Goal: Task Accomplishment & Management: Manage account settings

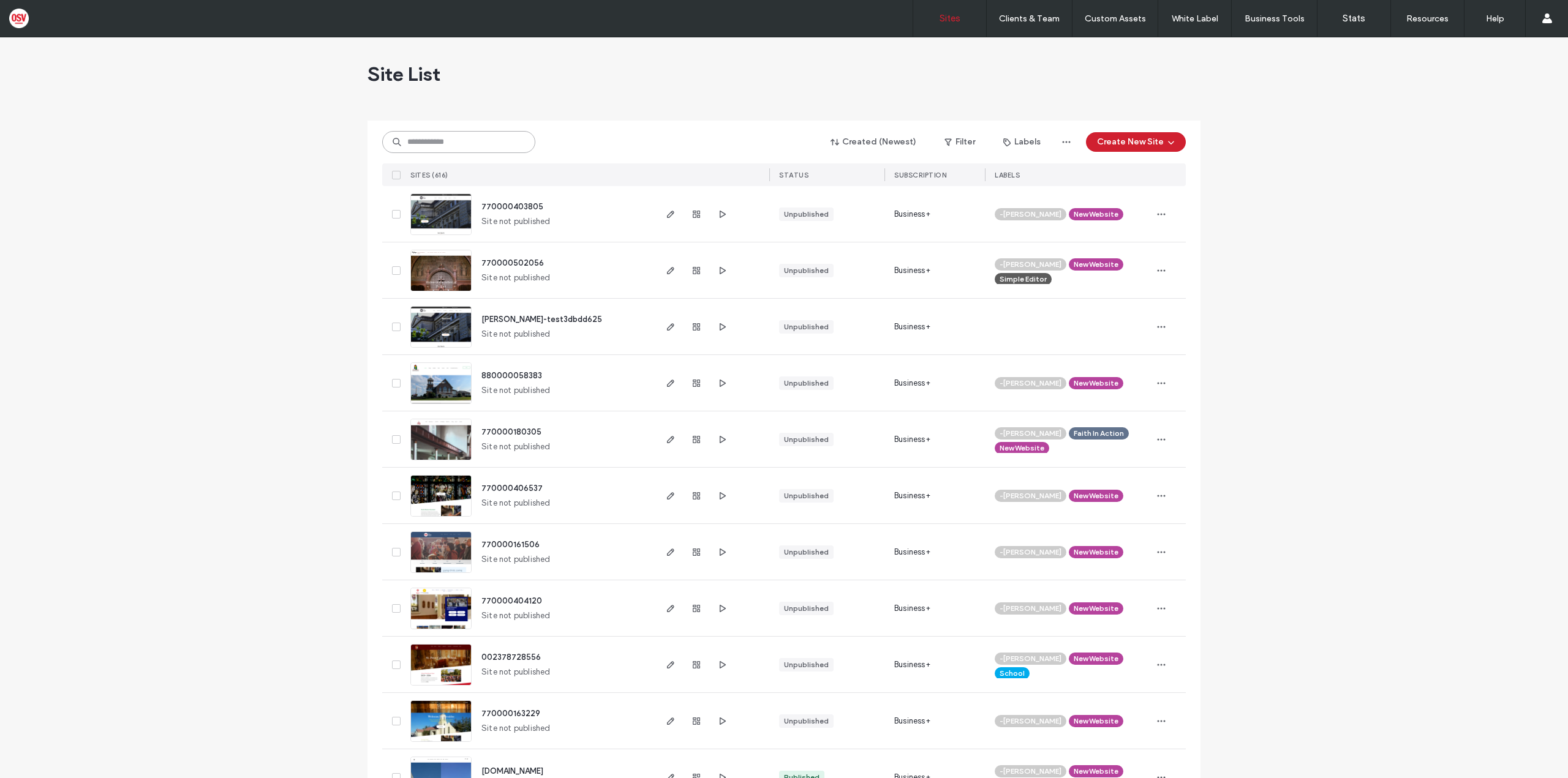
click at [438, 138] on input at bounding box center [459, 142] width 153 height 22
paste input "********"
type input "********"
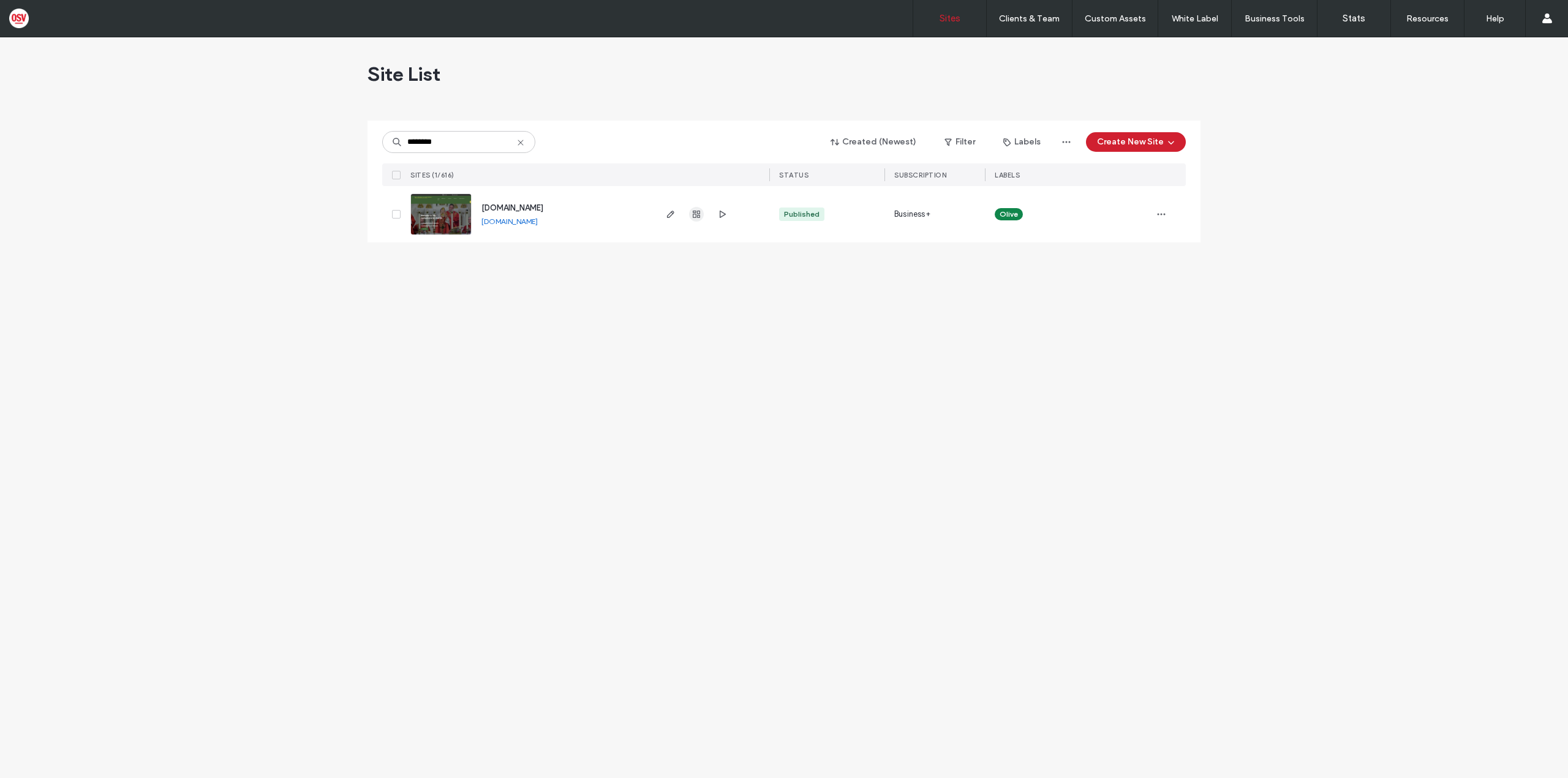
click at [693, 218] on use "button" at bounding box center [696, 214] width 8 height 8
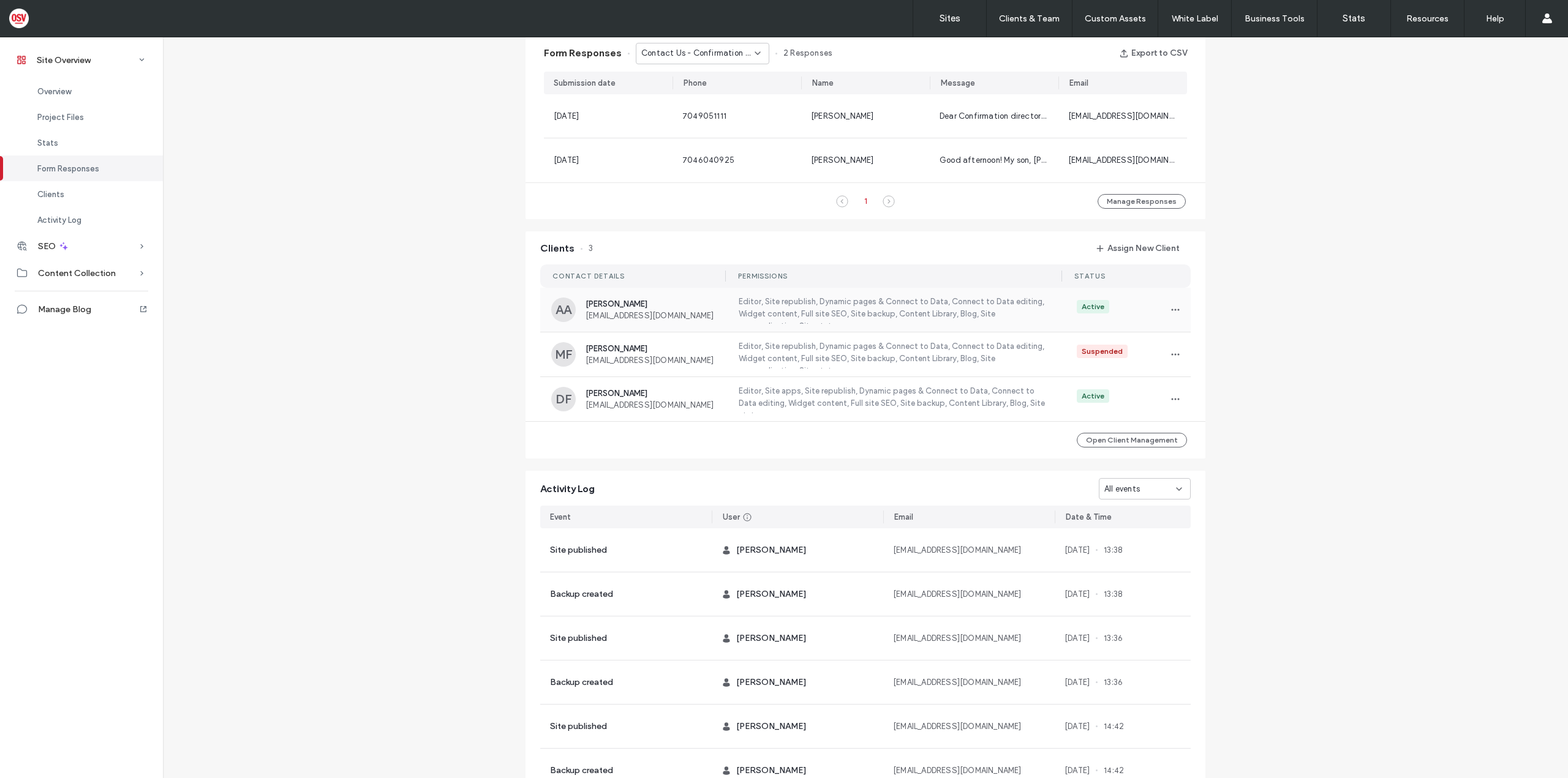
scroll to position [857, 0]
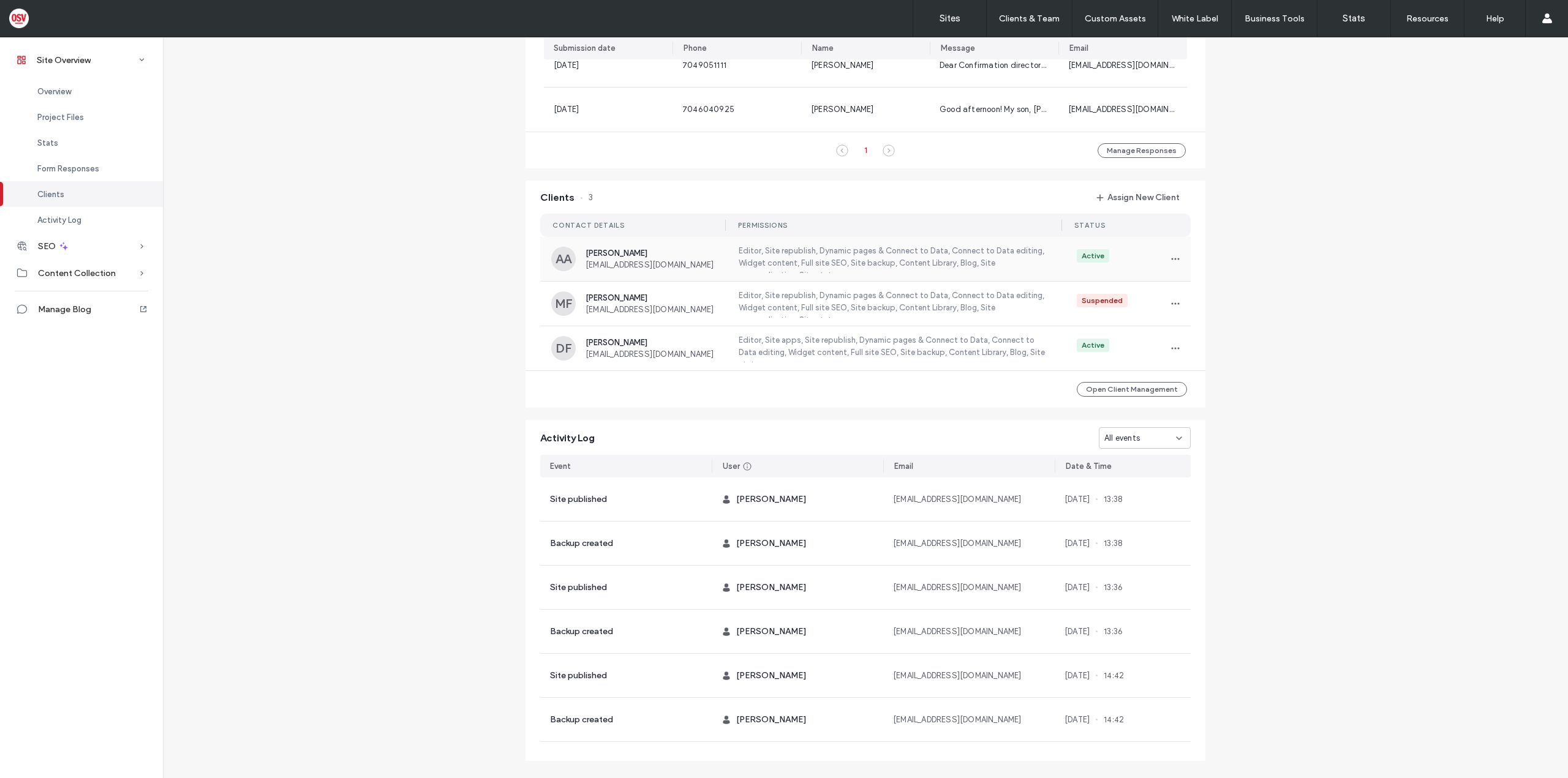
scroll to position [796, 0]
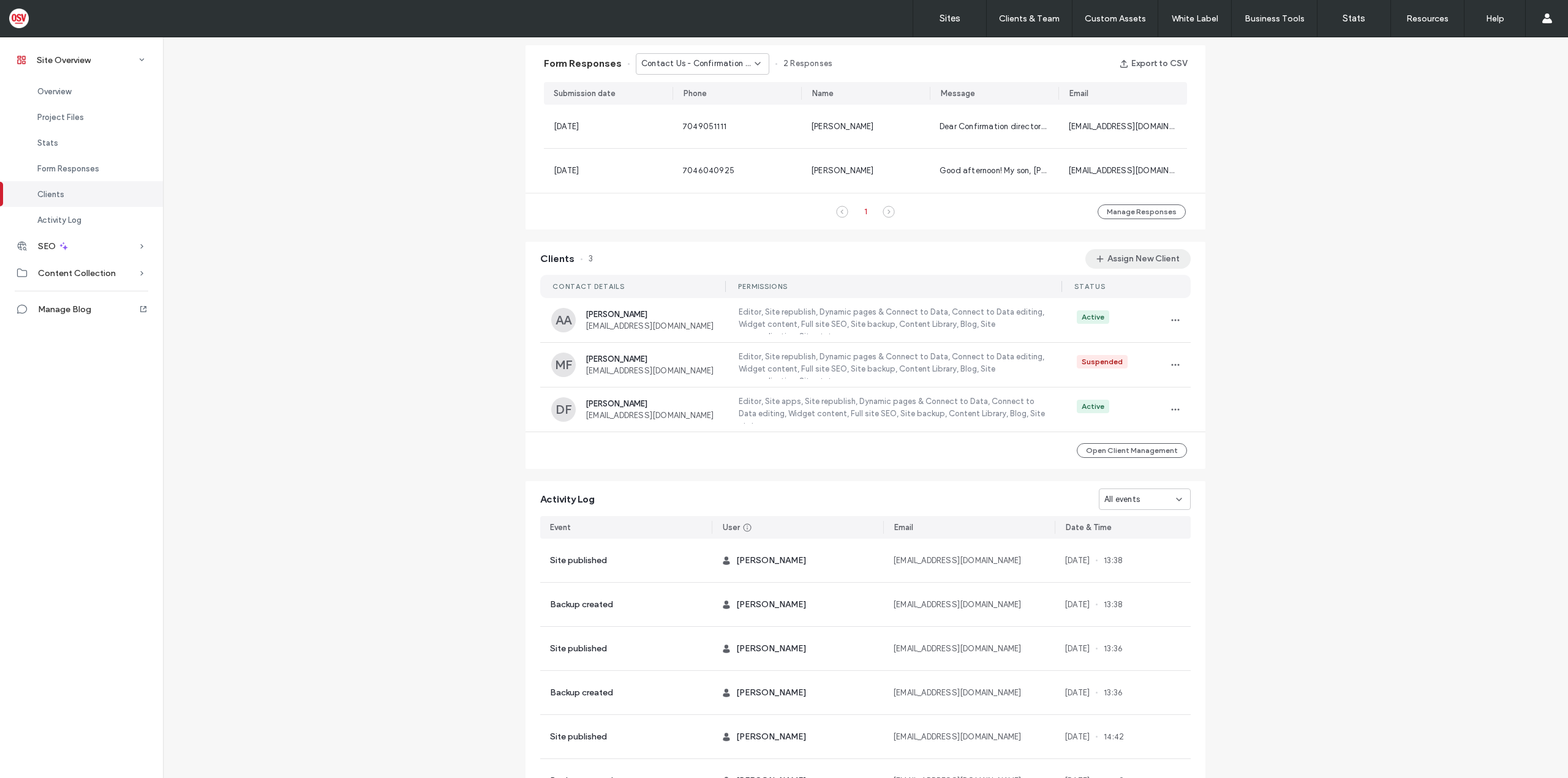
click at [1120, 266] on button "Assign New Client" at bounding box center [1138, 259] width 105 height 20
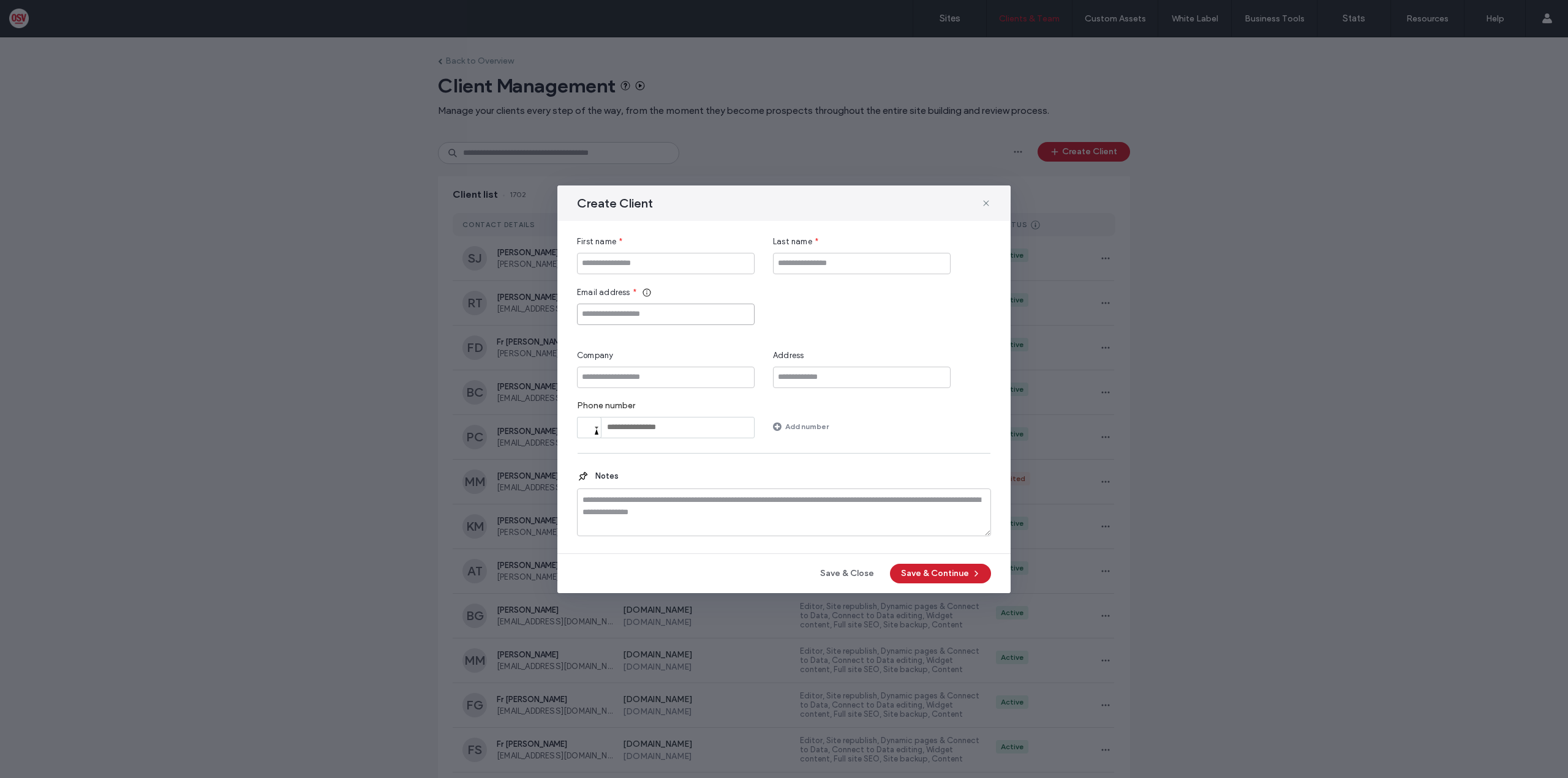
click at [630, 309] on input "Email address" at bounding box center [665, 314] width 177 height 21
paste input "**********"
type input "**********"
click at [637, 380] on input "Company" at bounding box center [665, 377] width 177 height 21
click at [603, 257] on input "First name" at bounding box center [665, 263] width 177 height 21
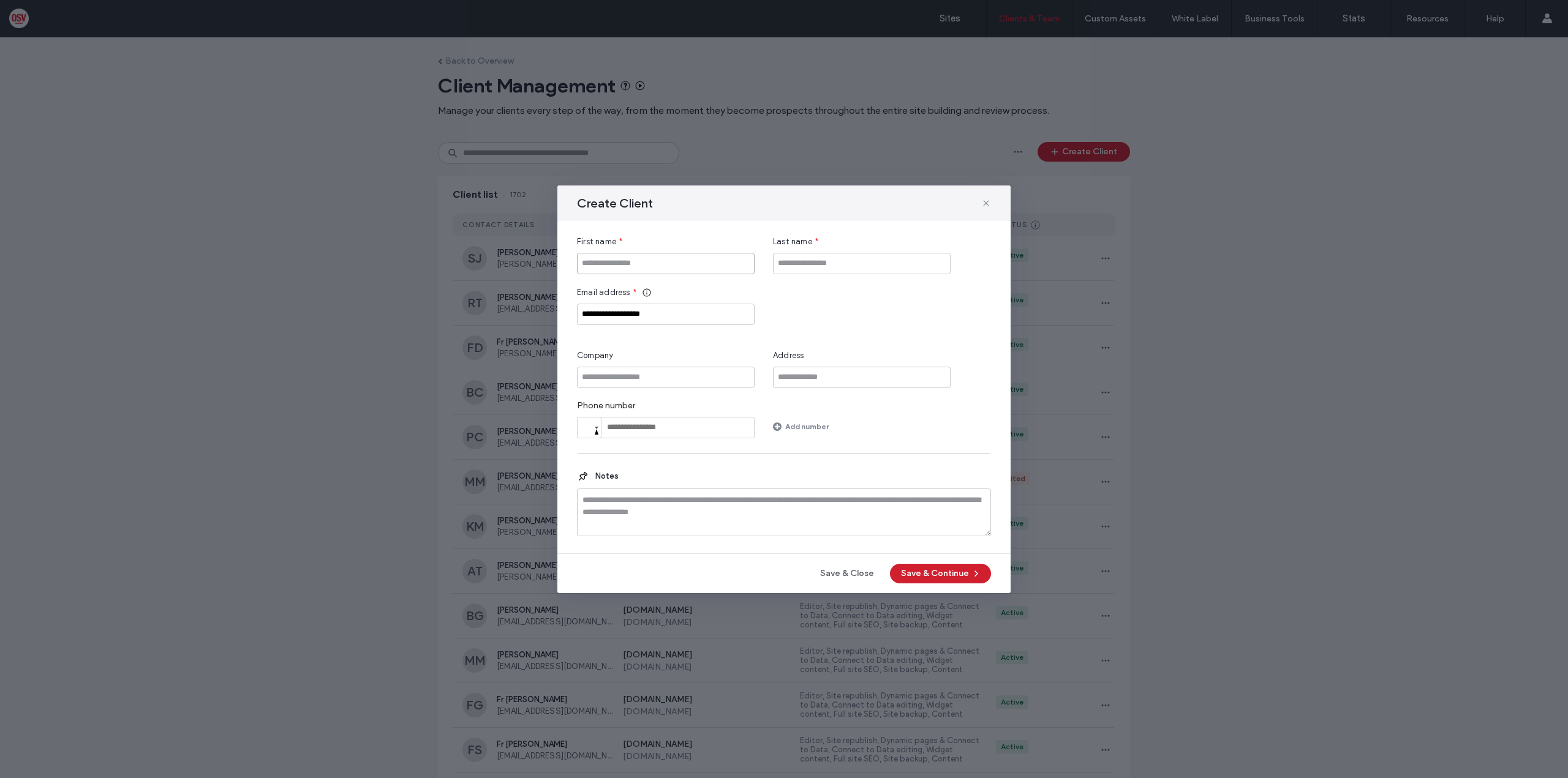
click at [603, 257] on input "First name" at bounding box center [665, 263] width 177 height 21
click at [816, 256] on input "Last name" at bounding box center [862, 263] width 177 height 21
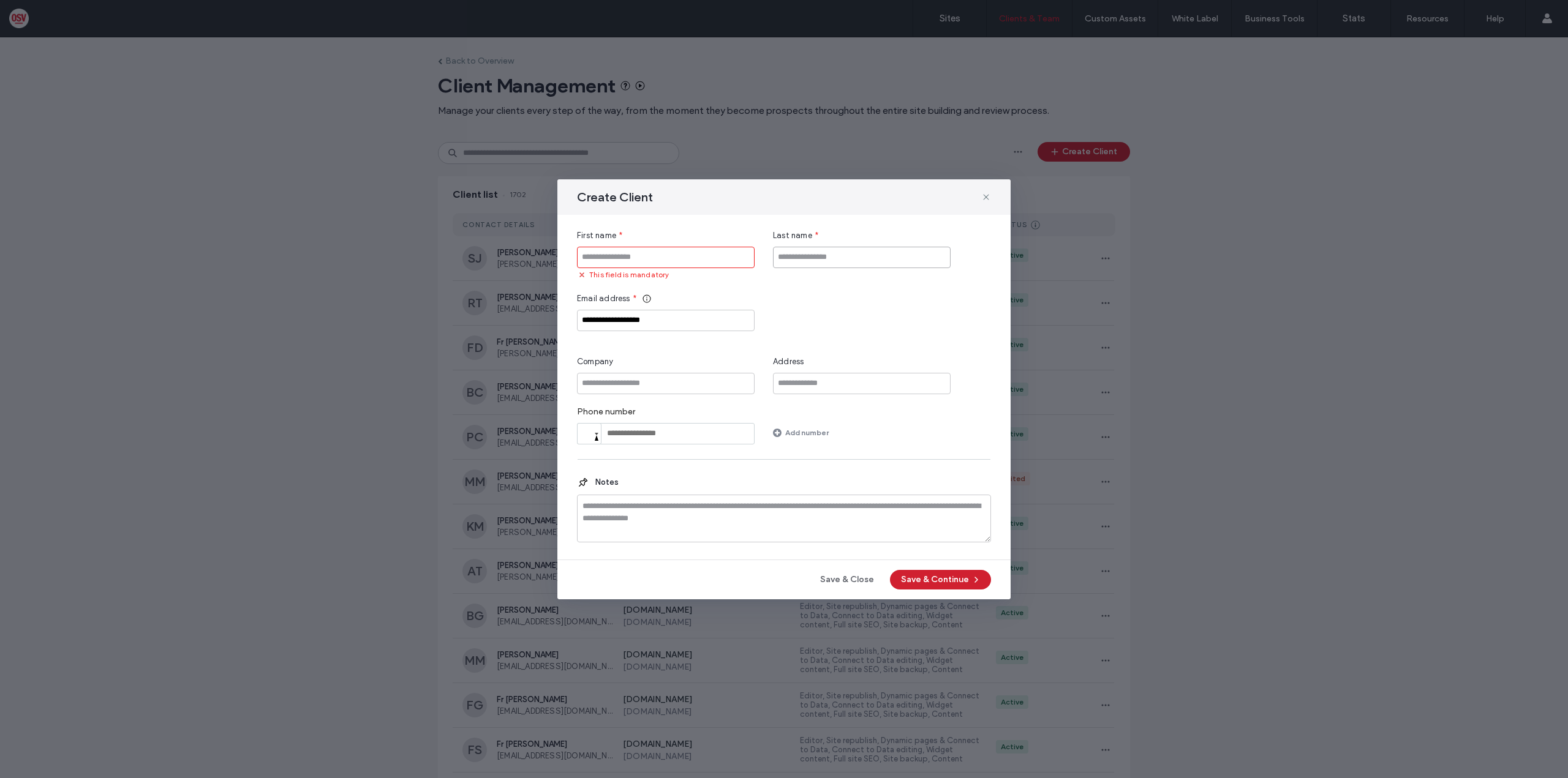
click at [818, 252] on input "Last name" at bounding box center [862, 257] width 177 height 21
drag, startPoint x: 818, startPoint y: 252, endPoint x: 813, endPoint y: 260, distance: 9.4
click at [818, 252] on input "Last name" at bounding box center [862, 257] width 177 height 21
click at [664, 377] on input "Company" at bounding box center [665, 383] width 177 height 21
type input "*"
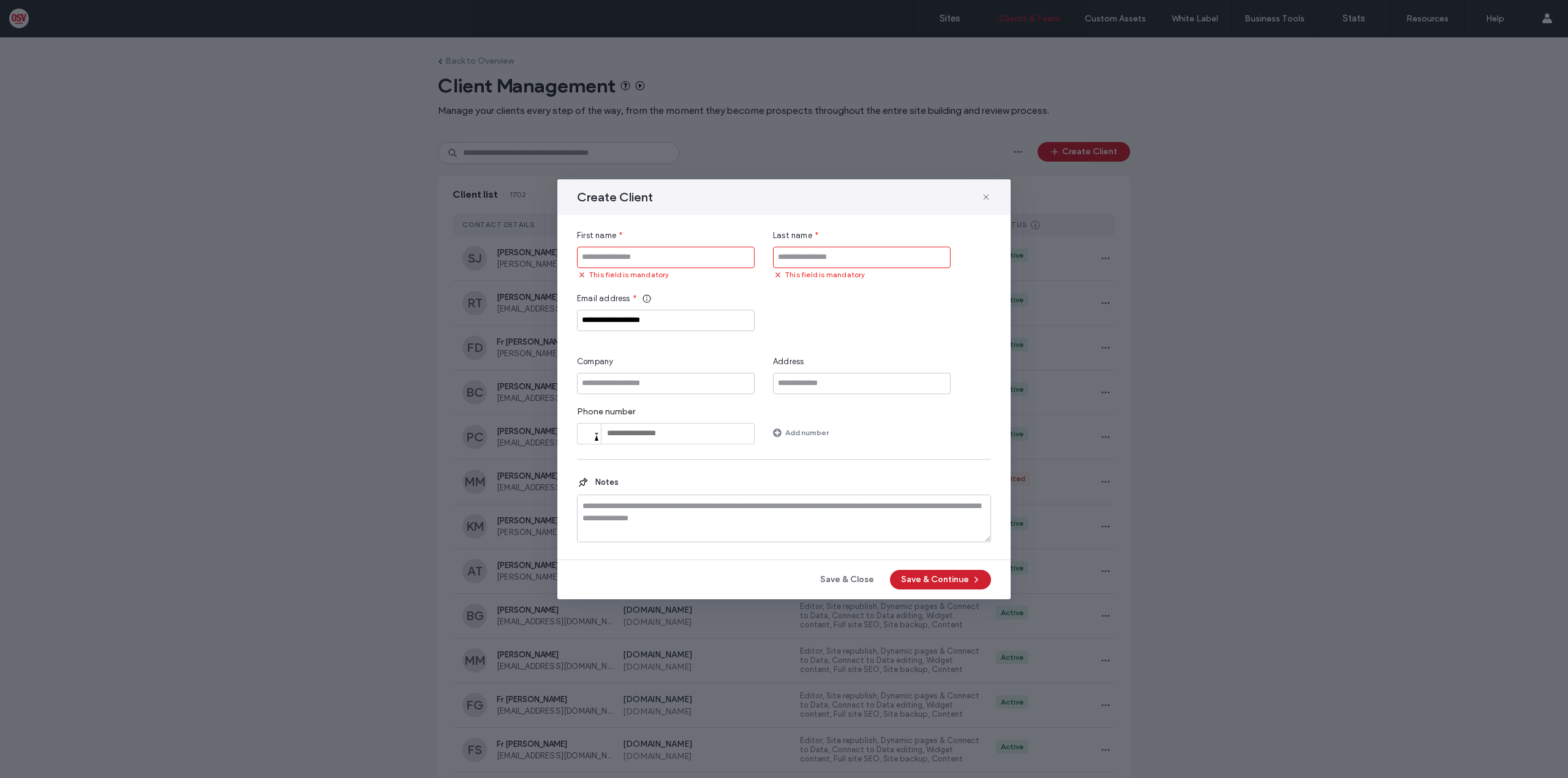
click at [622, 257] on input "First name" at bounding box center [665, 257] width 177 height 21
type input "*****"
click at [814, 265] on input "Last name" at bounding box center [862, 257] width 177 height 21
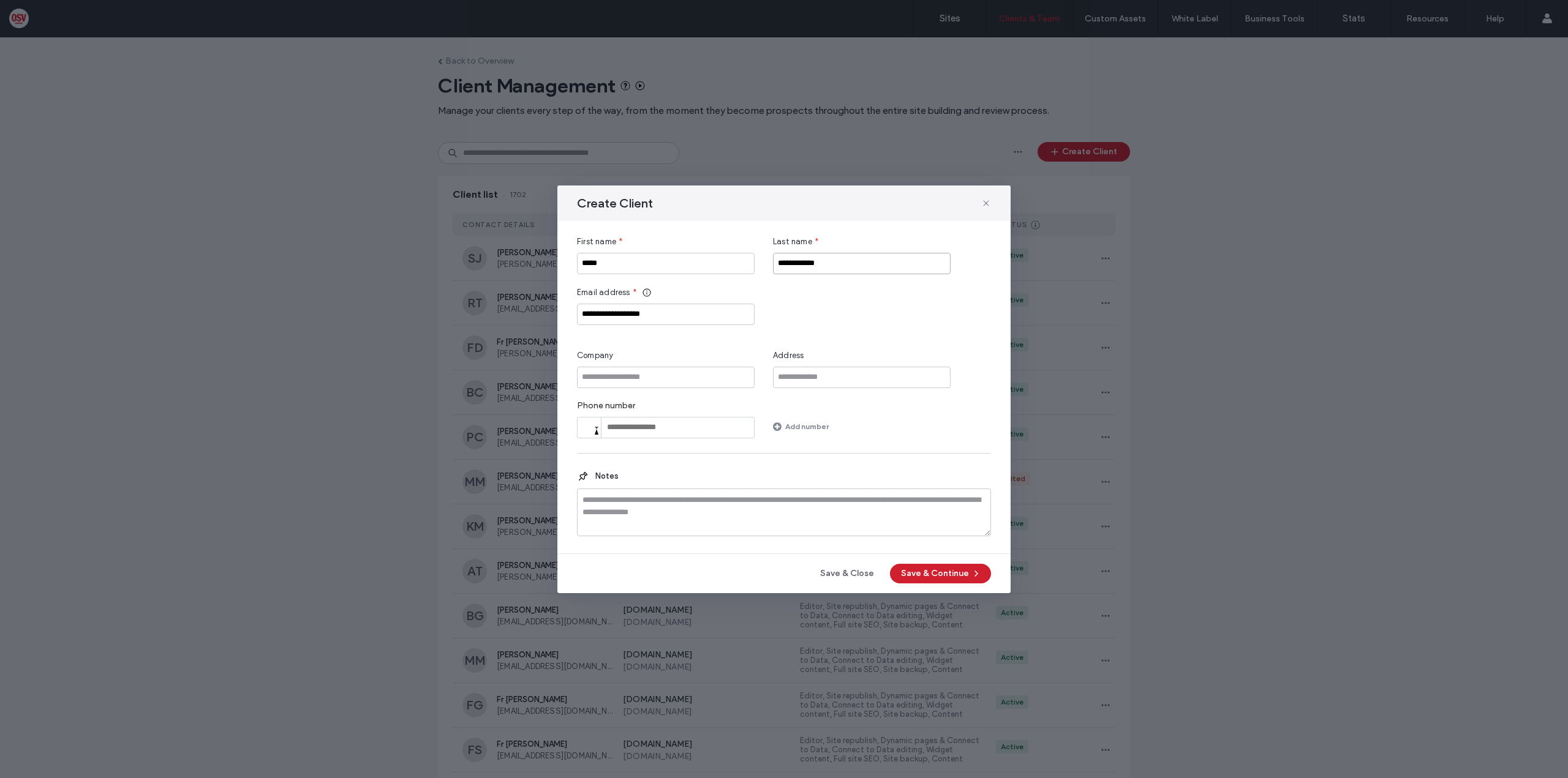
click at [796, 264] on input "**********" at bounding box center [862, 263] width 177 height 21
paste input "**********"
type input "**********"
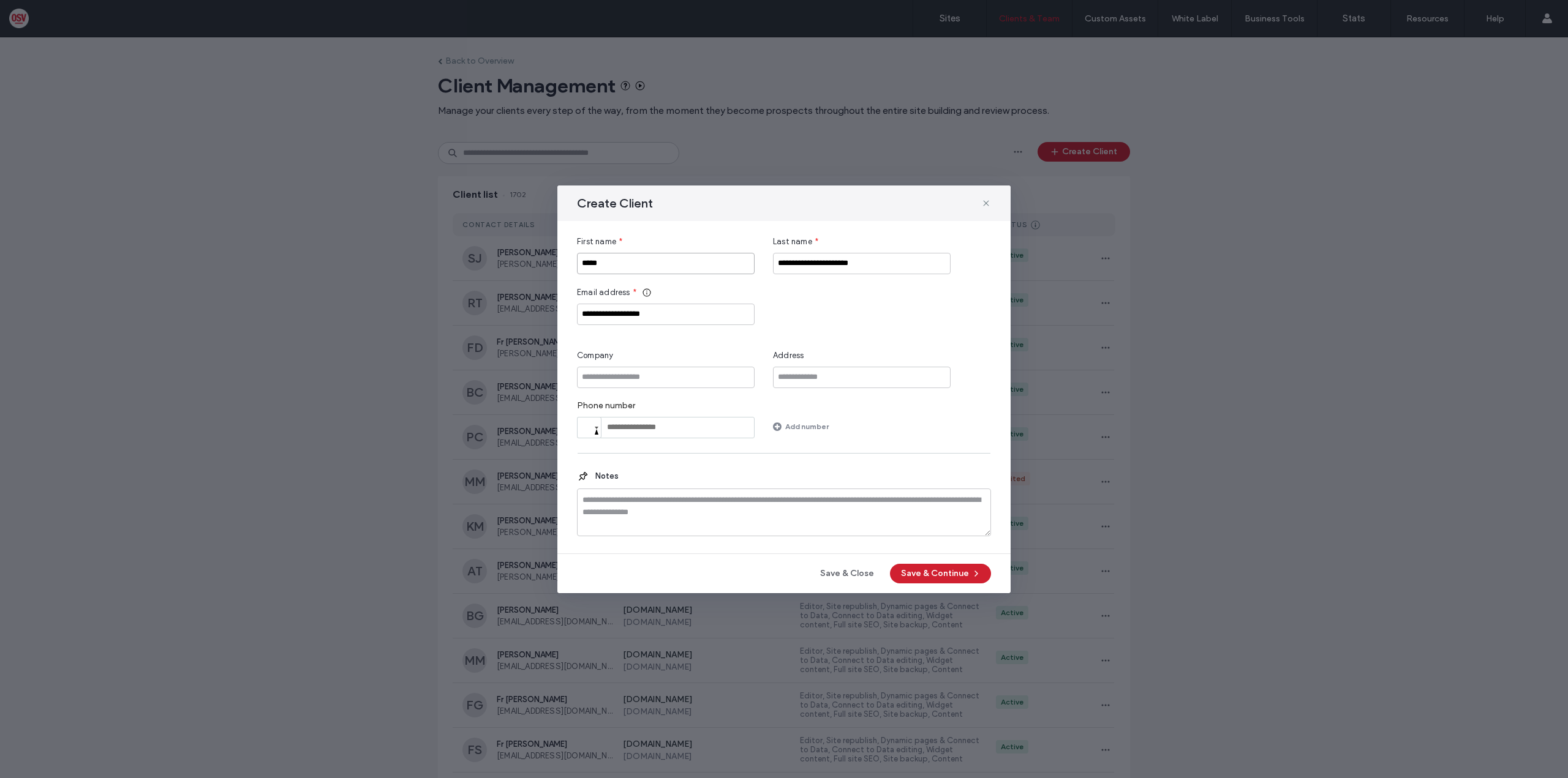
click at [659, 260] on input "*****" at bounding box center [665, 263] width 177 height 21
click at [668, 276] on div "**********" at bounding box center [784, 337] width 414 height 203
click at [664, 270] on input "*****" at bounding box center [665, 263] width 177 height 21
type input "**********"
click at [927, 572] on button "Save & Continue" at bounding box center [940, 573] width 101 height 20
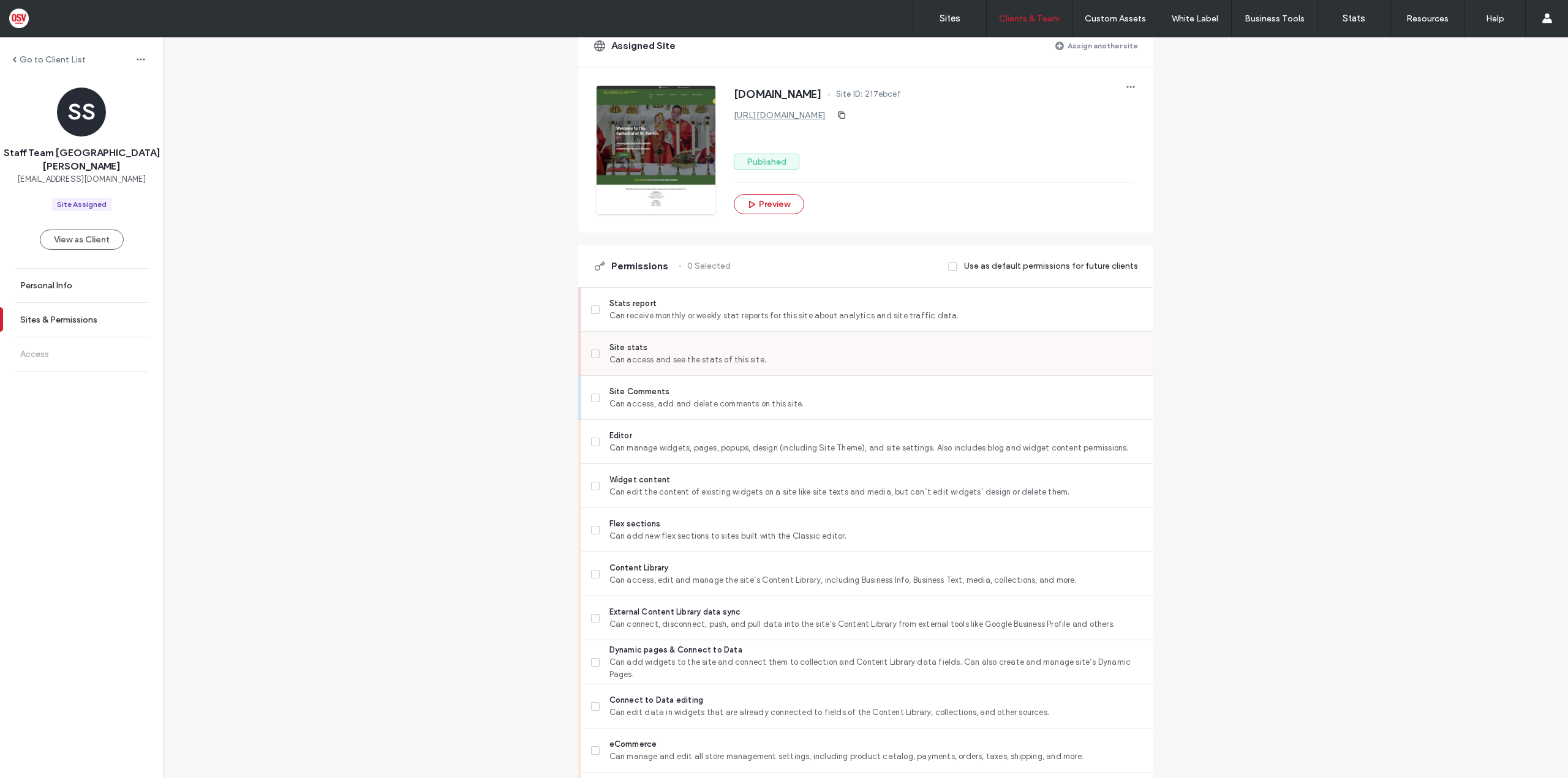
scroll to position [123, 0]
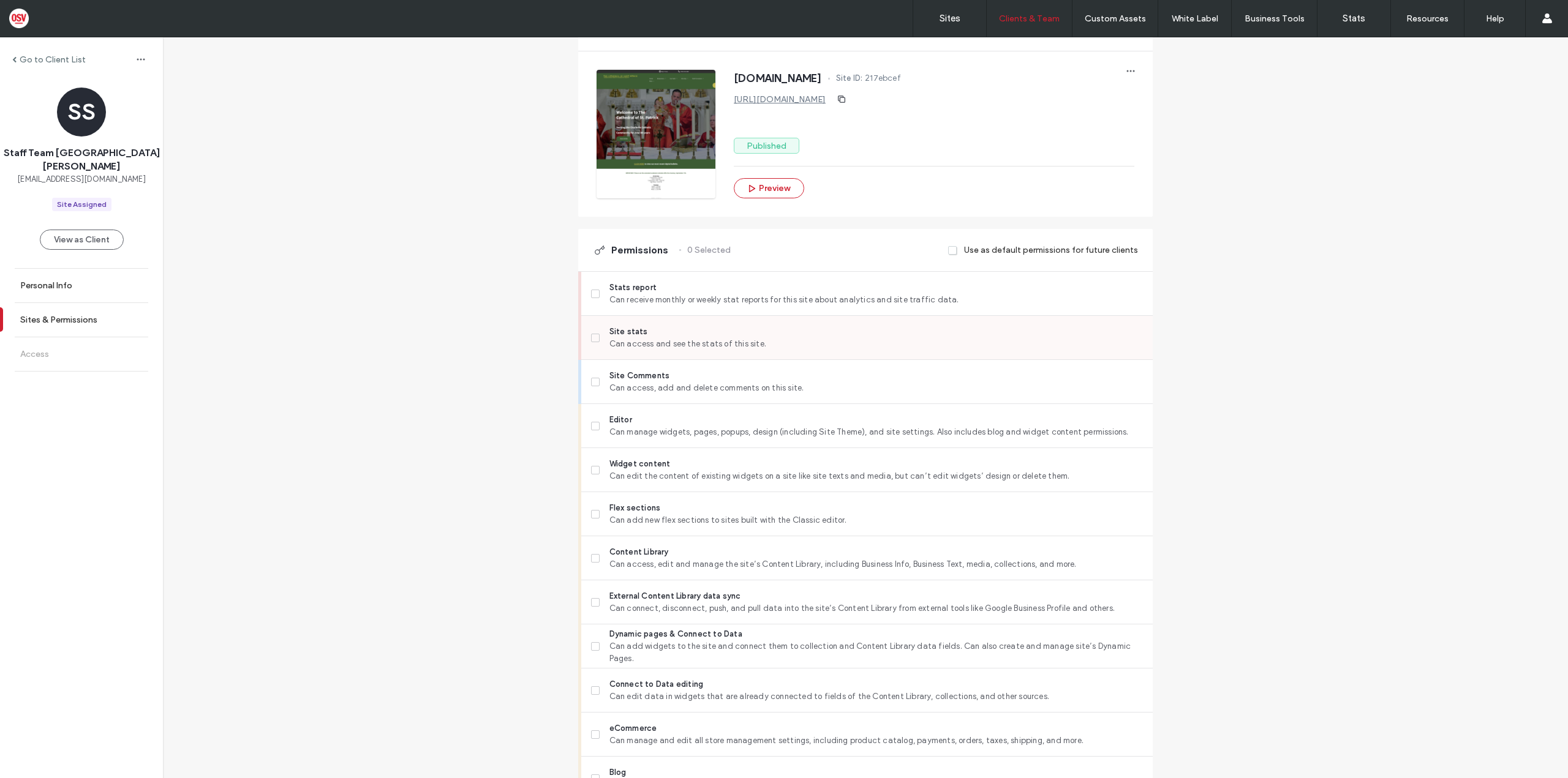
click at [782, 338] on span "Can access and see the stats of this site." at bounding box center [876, 344] width 533 height 12
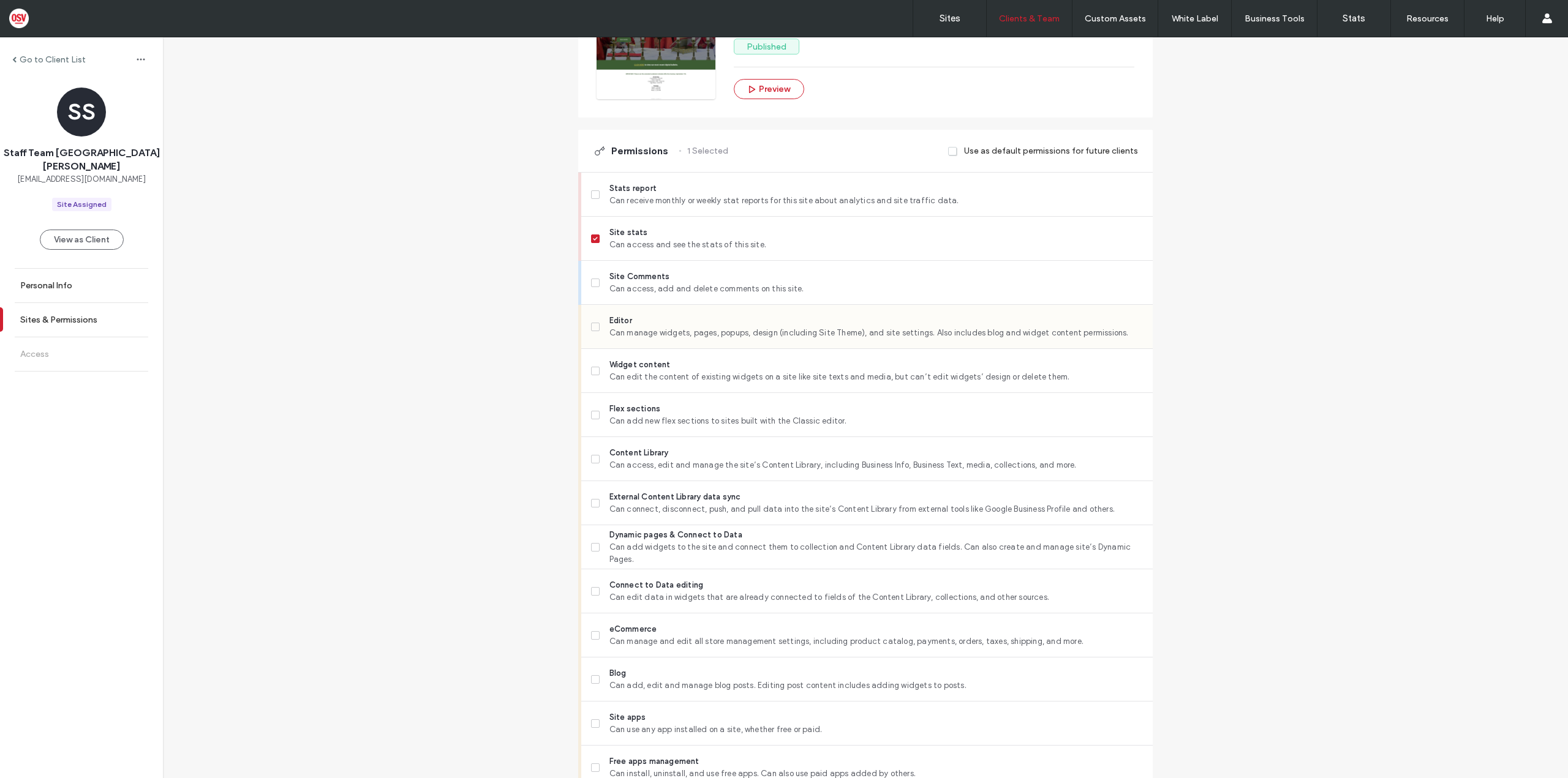
scroll to position [245, 0]
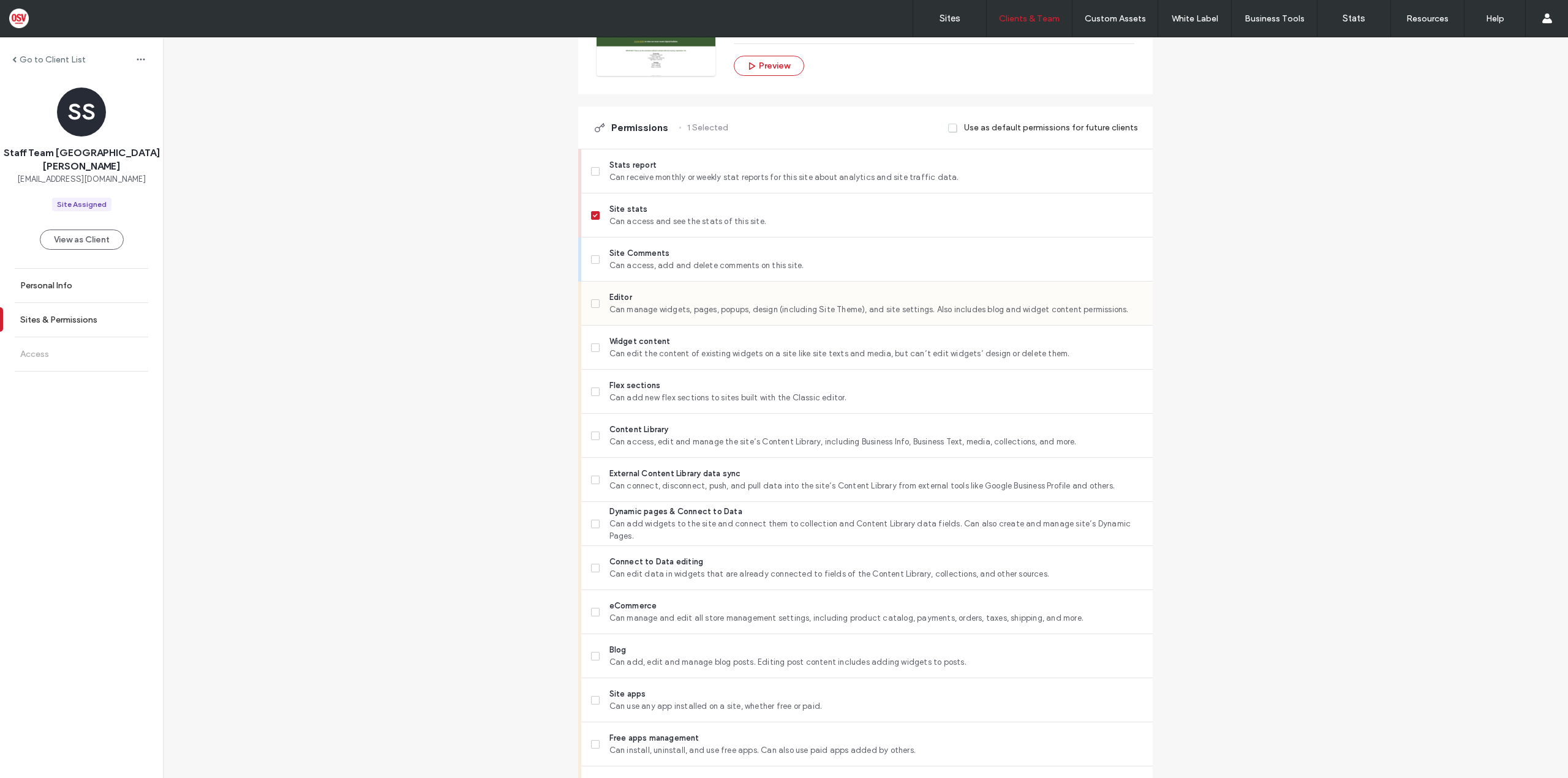
click at [640, 311] on span "Can manage widgets, pages, popups, design (including Site Theme), and site sett…" at bounding box center [876, 309] width 533 height 12
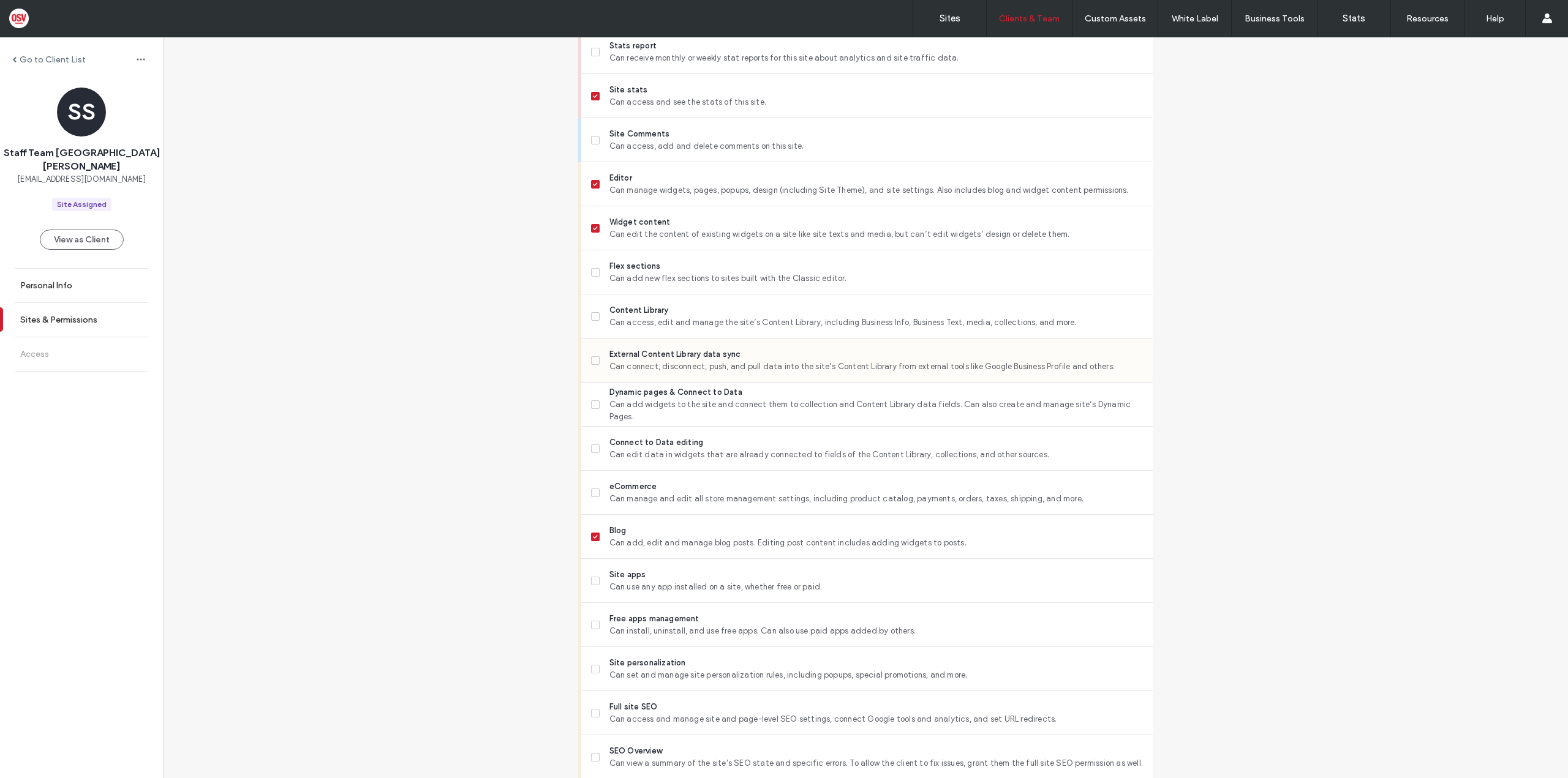
scroll to position [368, 0]
click at [634, 314] on span "Can access, edit and manage the site’s Content Library, including Business Info…" at bounding box center [876, 320] width 533 height 12
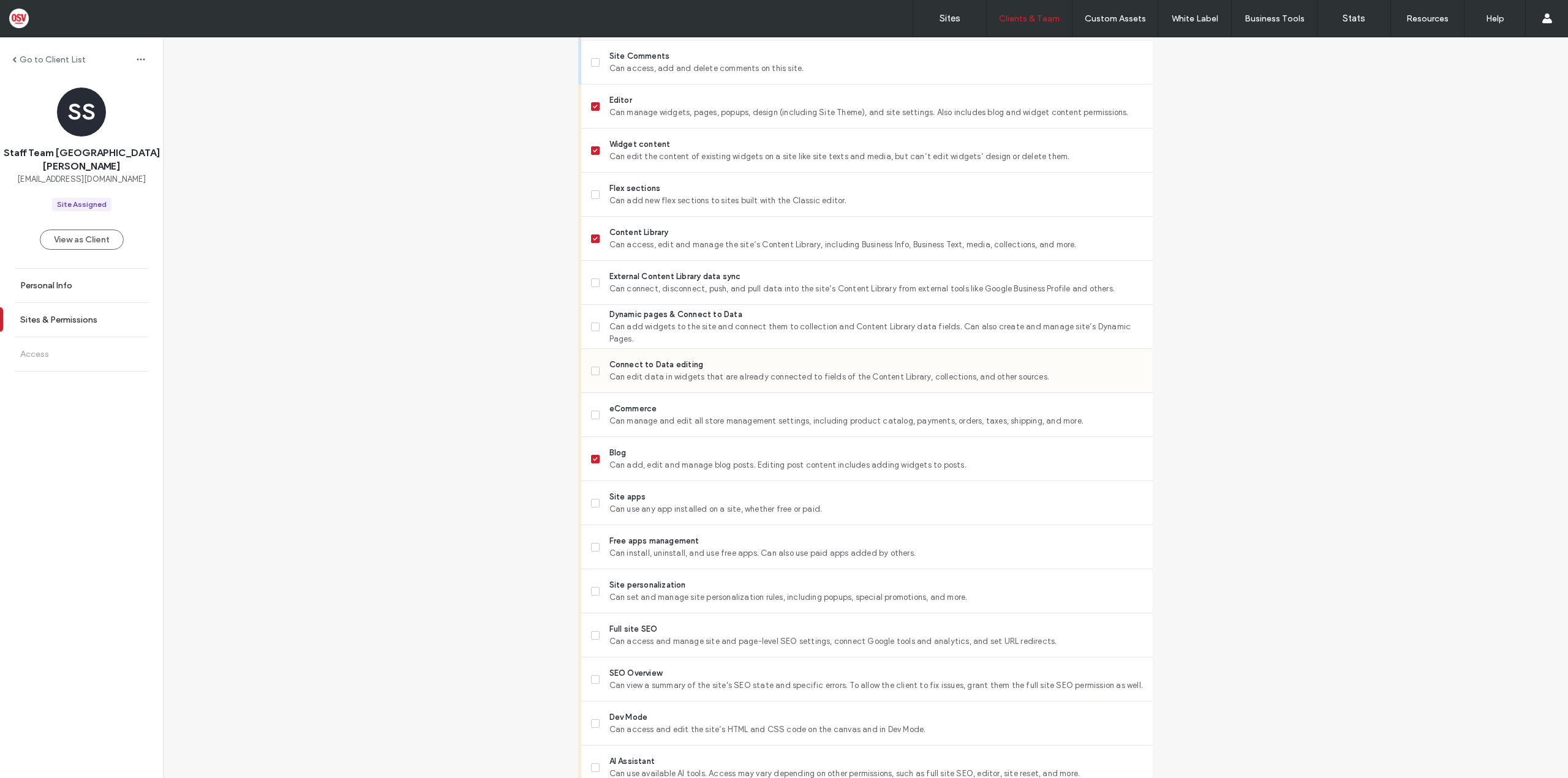
scroll to position [490, 0]
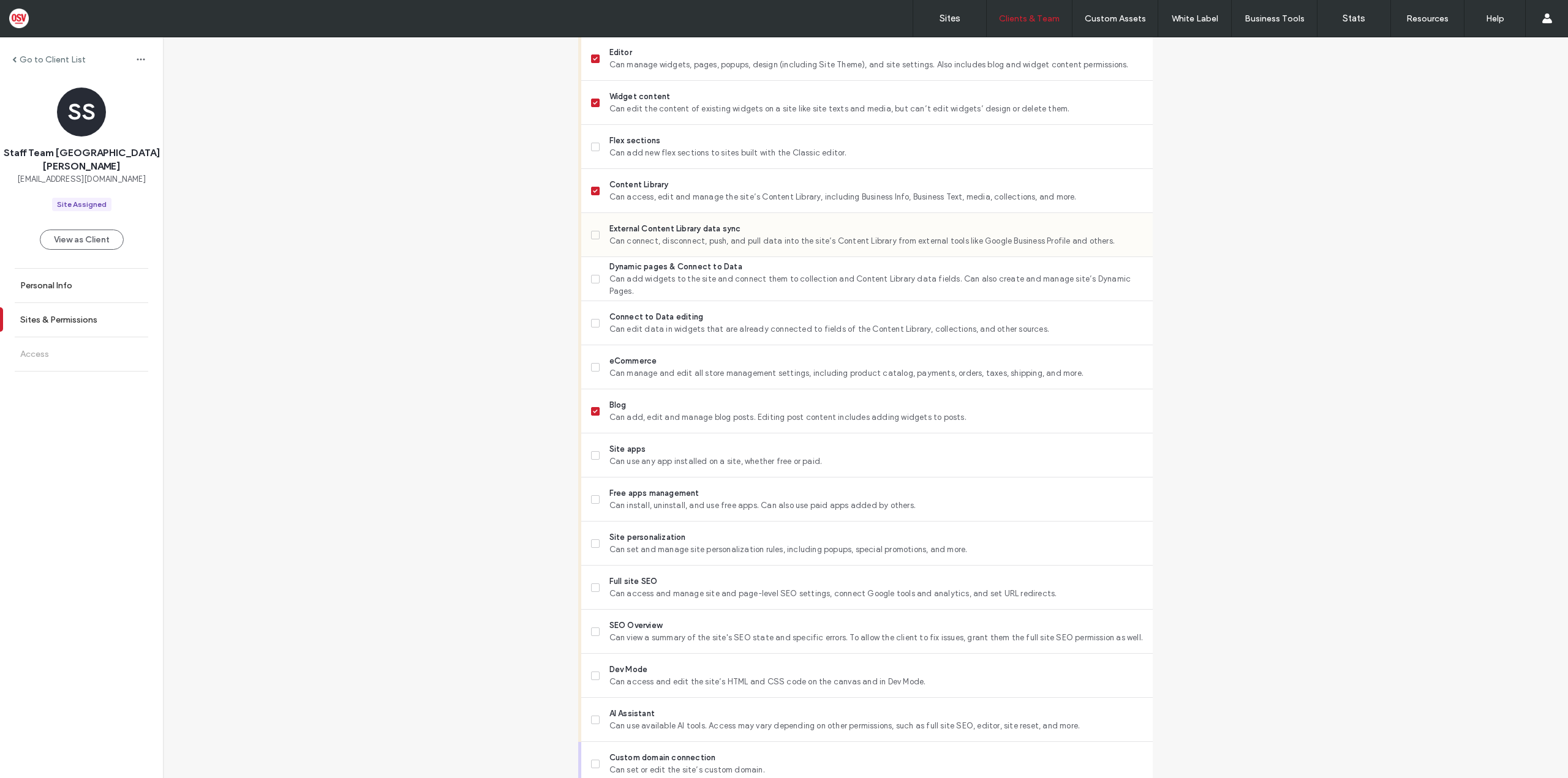
click at [645, 237] on span "Can connect, disconnect, push, and pull data into the site’s Content Library fr…" at bounding box center [876, 241] width 533 height 12
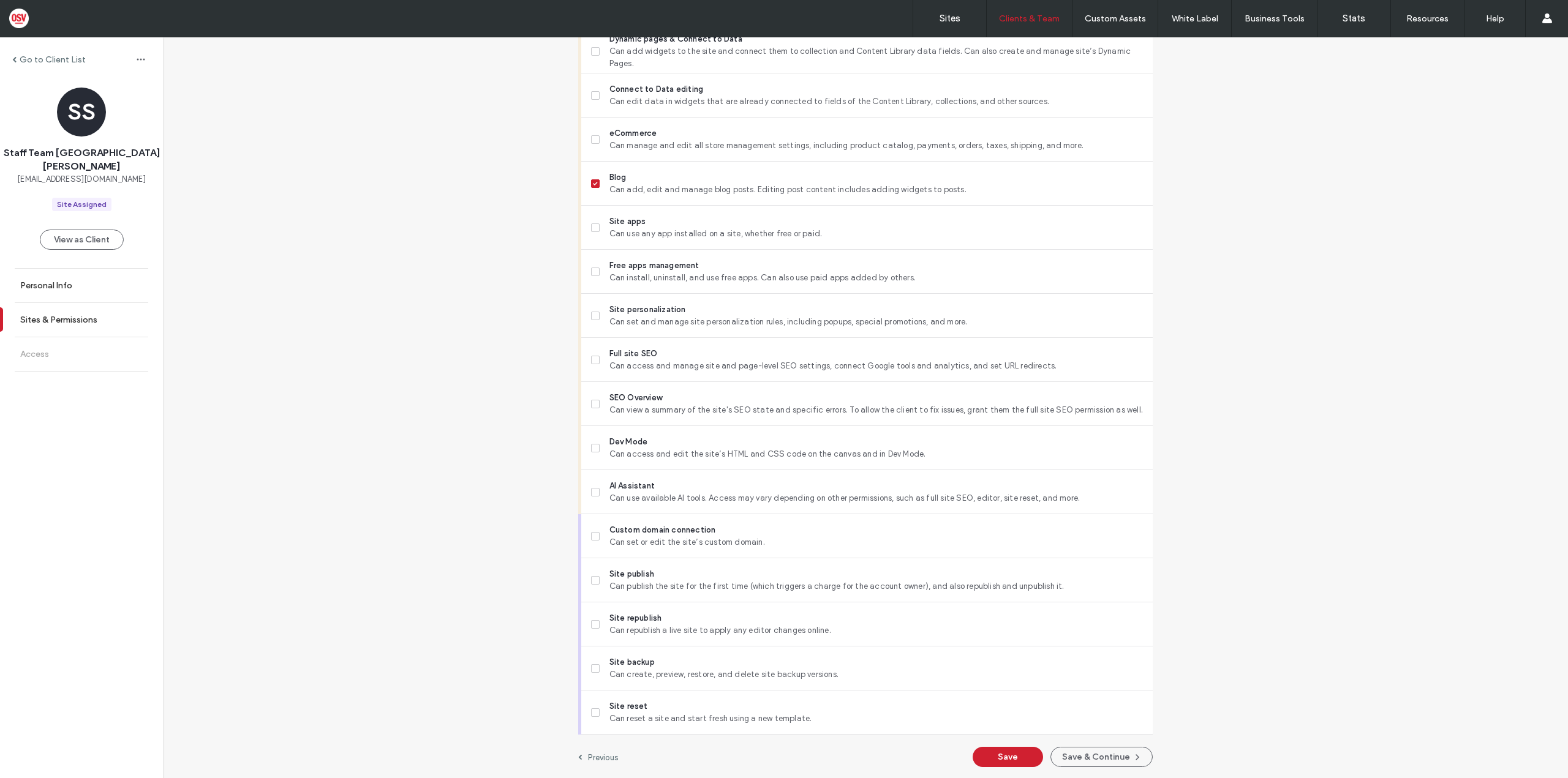
scroll to position [719, 0]
click at [795, 310] on span "Site personalization" at bounding box center [876, 308] width 533 height 12
click at [652, 359] on span "Can access and manage site and page-level SEO settings, connect Google tools an…" at bounding box center [876, 365] width 533 height 12
click at [677, 623] on span "Can republish a live site to apply any editor changes online." at bounding box center [876, 629] width 533 height 12
click at [628, 681] on div "Site backup Can create, preview, restore, and delete site backup versions." at bounding box center [872, 667] width 562 height 44
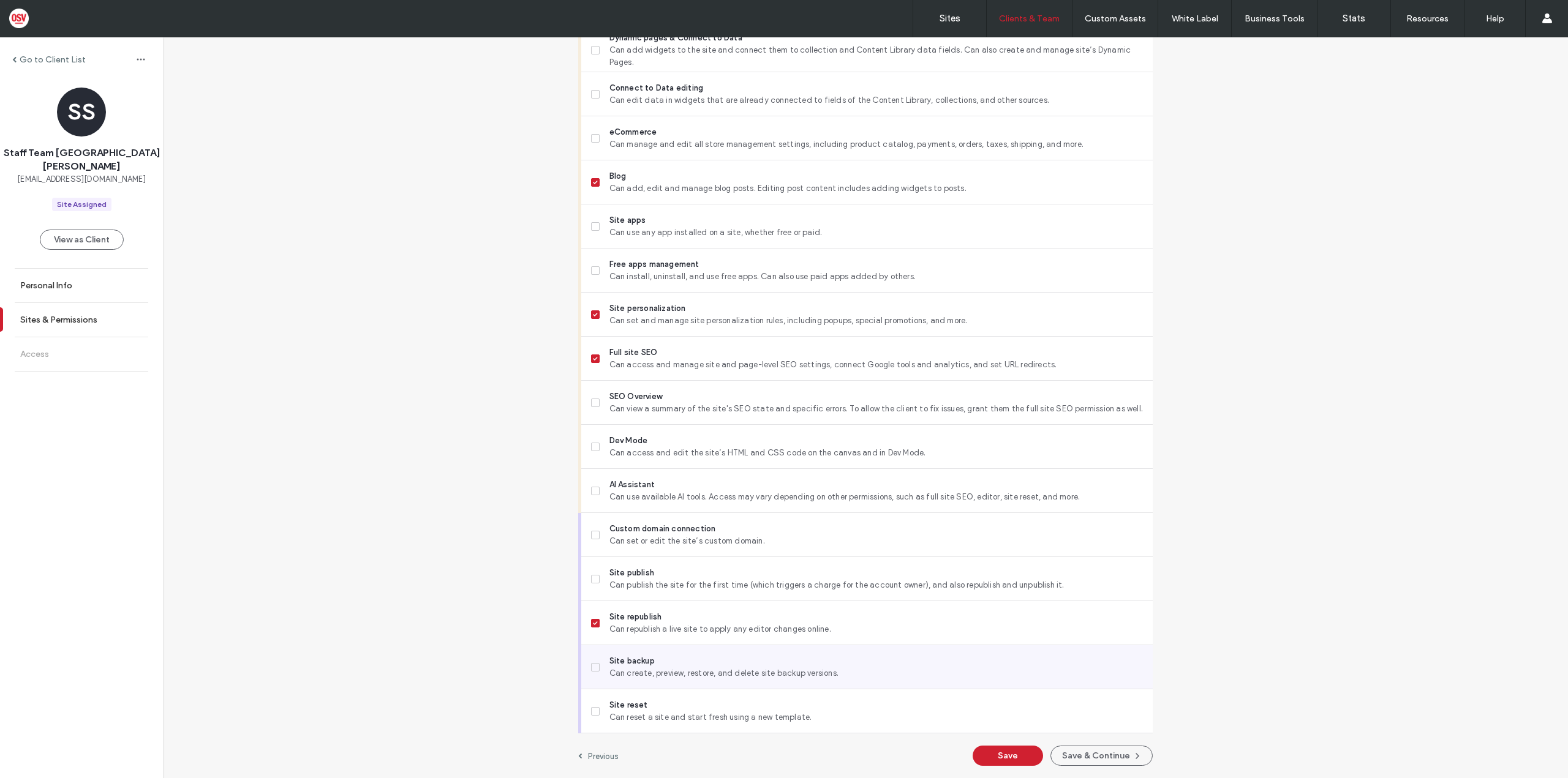
click at [610, 661] on span "Site backup" at bounding box center [876, 661] width 533 height 12
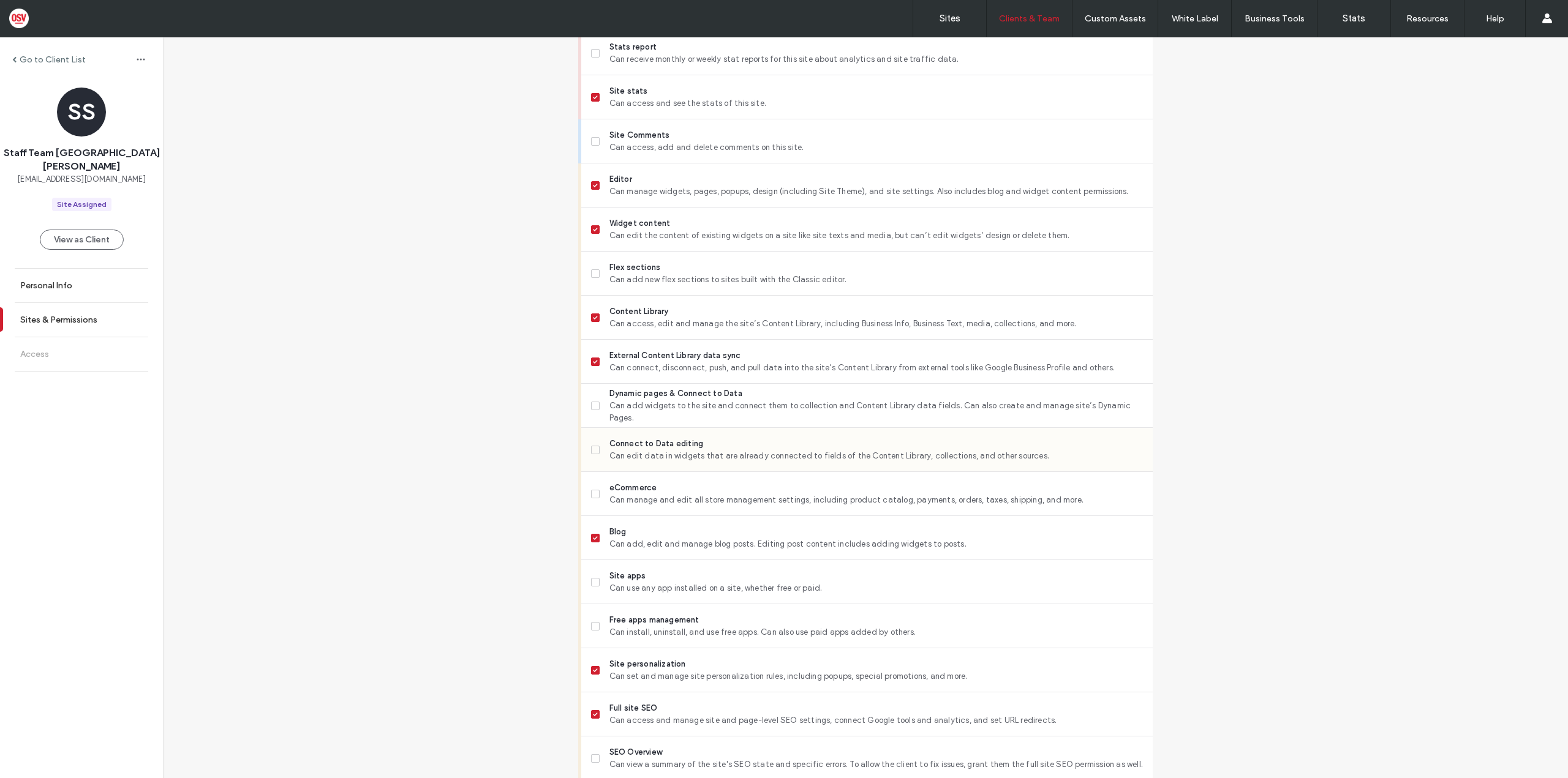
scroll to position [368, 0]
click at [764, 455] on span "Can edit data in widgets that are already connected to fields of the Content Li…" at bounding box center [876, 452] width 533 height 12
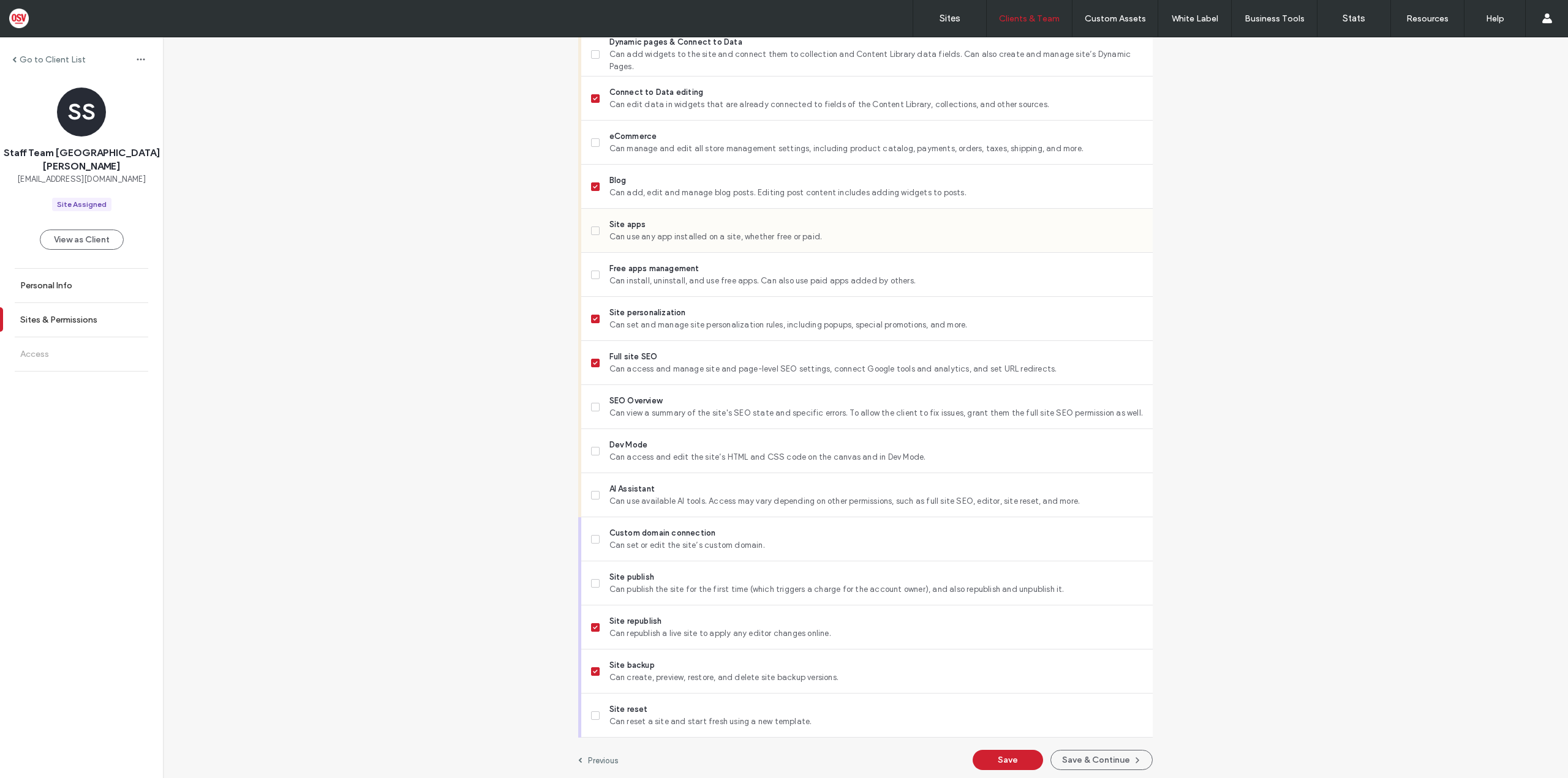
scroll to position [719, 0]
click at [1084, 751] on button "Save & Continue" at bounding box center [1101, 756] width 102 height 21
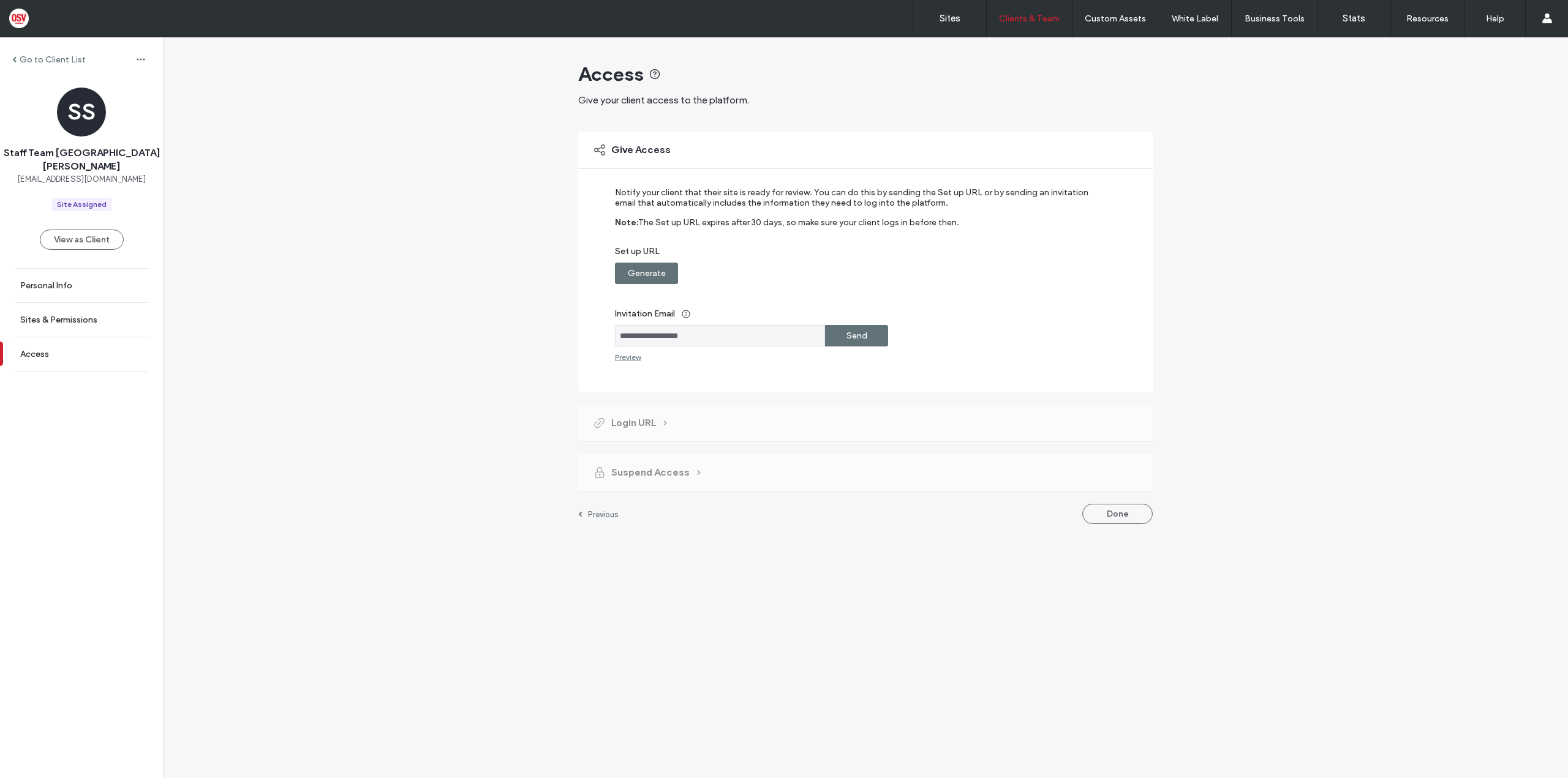
click at [873, 336] on div "Send" at bounding box center [856, 335] width 63 height 21
click at [131, 65] on span "button" at bounding box center [141, 59] width 20 height 20
click at [79, 174] on span "[EMAIL_ADDRESS][DOMAIN_NAME]" at bounding box center [81, 179] width 129 height 12
click at [81, 175] on span "[EMAIL_ADDRESS][DOMAIN_NAME]" at bounding box center [81, 179] width 129 height 12
click at [99, 320] on link "Sites & Permissions" at bounding box center [81, 320] width 163 height 33
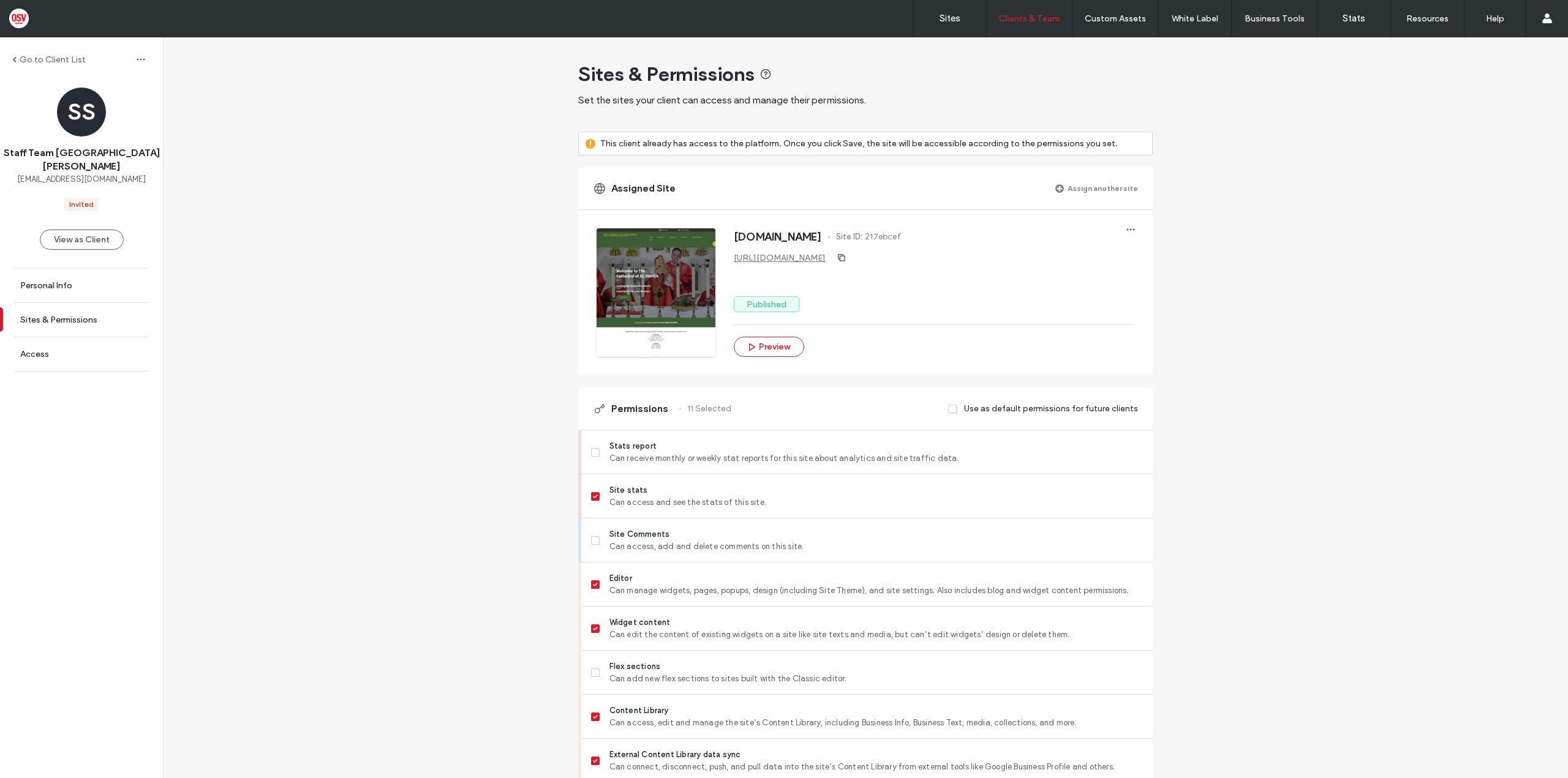
click at [856, 236] on span "Site ID:" at bounding box center [849, 236] width 27 height 12
click at [895, 234] on span "217ebcef" at bounding box center [883, 236] width 36 height 12
click at [1123, 222] on span "button" at bounding box center [1131, 230] width 20 height 20
click at [1144, 287] on span "Edit site" at bounding box center [1157, 284] width 32 height 12
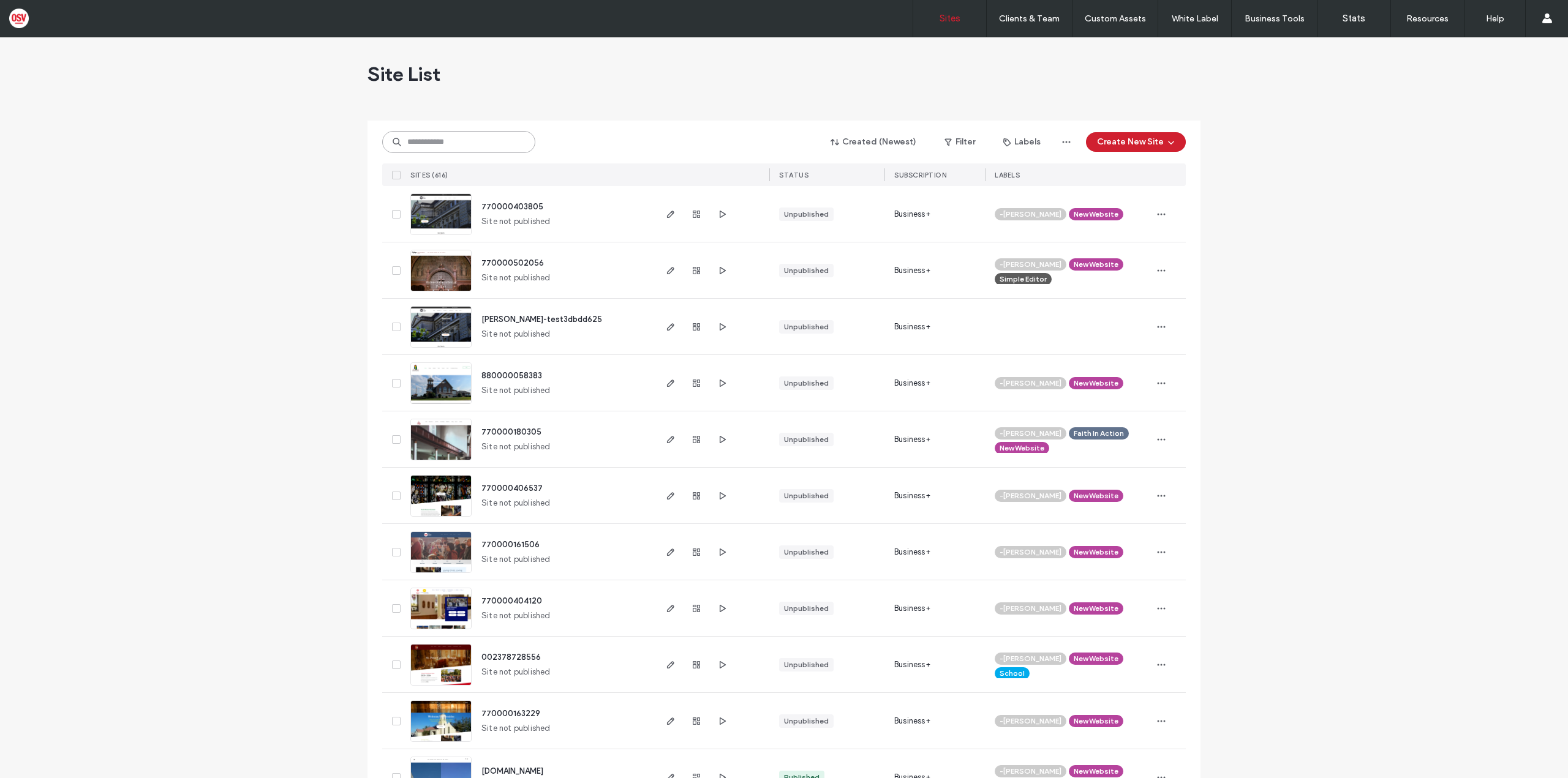
click at [490, 141] on input at bounding box center [459, 142] width 153 height 22
paste input "********"
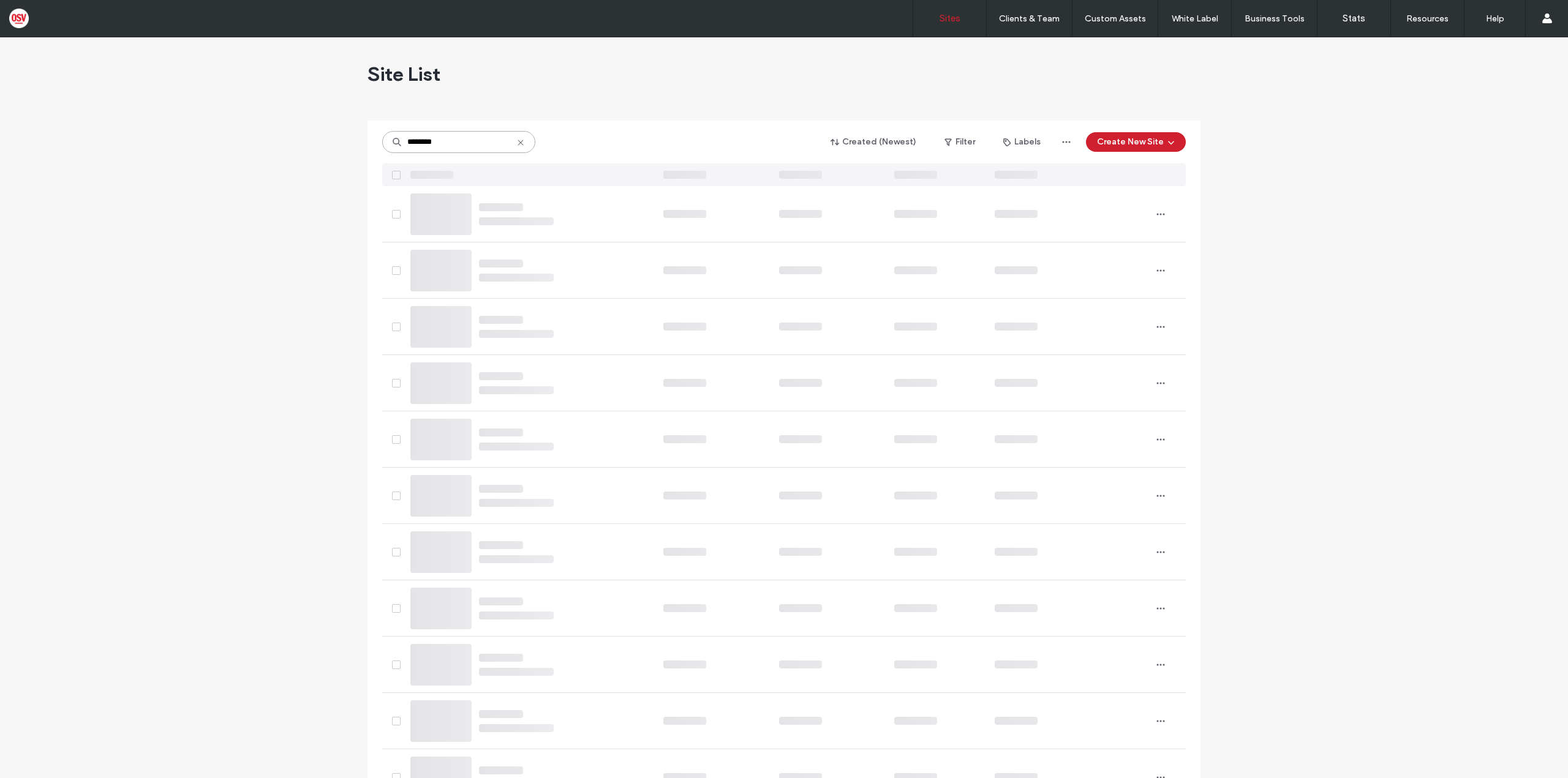
type input "********"
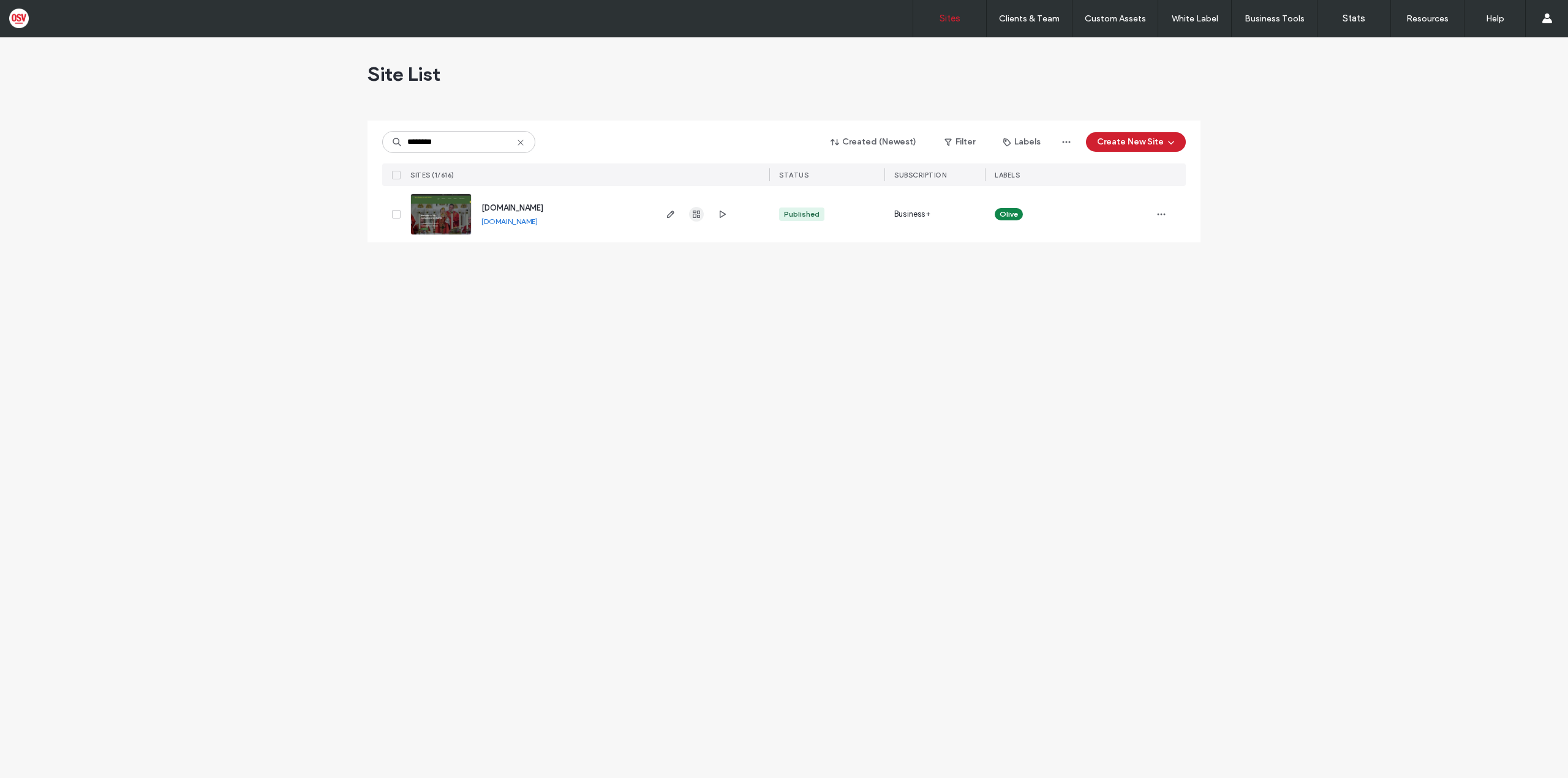
click at [691, 216] on span "button" at bounding box center [696, 214] width 15 height 15
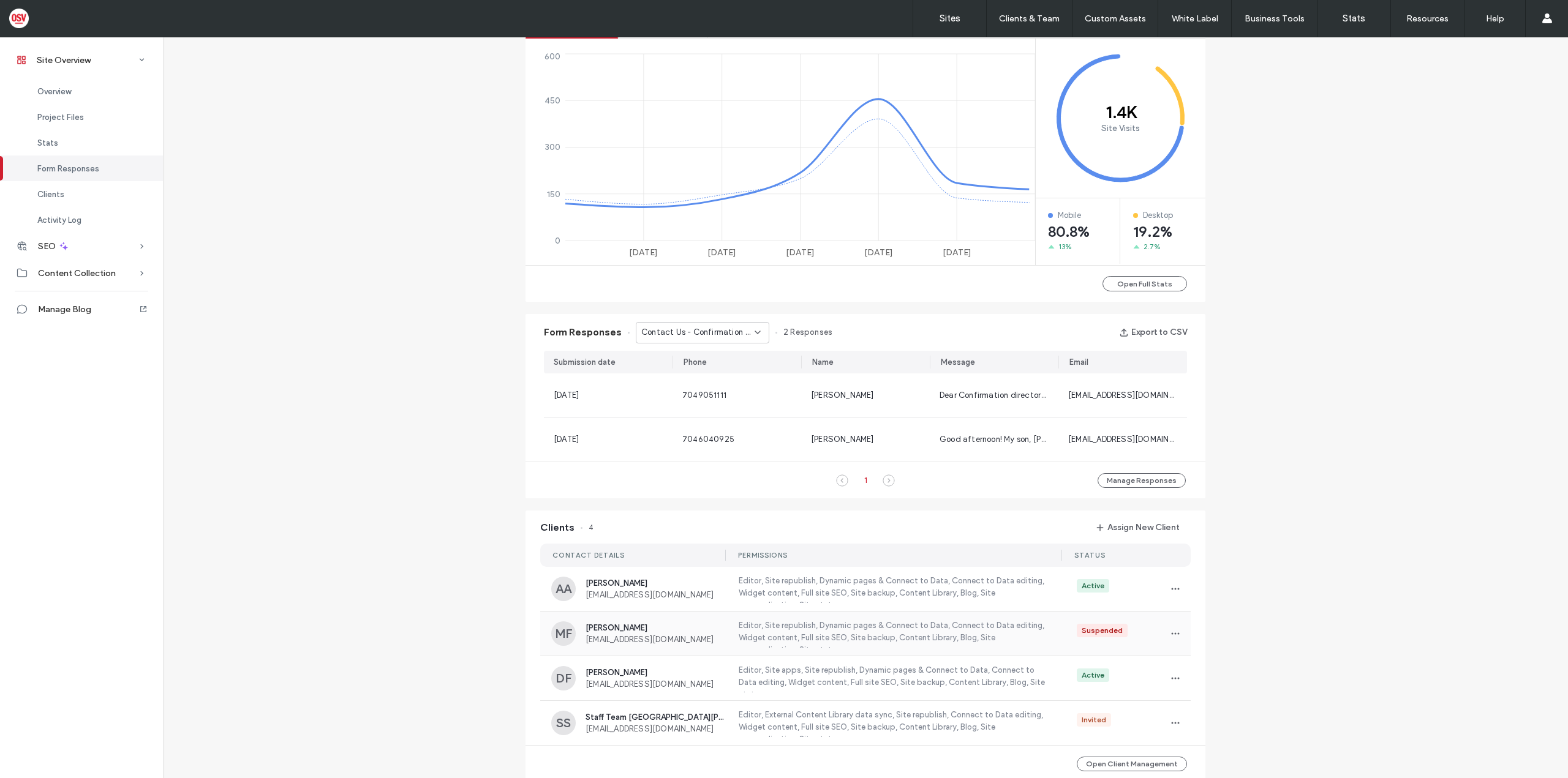
scroll to position [857, 0]
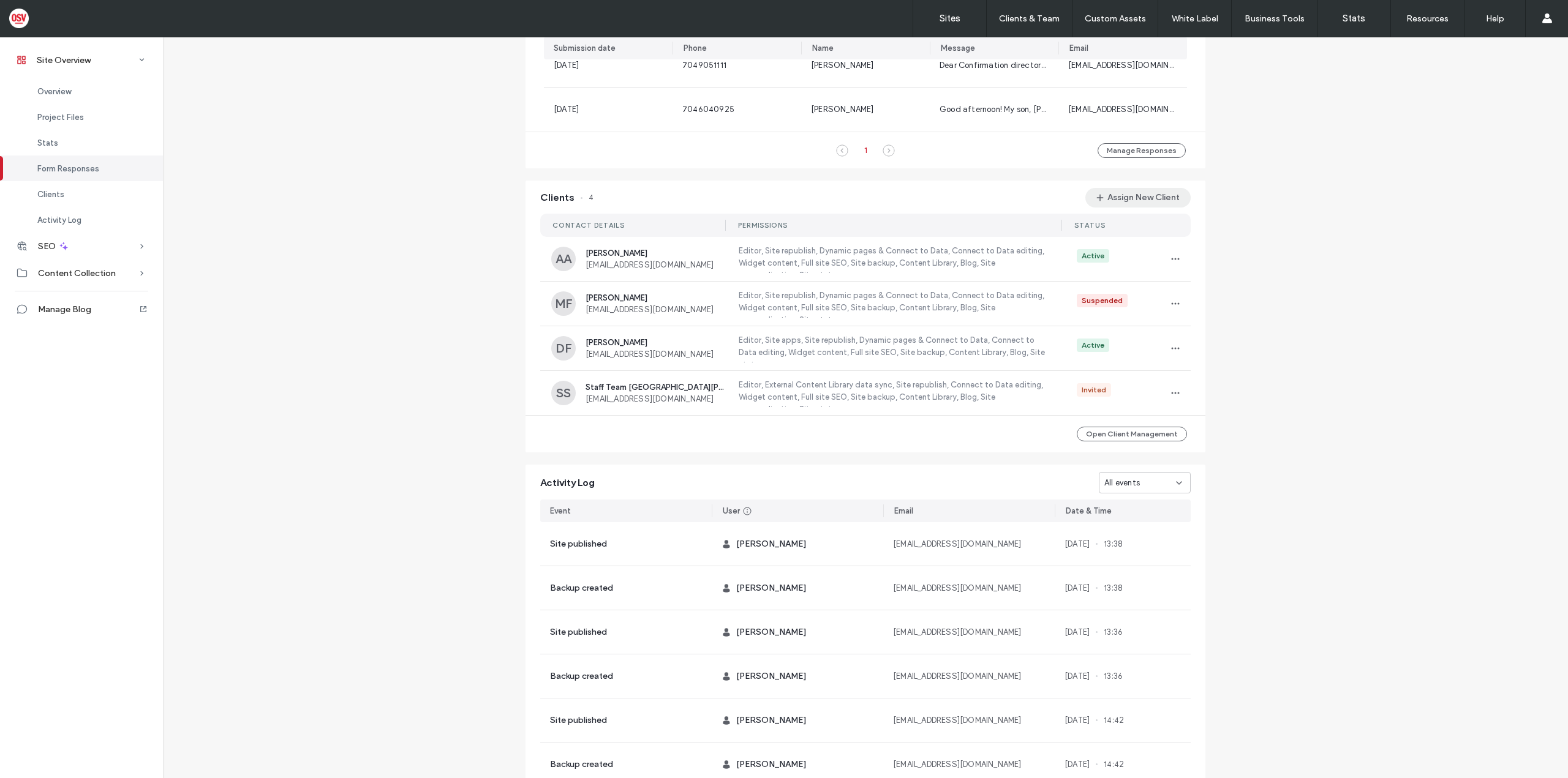
click at [1143, 194] on button "Assign New Client" at bounding box center [1138, 197] width 105 height 20
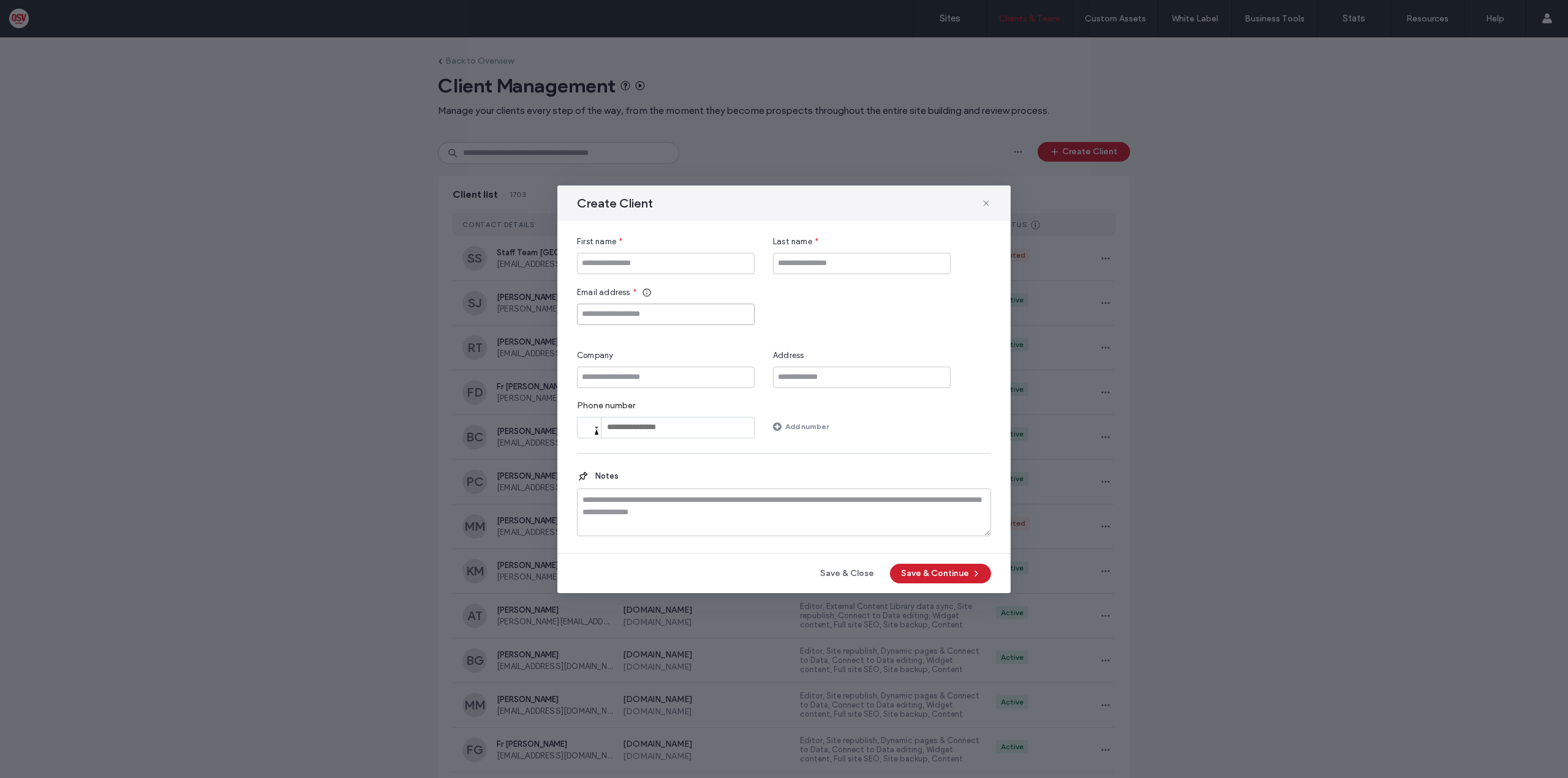
click at [668, 314] on input "Email address" at bounding box center [665, 314] width 177 height 21
paste input "**********"
type input "**********"
click at [605, 252] on div "First name *" at bounding box center [665, 254] width 177 height 39
click at [609, 263] on input "First name" at bounding box center [665, 263] width 177 height 21
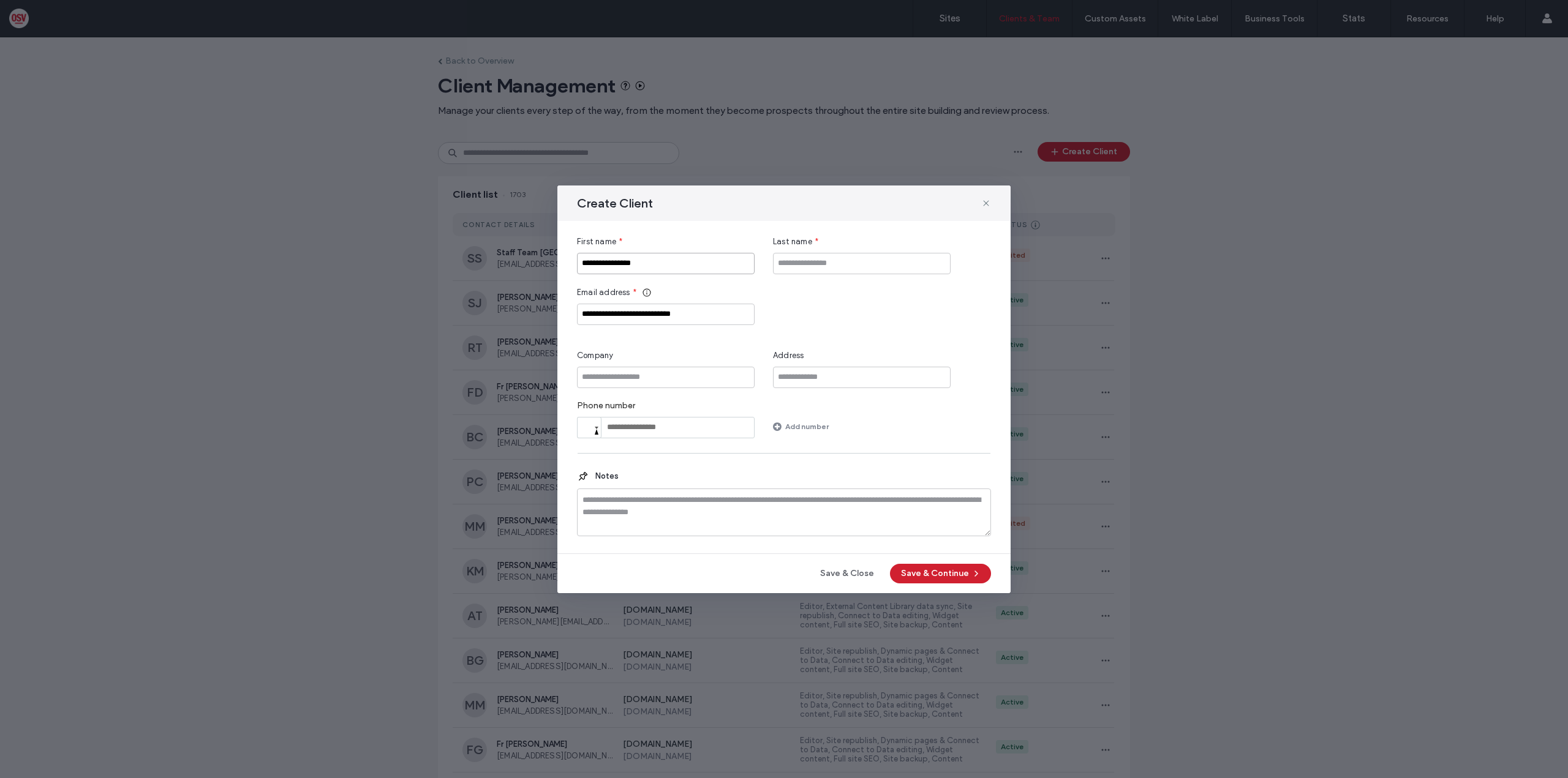
type input "**********"
click at [820, 259] on input "Last name" at bounding box center [862, 263] width 177 height 21
paste input "**********"
type input "**********"
click at [952, 578] on button "Save & Continue" at bounding box center [940, 573] width 101 height 20
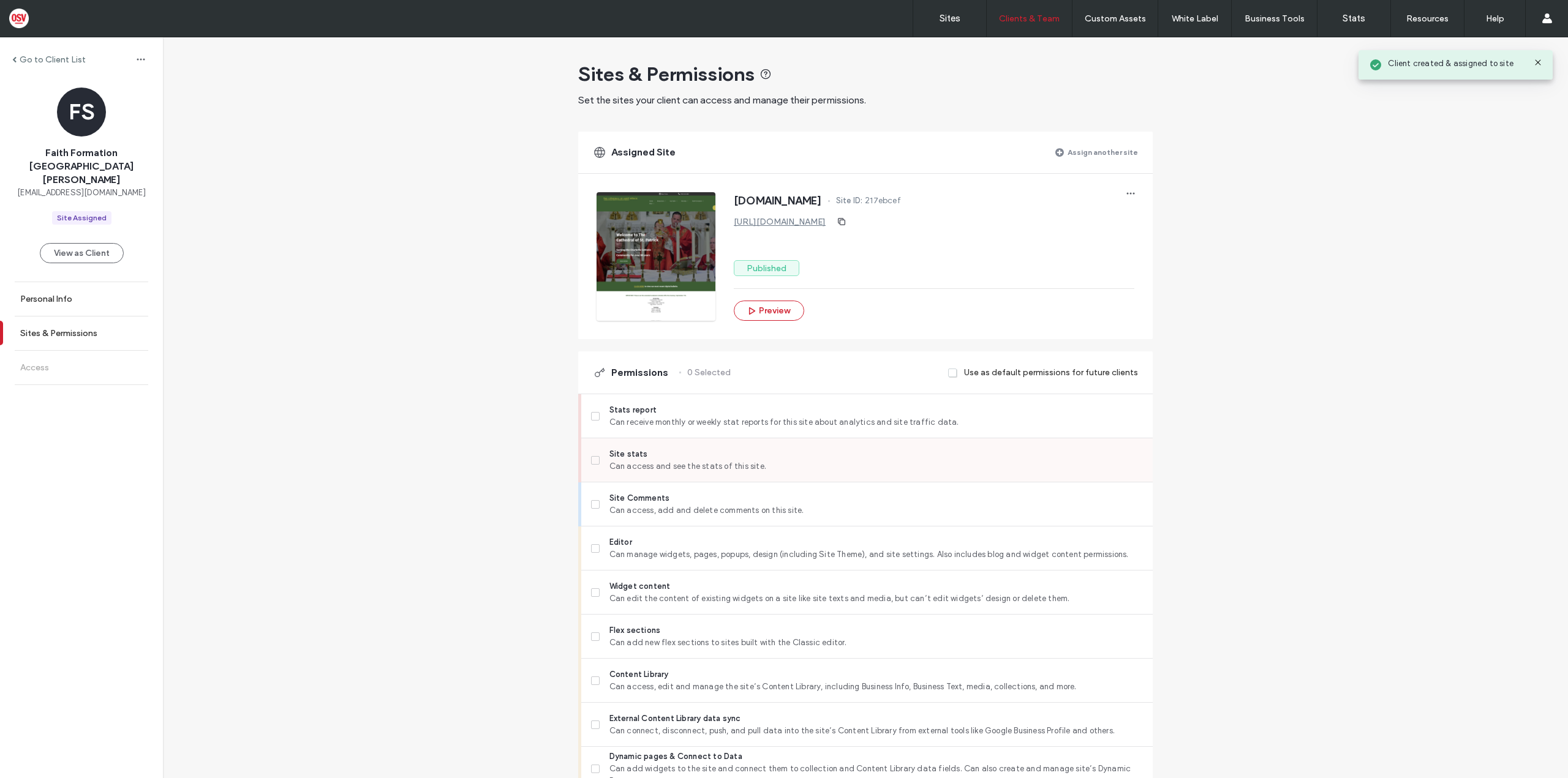
click at [624, 450] on span "Site stats" at bounding box center [876, 454] width 533 height 12
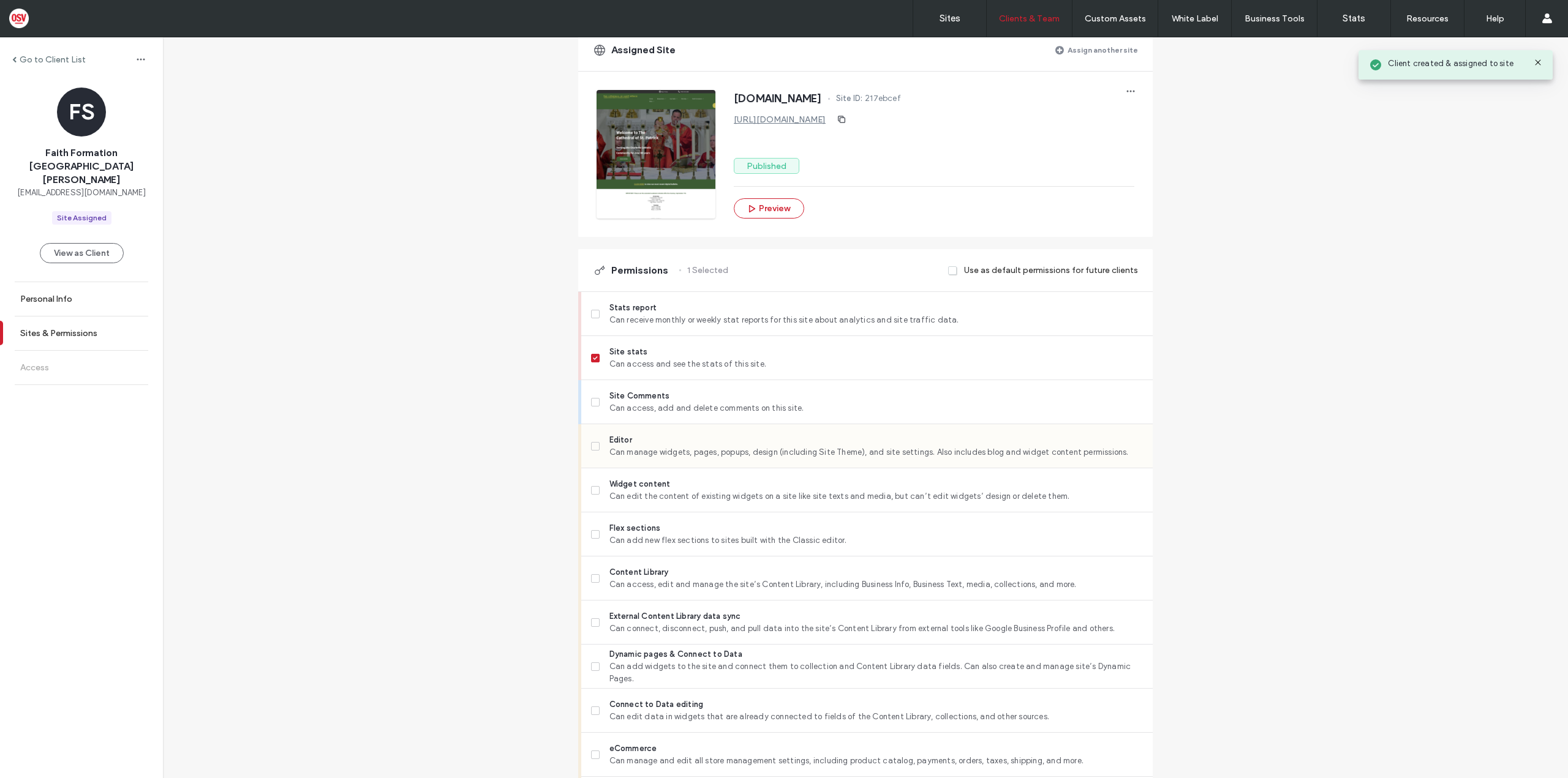
scroll to position [123, 0]
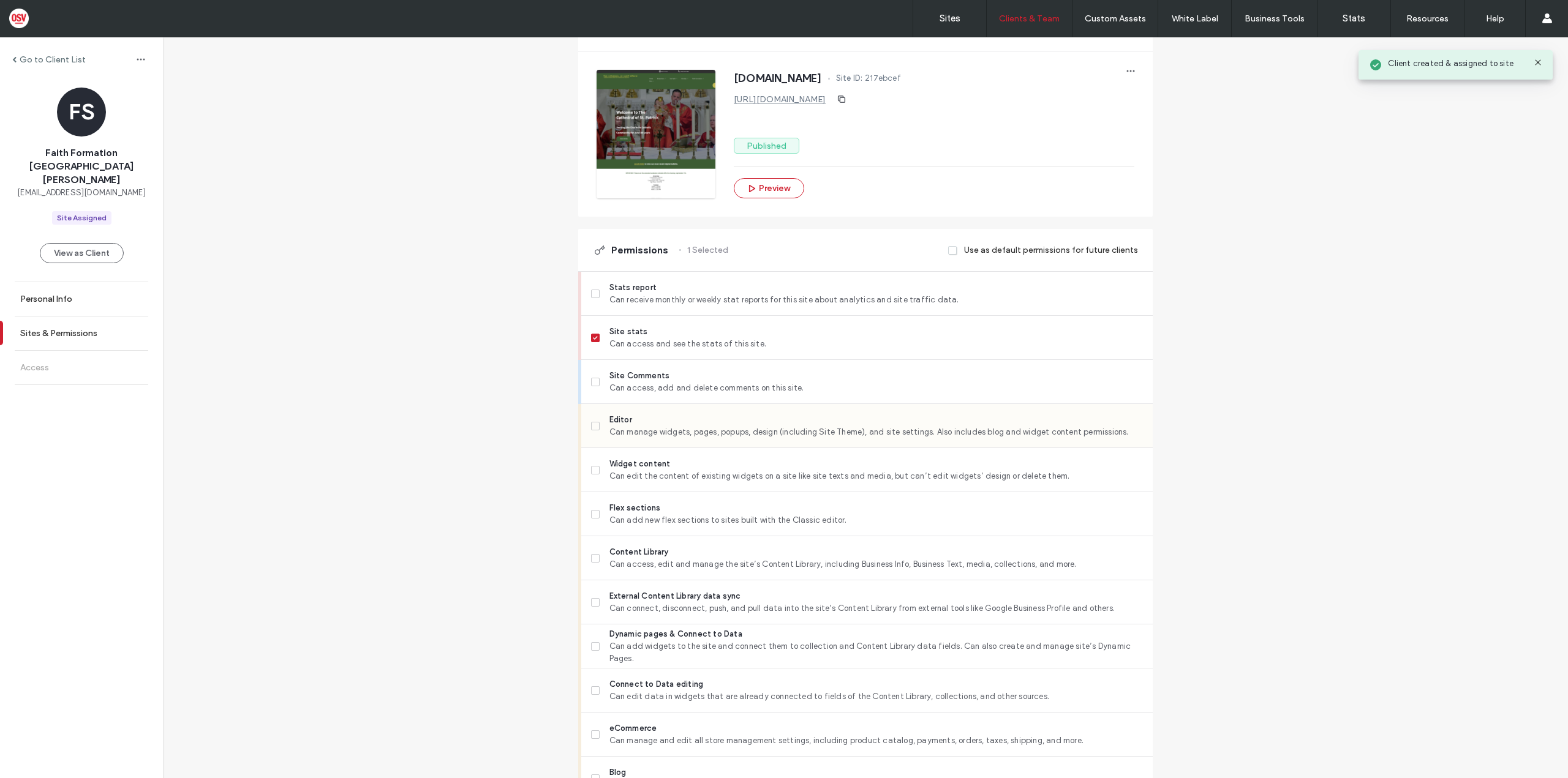
click at [675, 418] on span "Editor" at bounding box center [876, 420] width 533 height 12
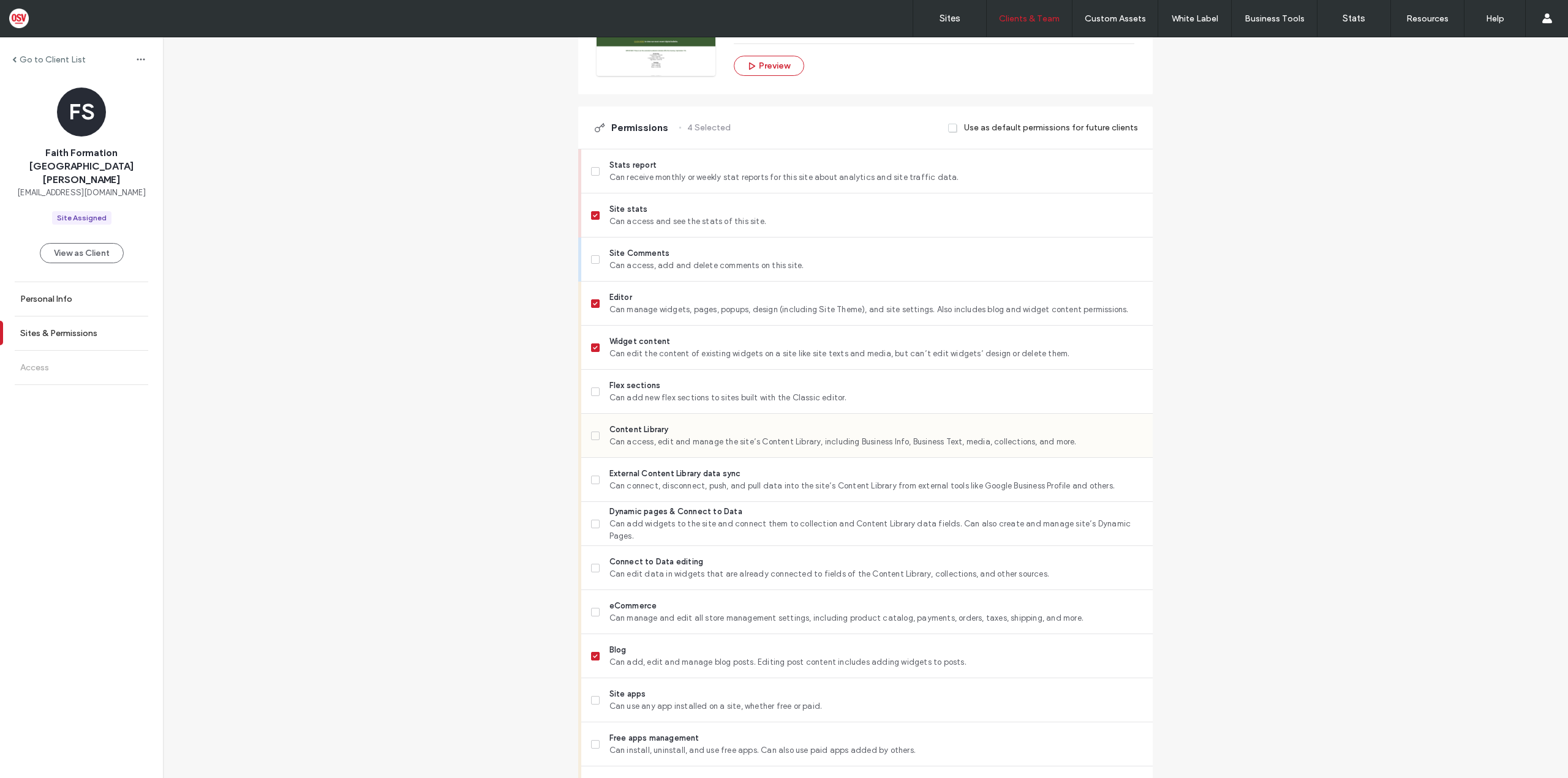
click at [634, 425] on span "Content Library" at bounding box center [876, 429] width 533 height 12
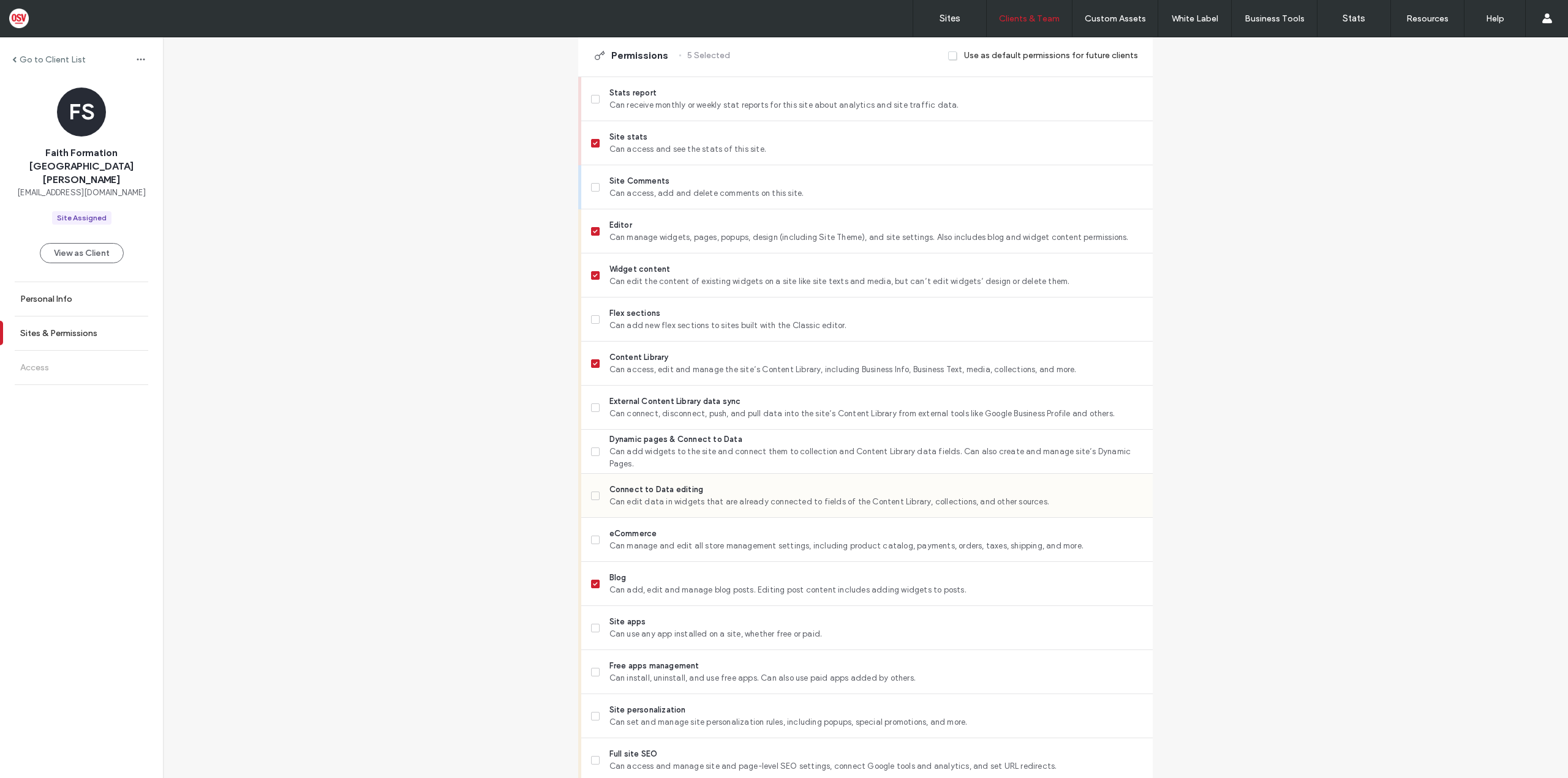
scroll to position [368, 0]
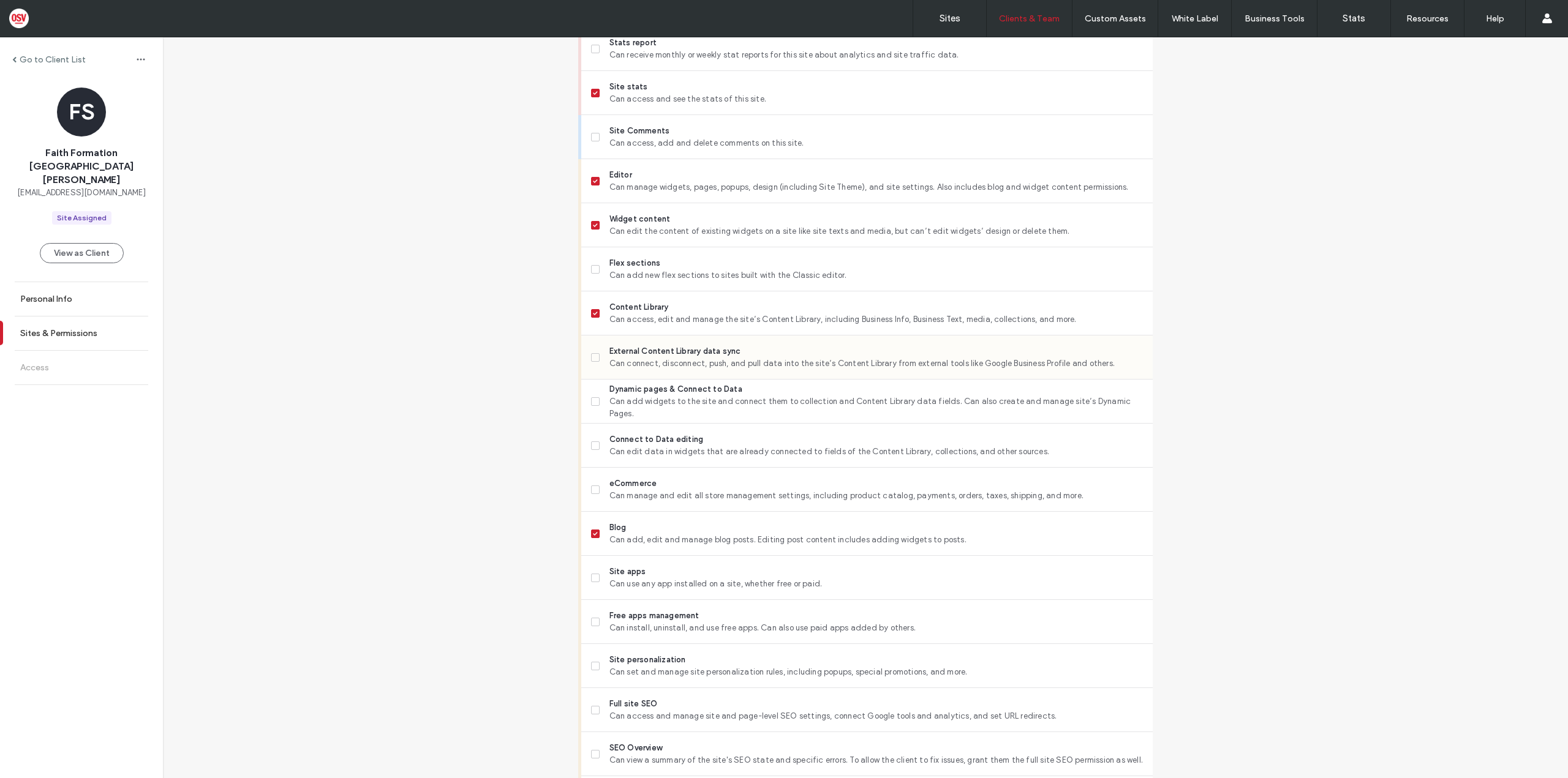
click at [643, 367] on span "Can connect, disconnect, push, and pull data into the site’s Content Library fr…" at bounding box center [876, 363] width 533 height 12
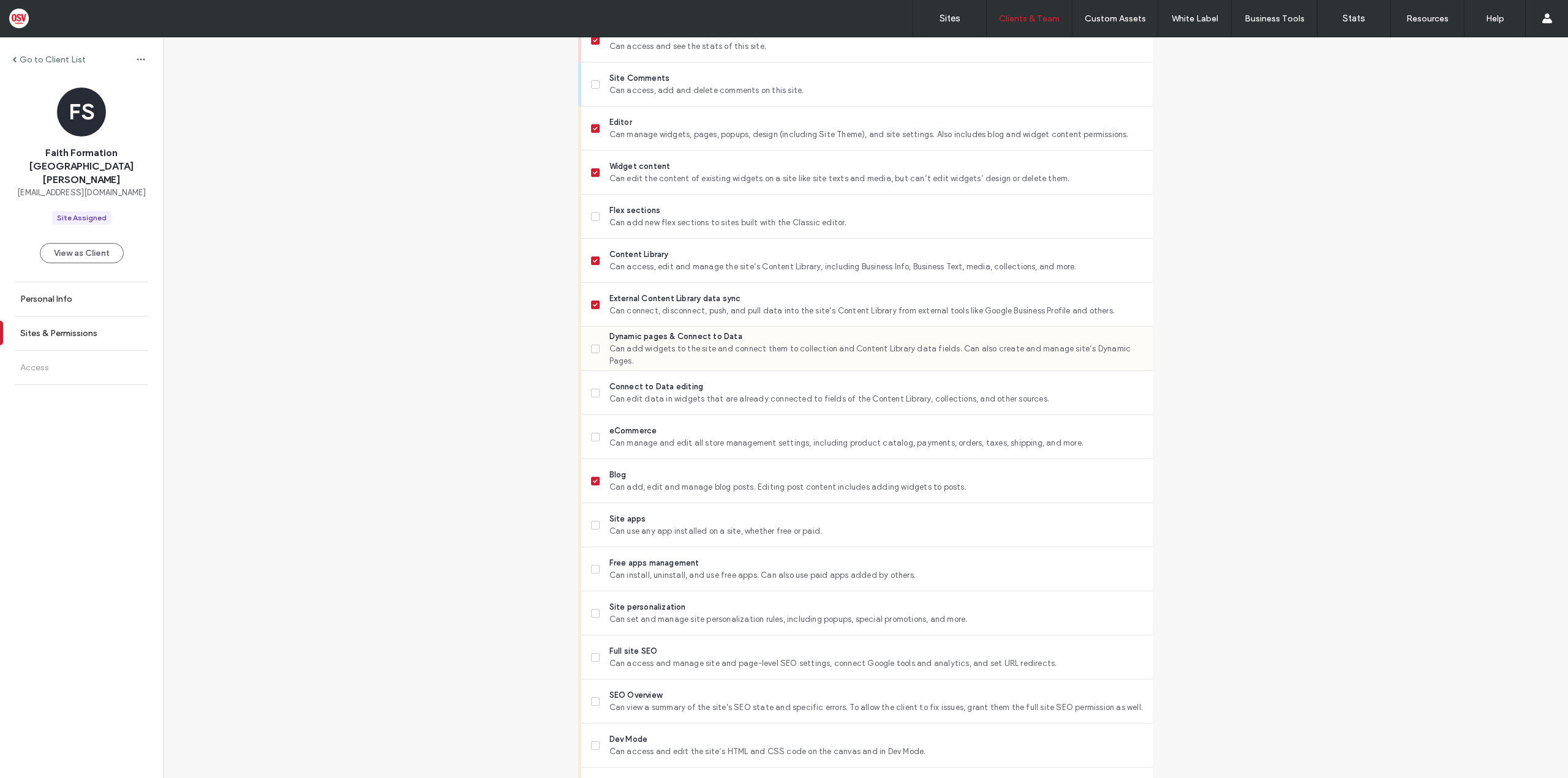
scroll to position [428, 0]
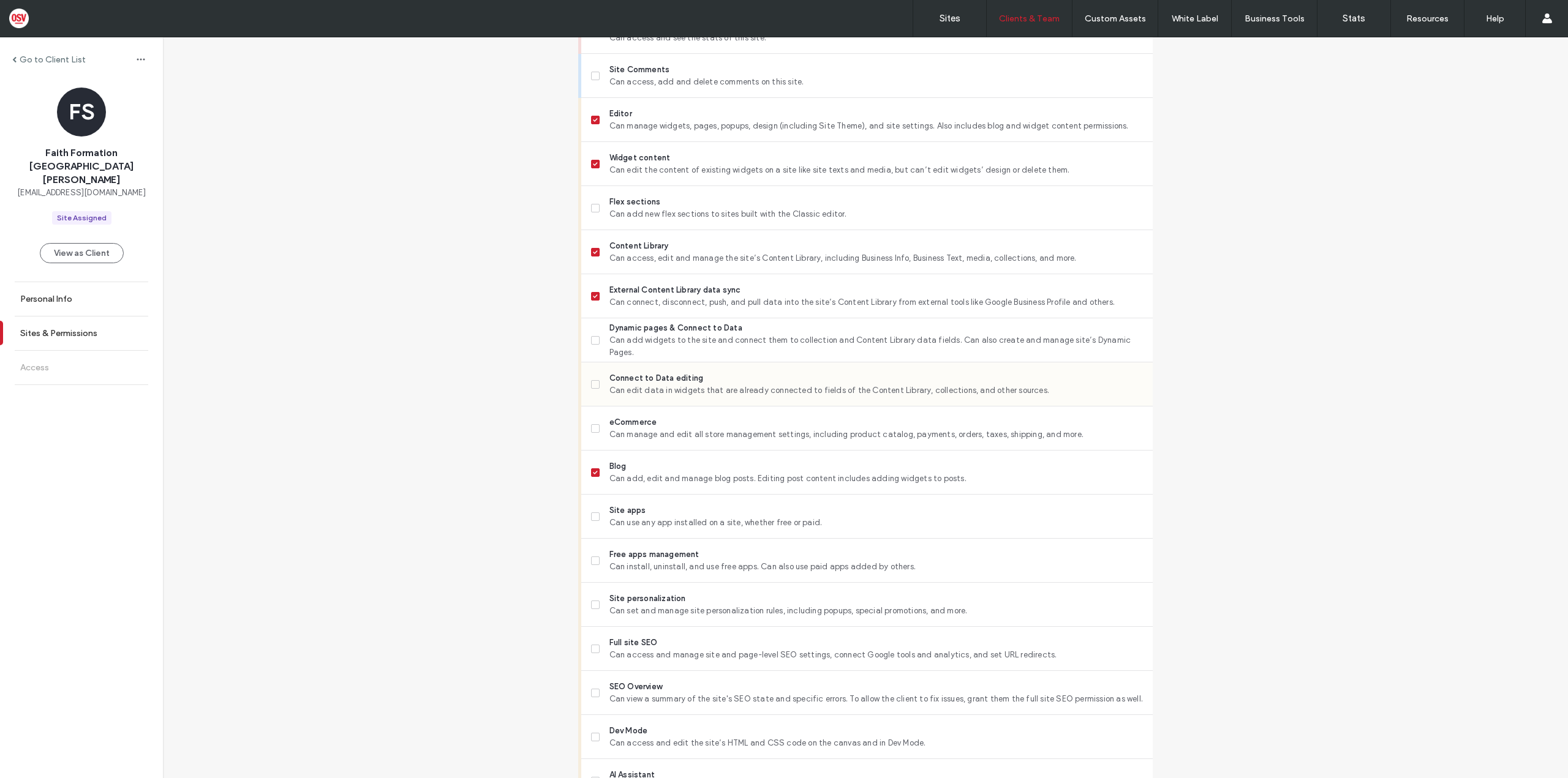
click at [694, 399] on div "Connect to Data editing Can edit data in widgets that are already connected to …" at bounding box center [872, 384] width 562 height 44
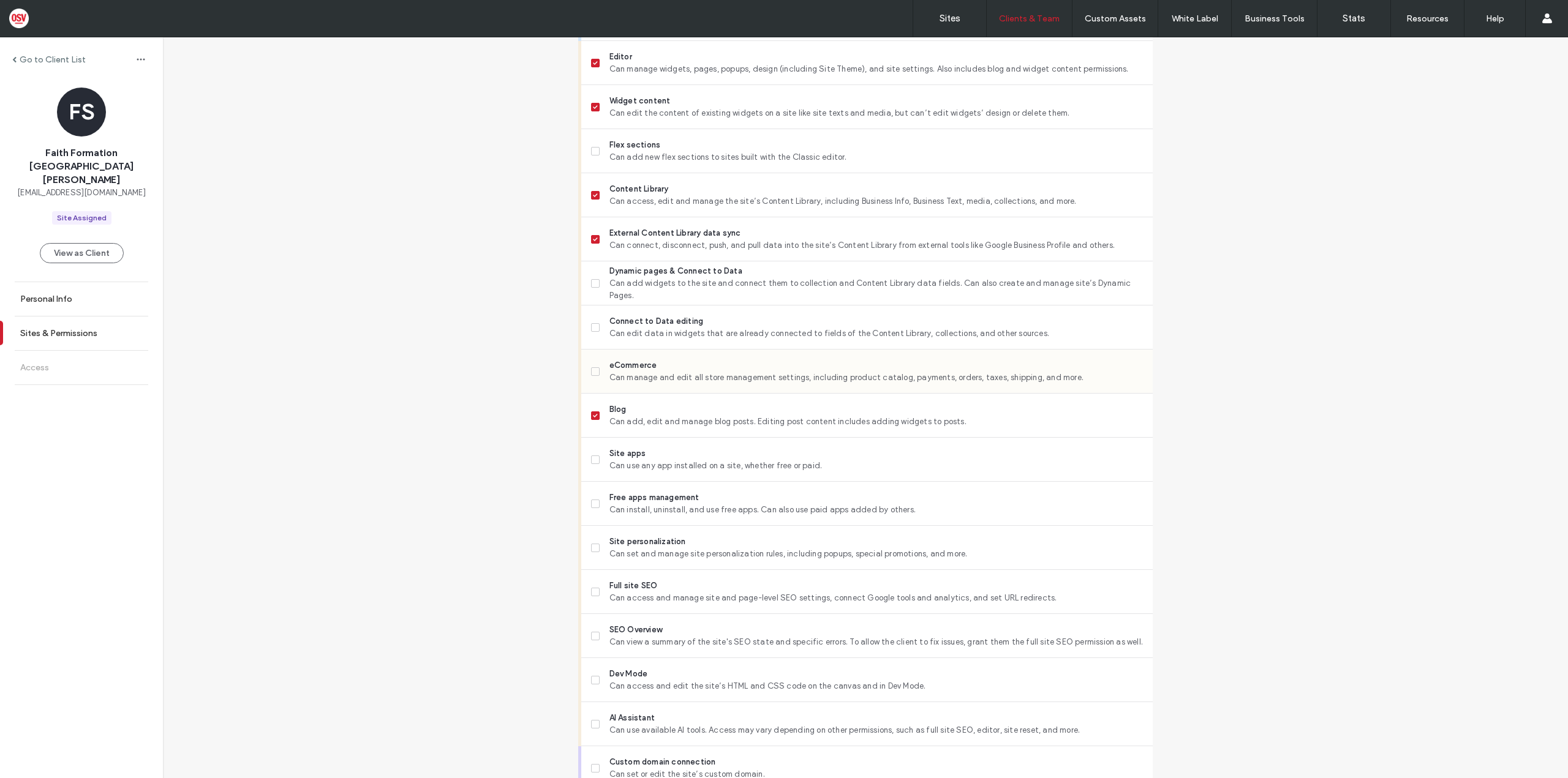
scroll to position [490, 0]
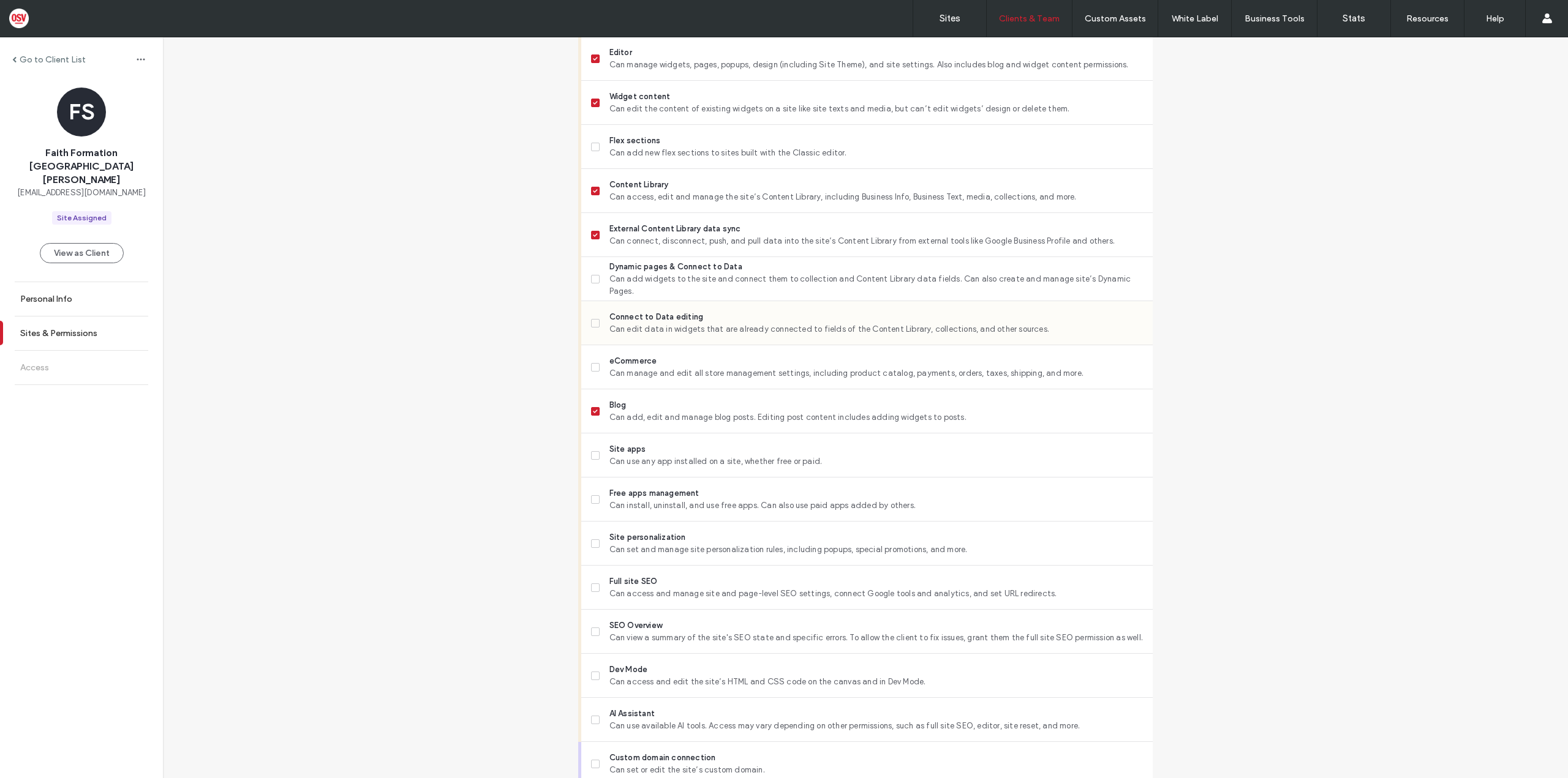
click at [598, 322] on label "Connect to Data editing Can edit data in widgets that are already connected to …" at bounding box center [868, 323] width 552 height 25
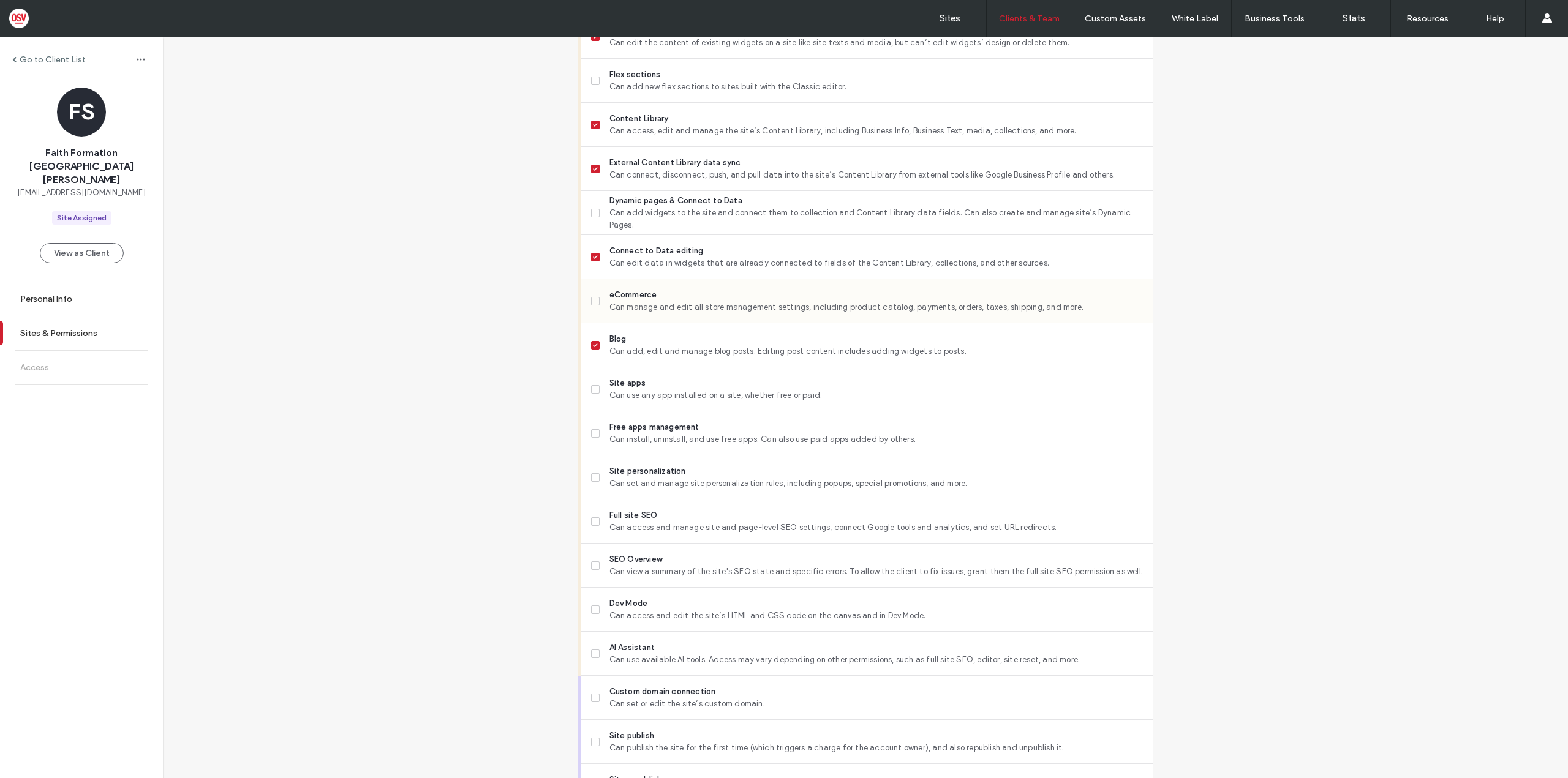
scroll to position [613, 0]
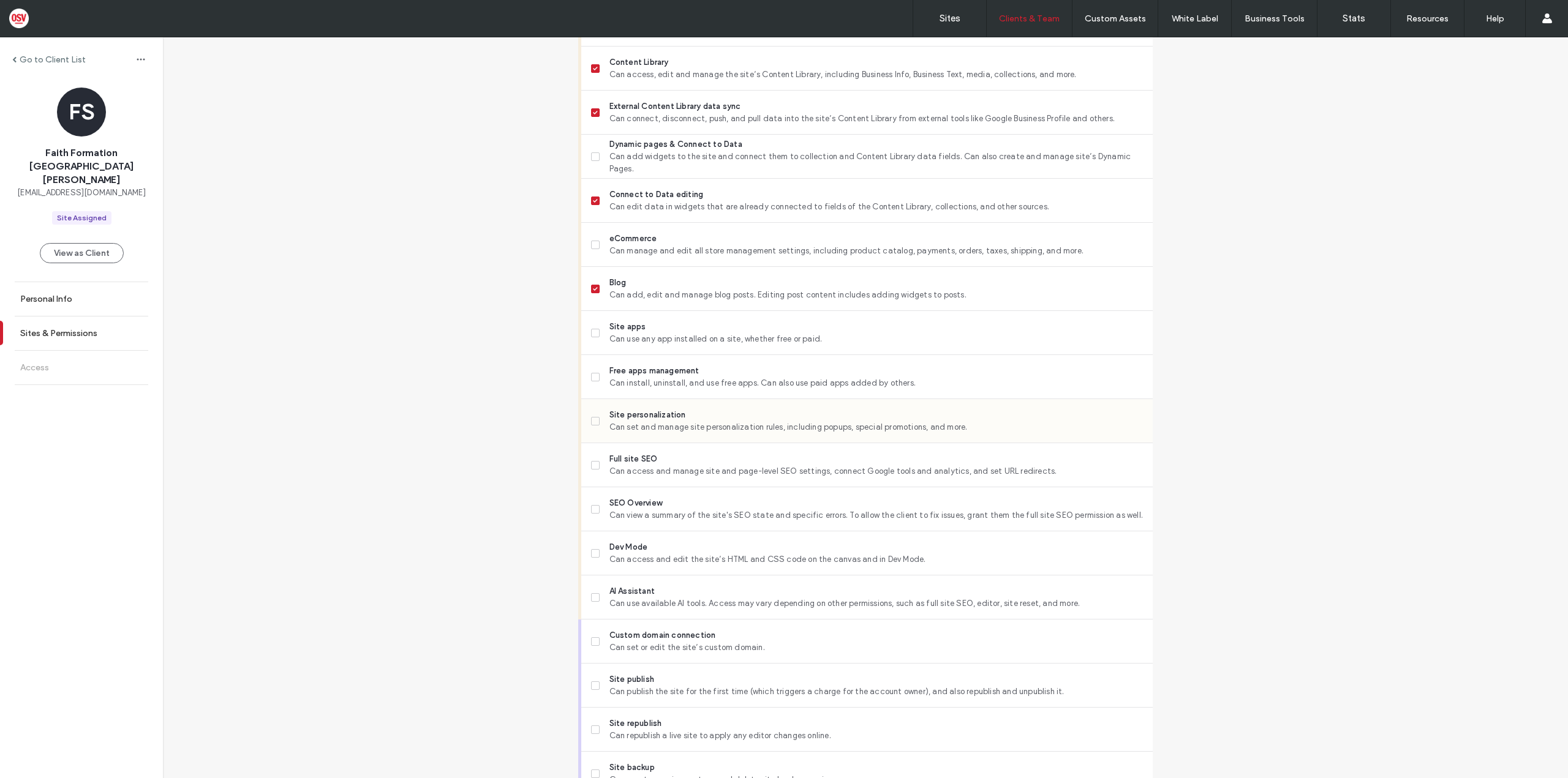
click at [621, 423] on span "Can set and manage site personalization rules, including popups, special promot…" at bounding box center [876, 428] width 533 height 12
click at [603, 461] on label "Full site SEO Can access and manage site and page-level SEO settings, connect G…" at bounding box center [868, 465] width 552 height 25
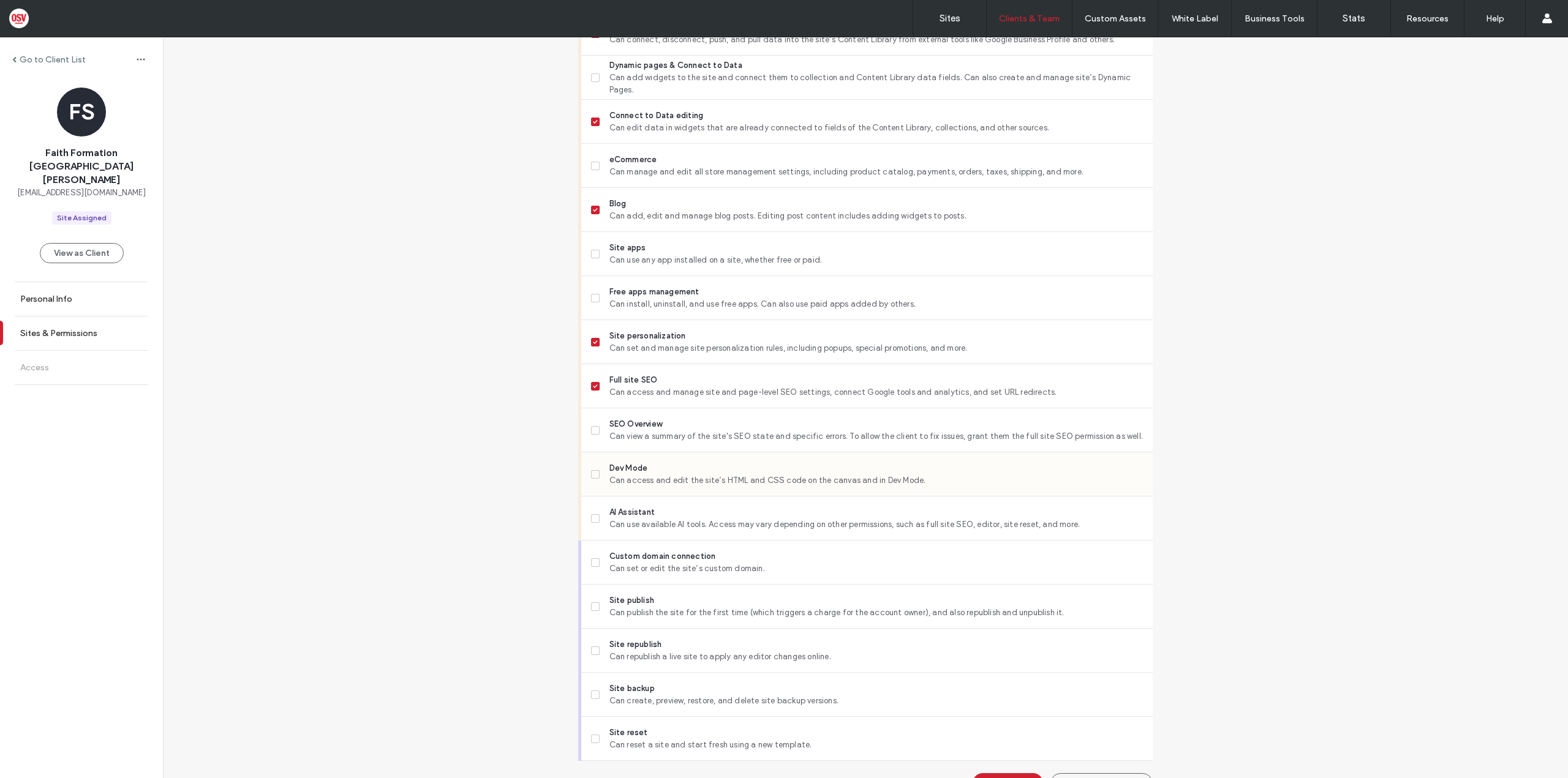
scroll to position [719, 0]
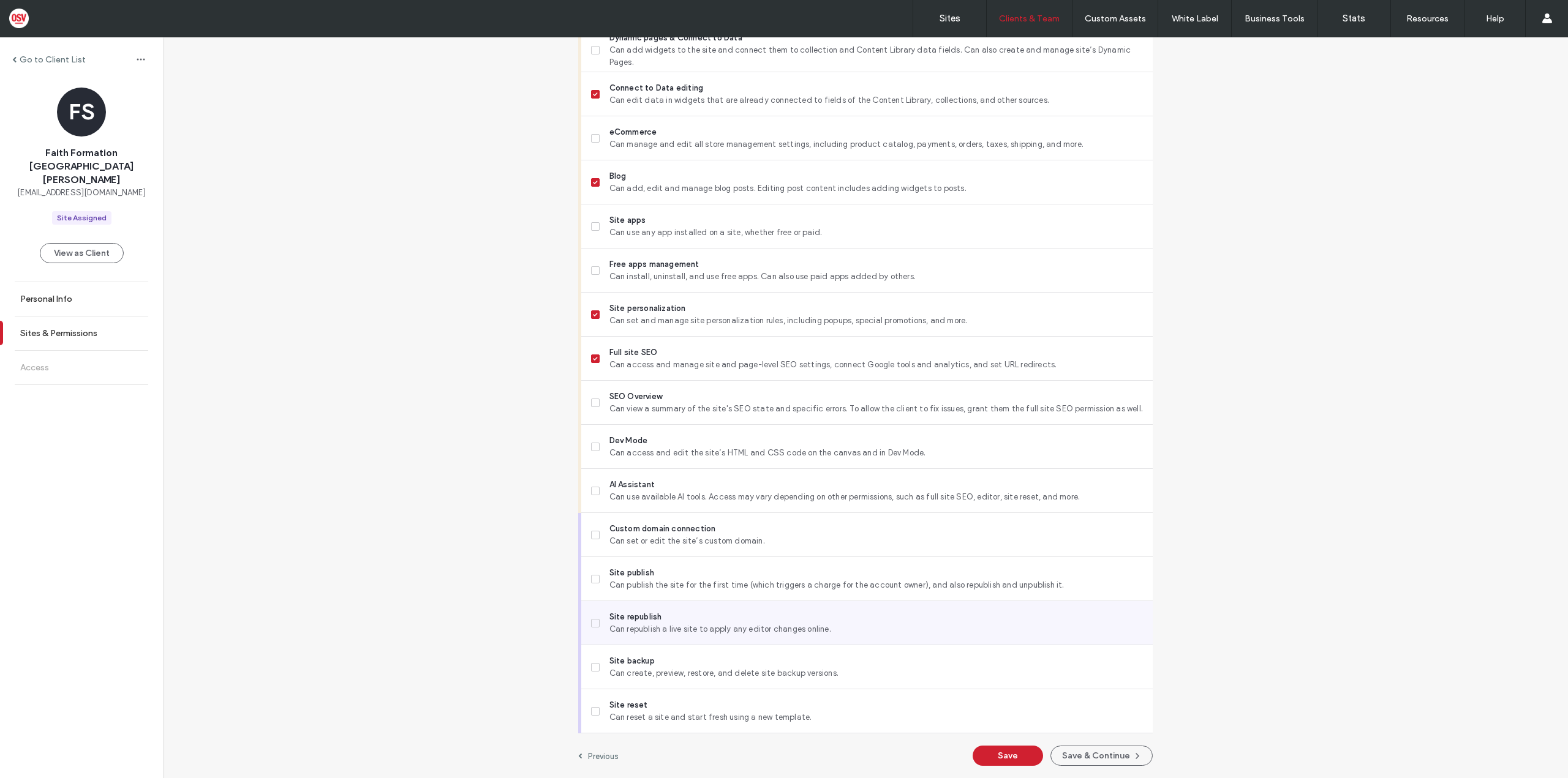
click at [620, 611] on span "Site republish" at bounding box center [876, 617] width 533 height 12
click at [644, 656] on span "Site backup" at bounding box center [876, 661] width 533 height 12
click at [1101, 745] on button "Save & Continue" at bounding box center [1101, 756] width 102 height 21
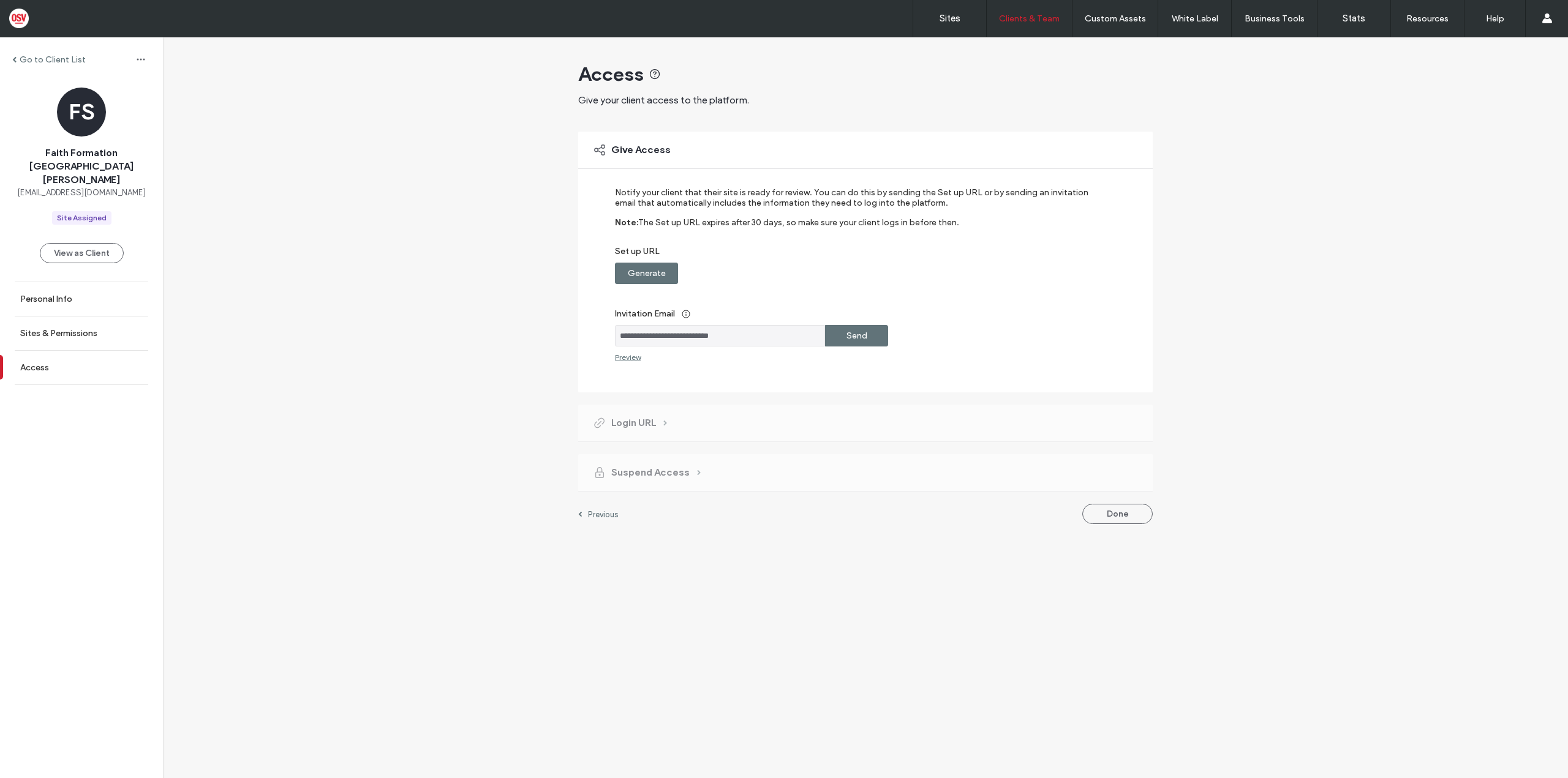
click at [868, 342] on div "Send" at bounding box center [856, 335] width 63 height 21
click at [93, 328] on label "Sites & Permissions" at bounding box center [59, 333] width 77 height 10
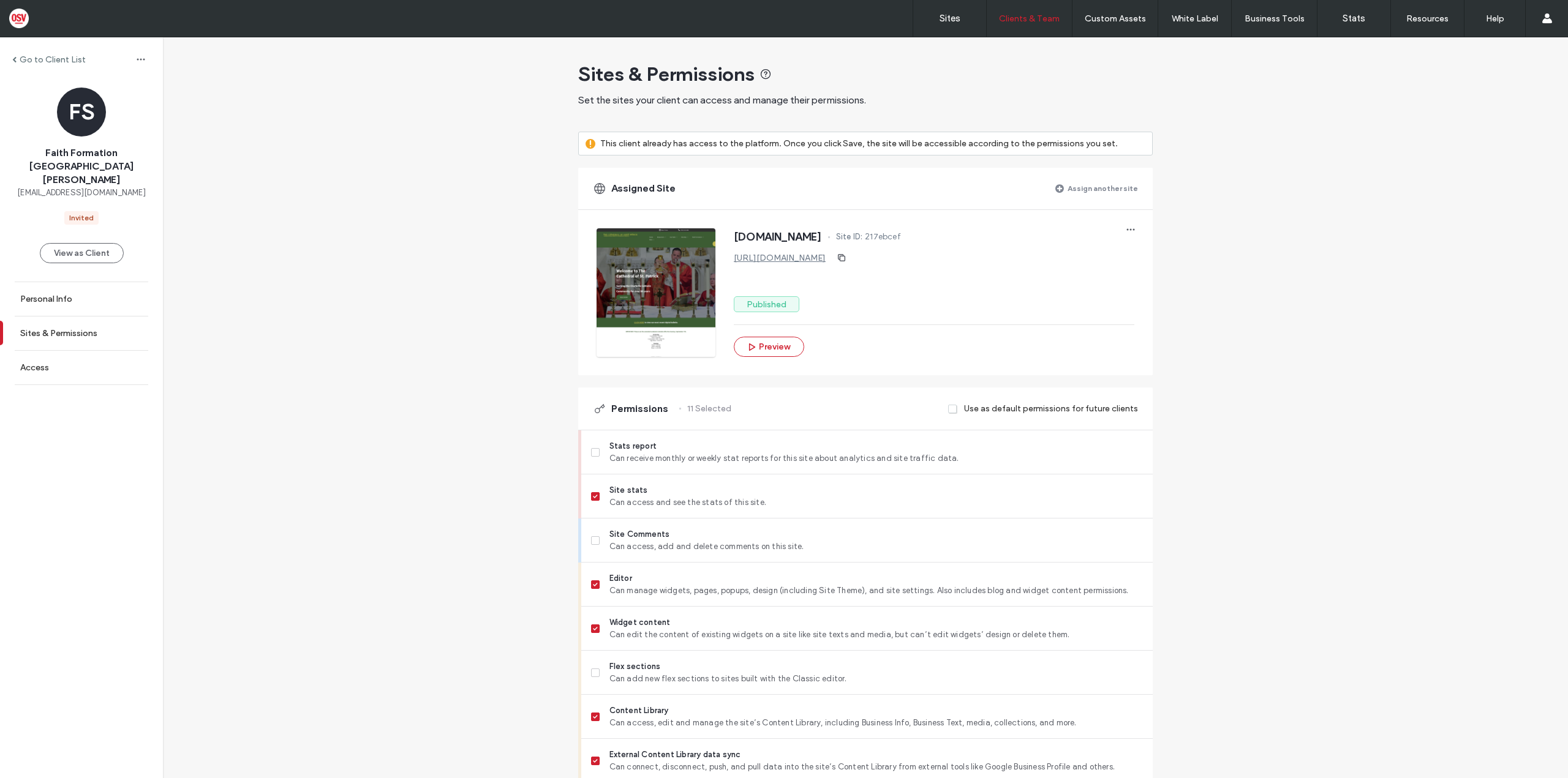
click at [874, 240] on div "www.stpatricks.org Site ID: 217ebcef" at bounding box center [934, 238] width 400 height 20
click at [890, 240] on span "217ebcef" at bounding box center [883, 236] width 36 height 12
copy span "217ebcef"
click at [1131, 229] on icon "button" at bounding box center [1130, 229] width 9 height 9
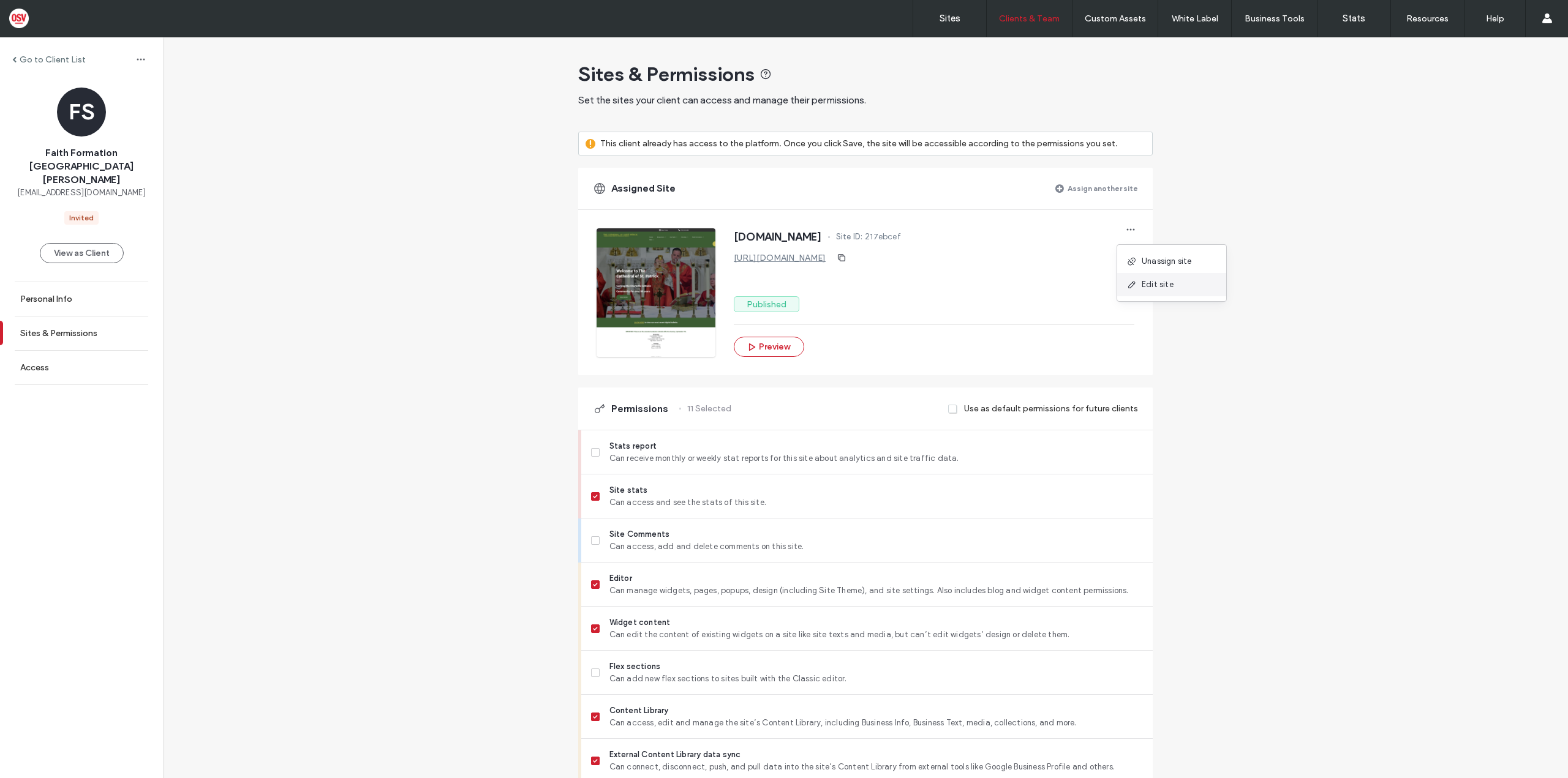
click at [1188, 284] on div "Edit site" at bounding box center [1171, 284] width 109 height 23
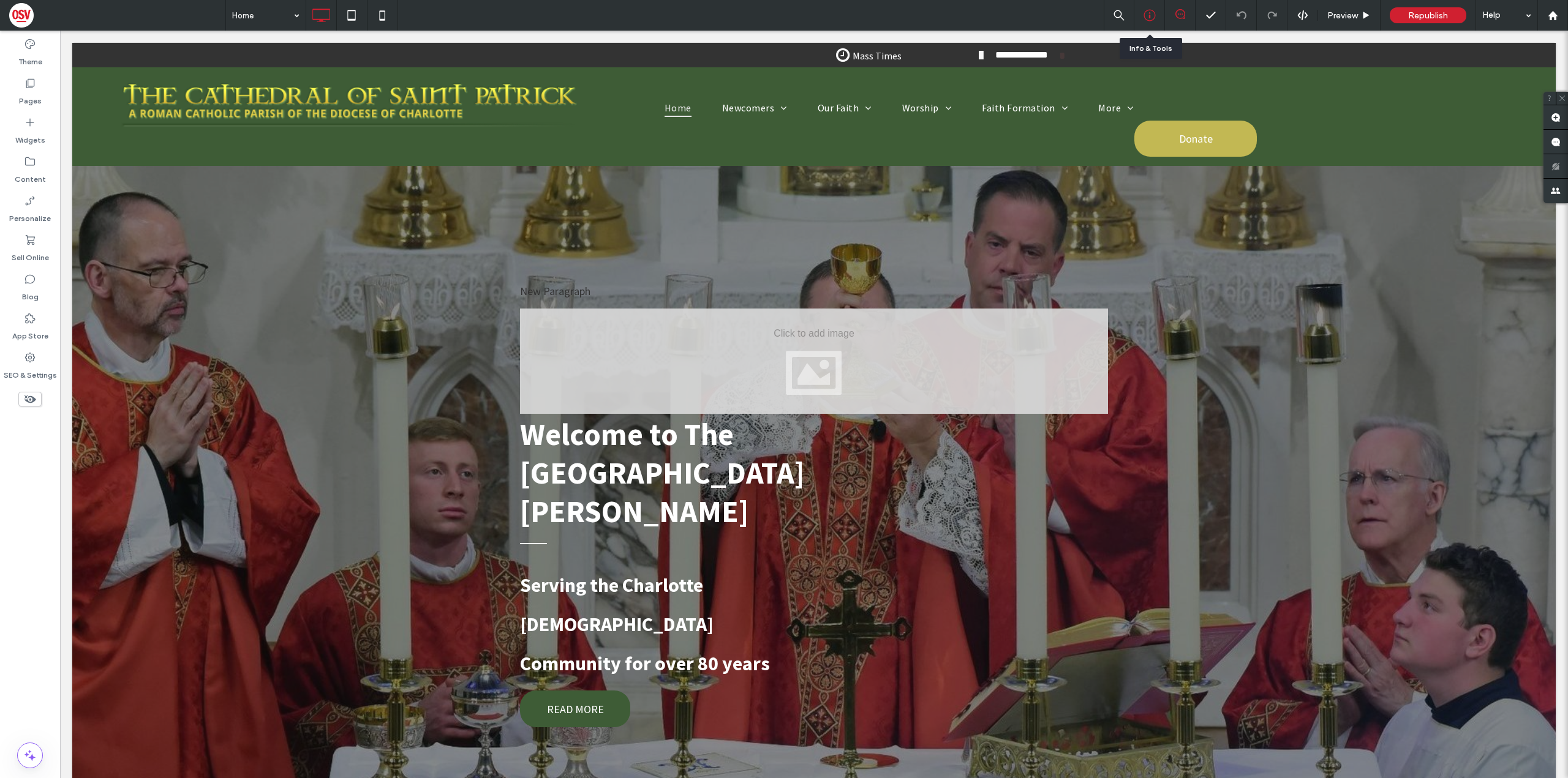
click at [1154, 16] on icon at bounding box center [1150, 15] width 12 height 12
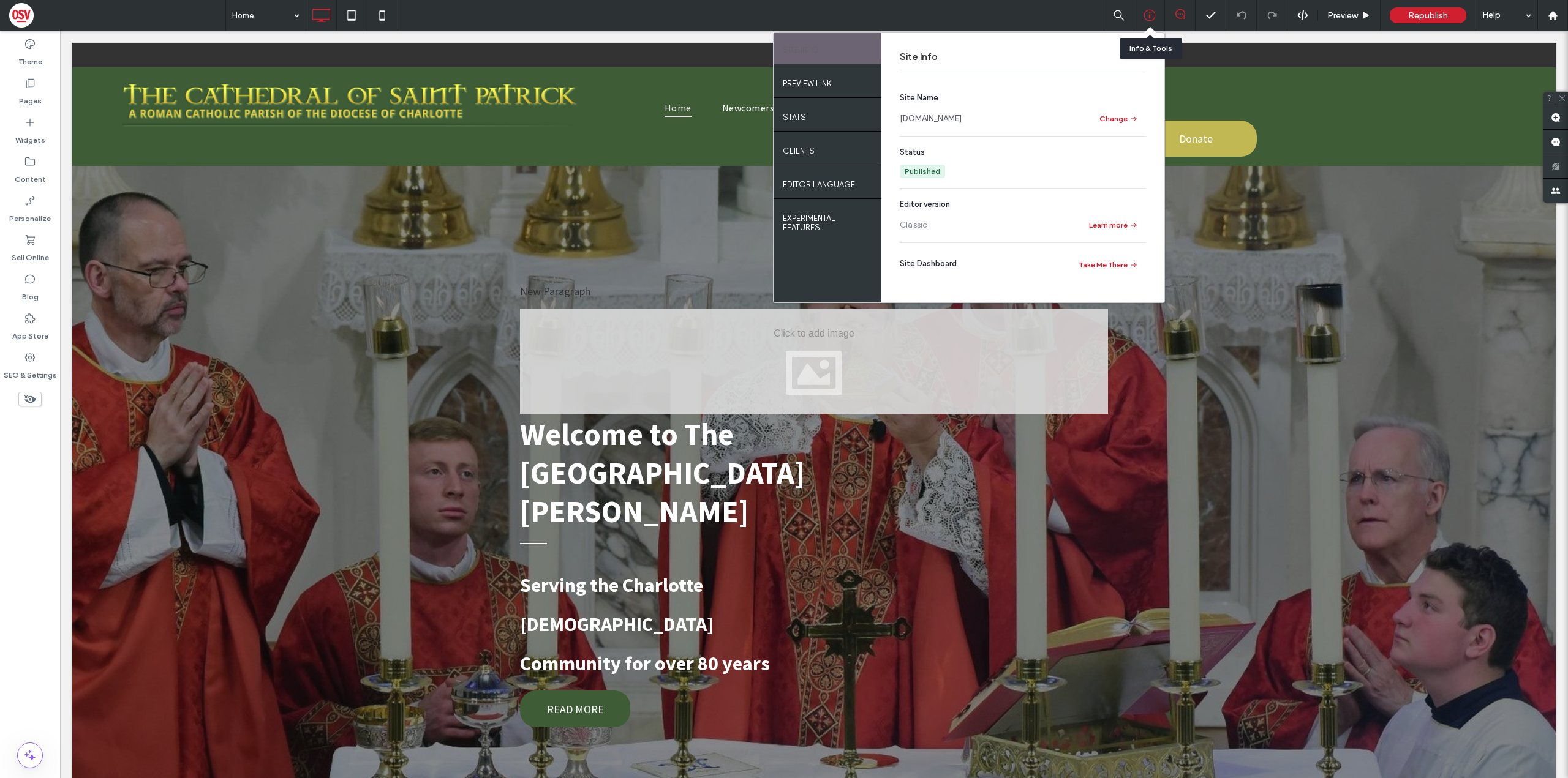
click at [1154, 16] on icon at bounding box center [1150, 15] width 12 height 12
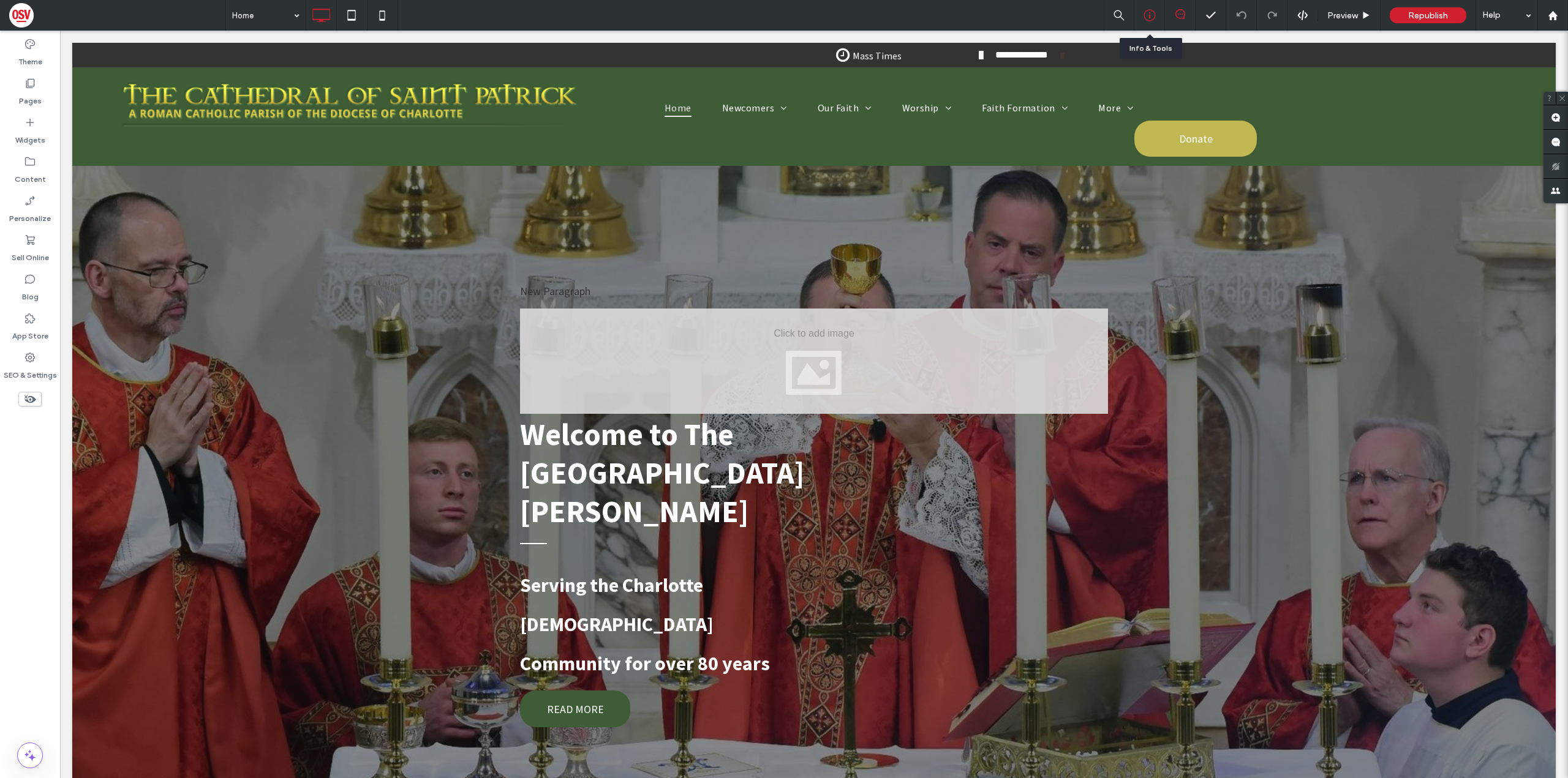
click at [1152, 16] on icon at bounding box center [1150, 15] width 12 height 12
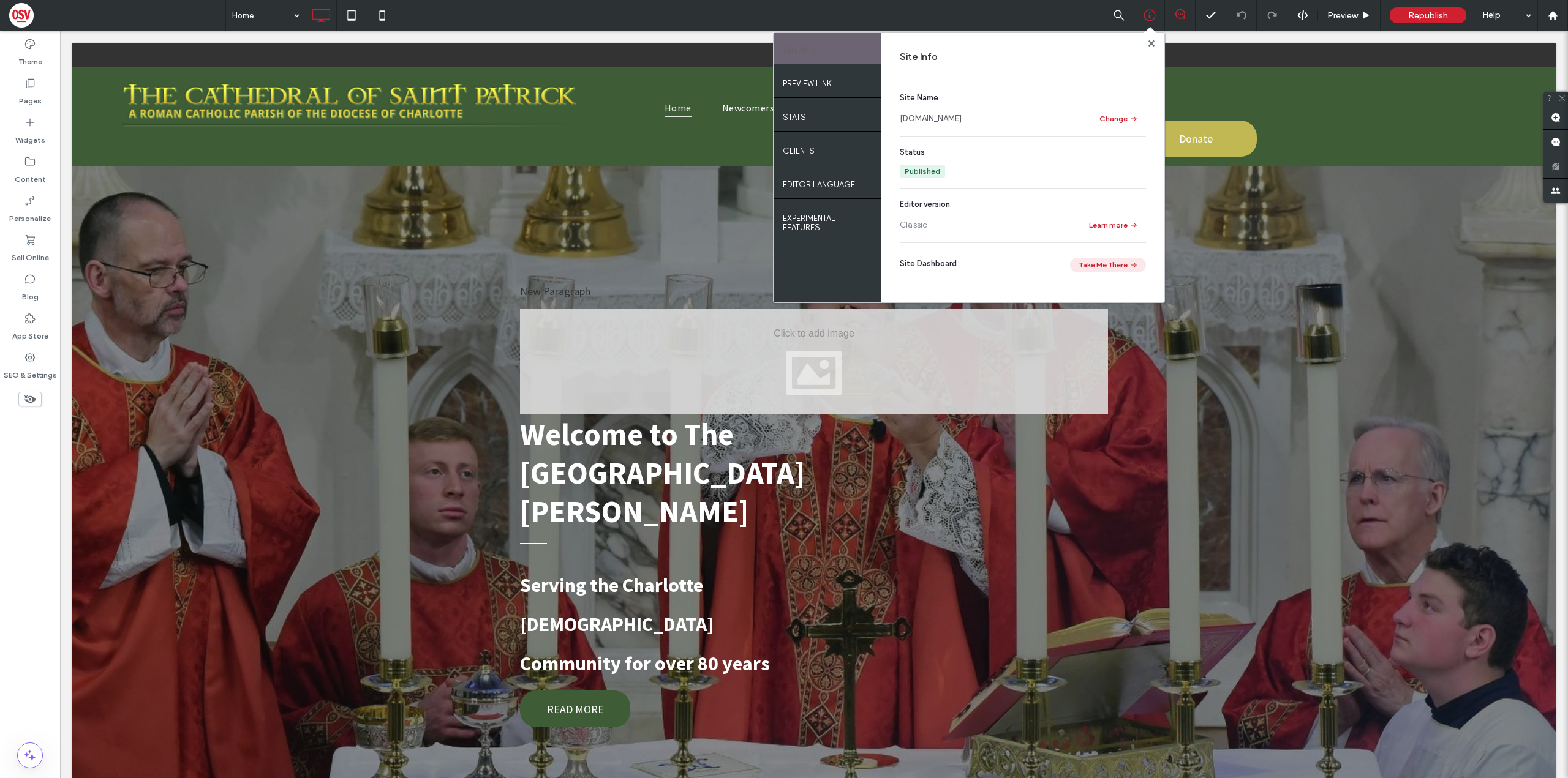
click at [1097, 259] on button "Take Me There" at bounding box center [1108, 265] width 76 height 15
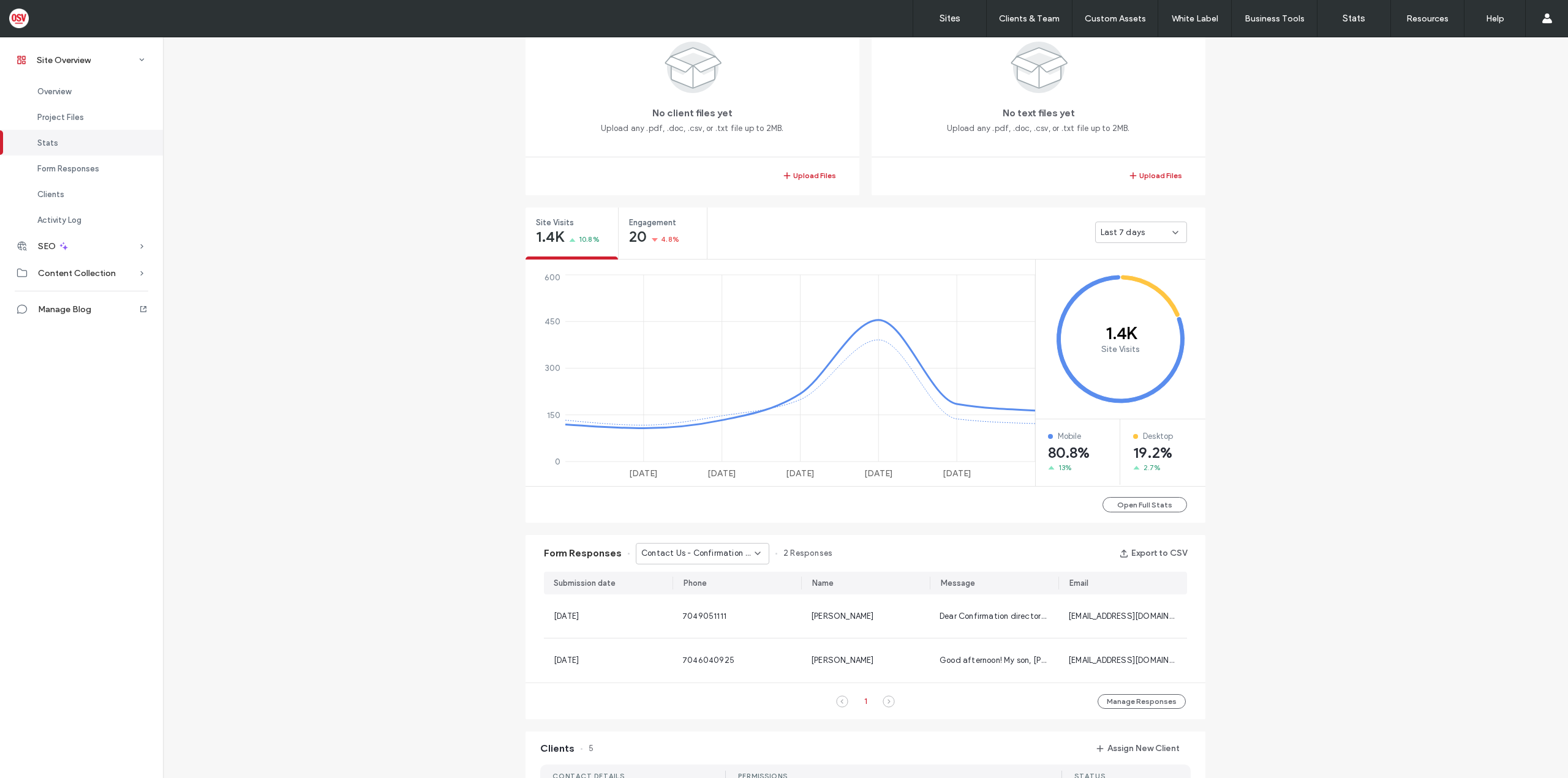
scroll to position [673, 0]
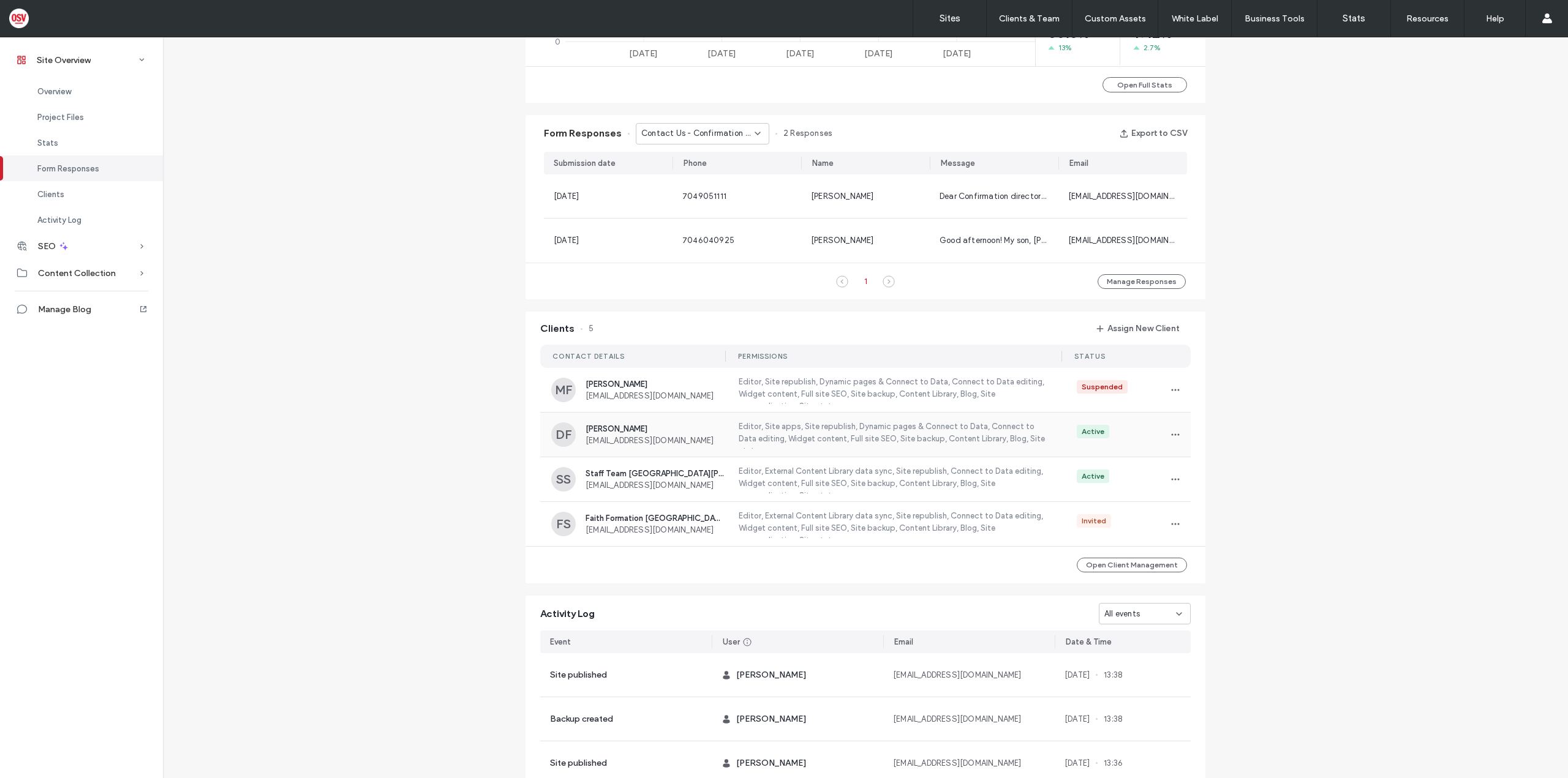
scroll to position [734, 0]
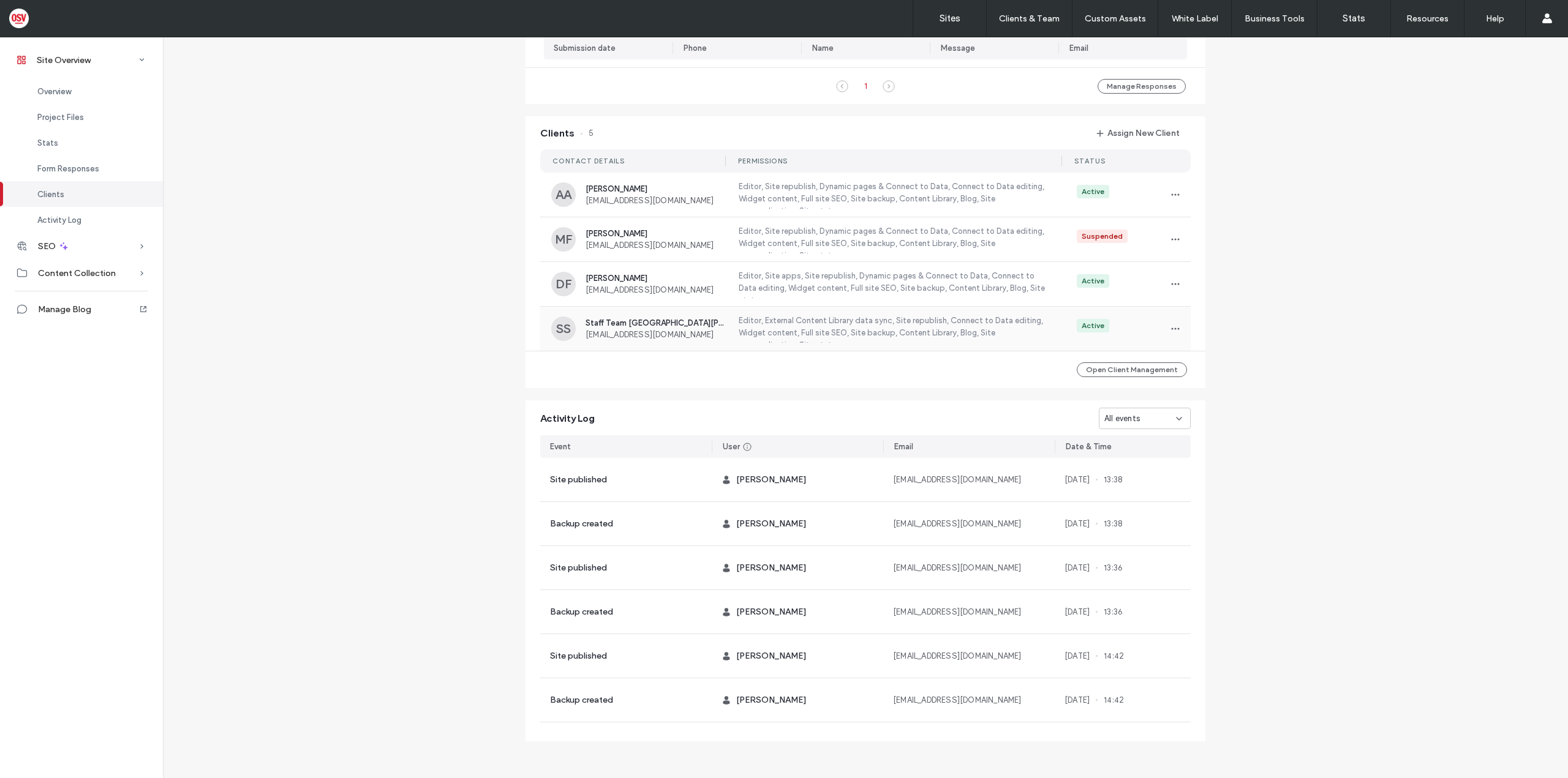
scroll to position [924, 0]
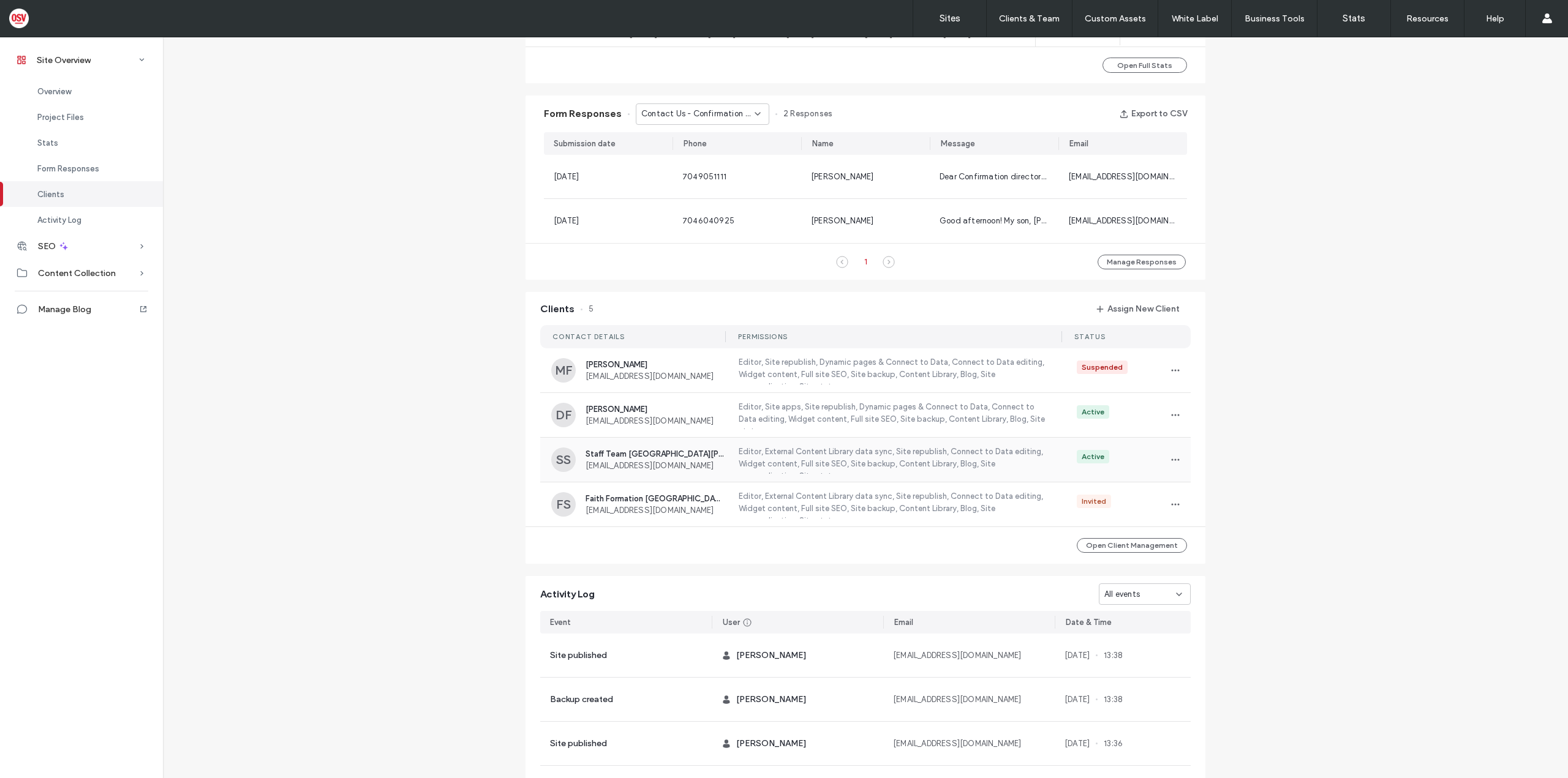
scroll to position [739, 0]
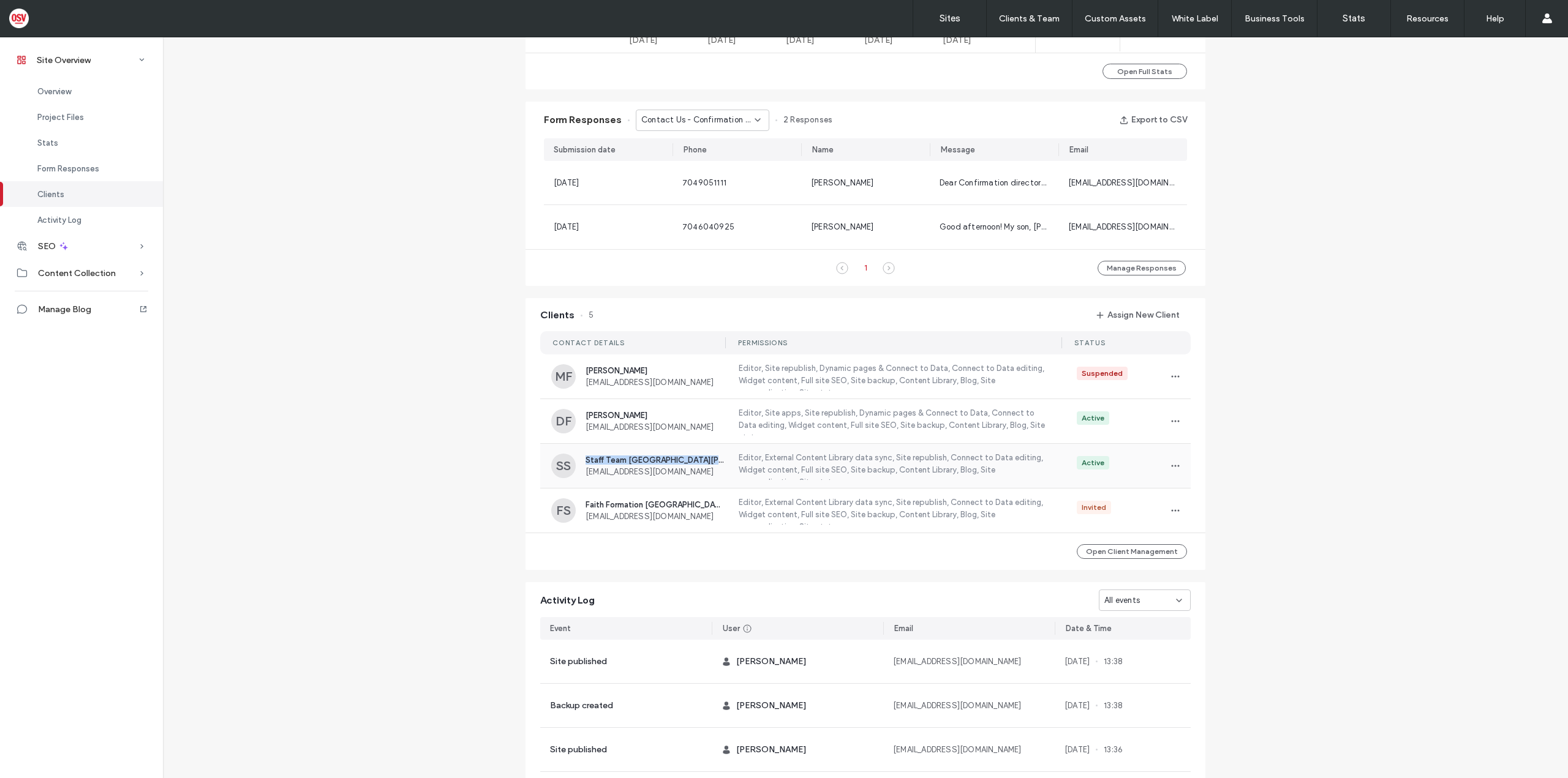
drag, startPoint x: 579, startPoint y: 454, endPoint x: 707, endPoint y: 462, distance: 128.2
click at [707, 462] on div "SS Staff Team Saint Patrick Cathedral info@stpatricks.org" at bounding box center [637, 465] width 172 height 25
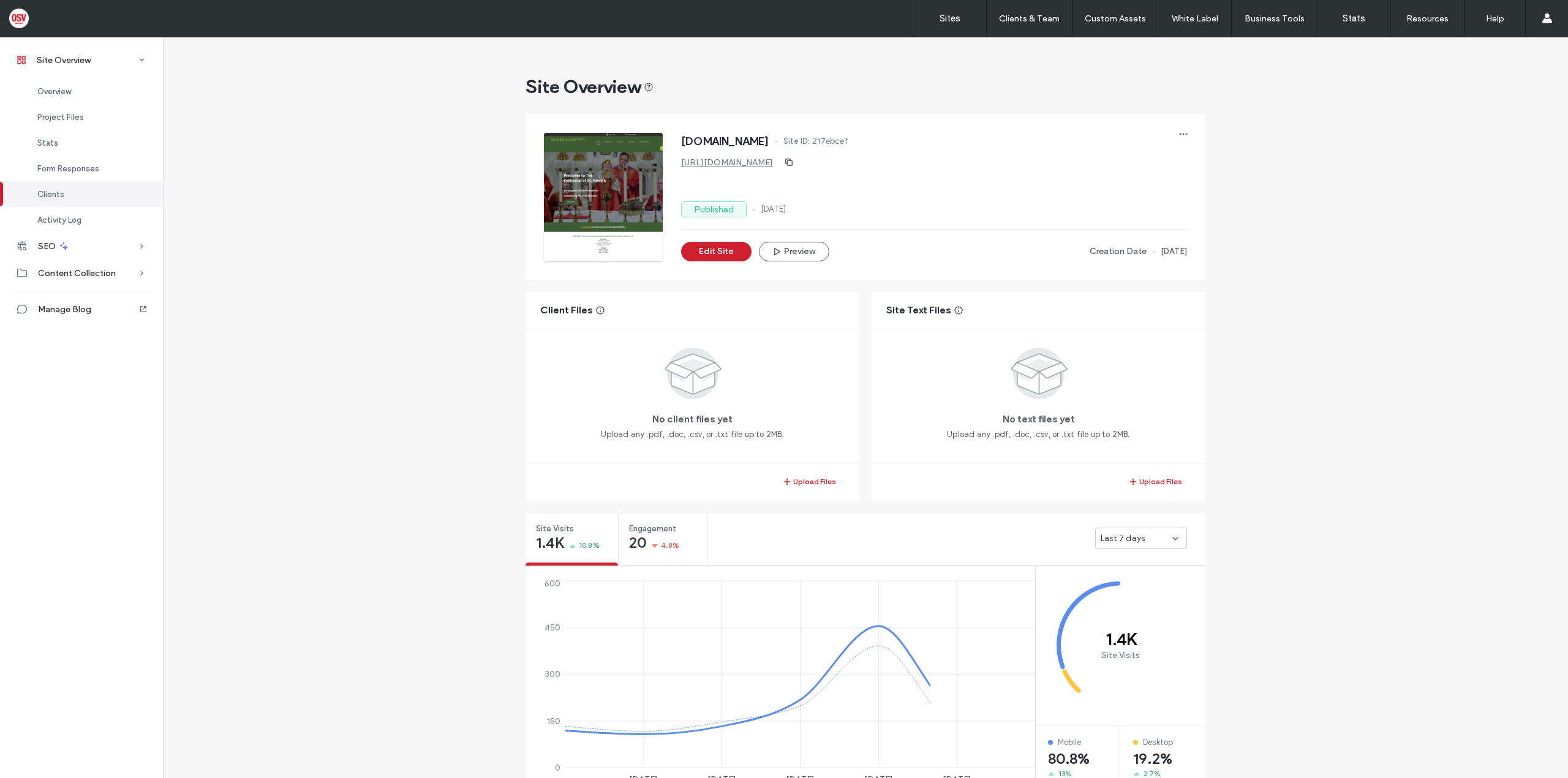
scroll to position [924, 0]
